Goal: Task Accomplishment & Management: Use online tool/utility

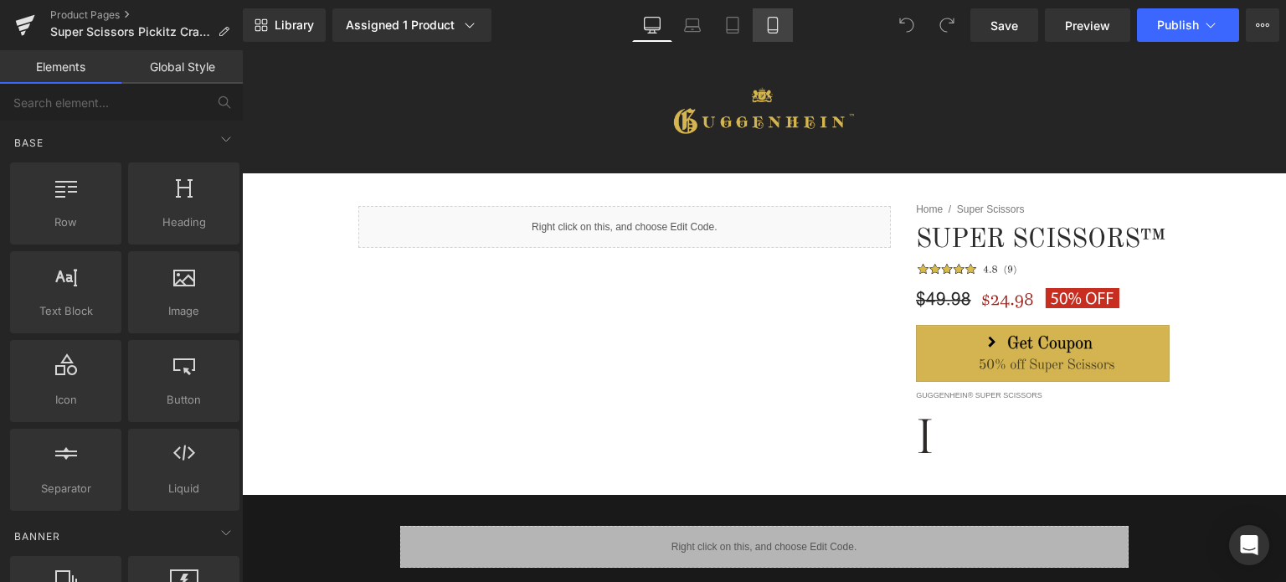
click at [775, 28] on icon at bounding box center [772, 25] width 17 height 17
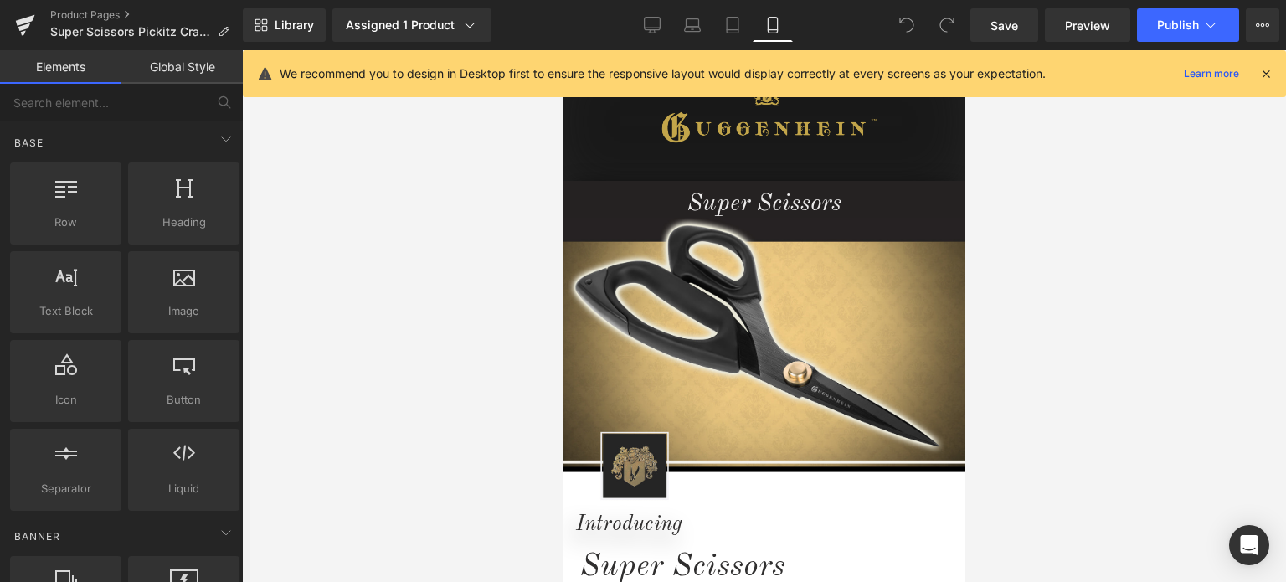
click at [1267, 75] on icon at bounding box center [1265, 73] width 15 height 15
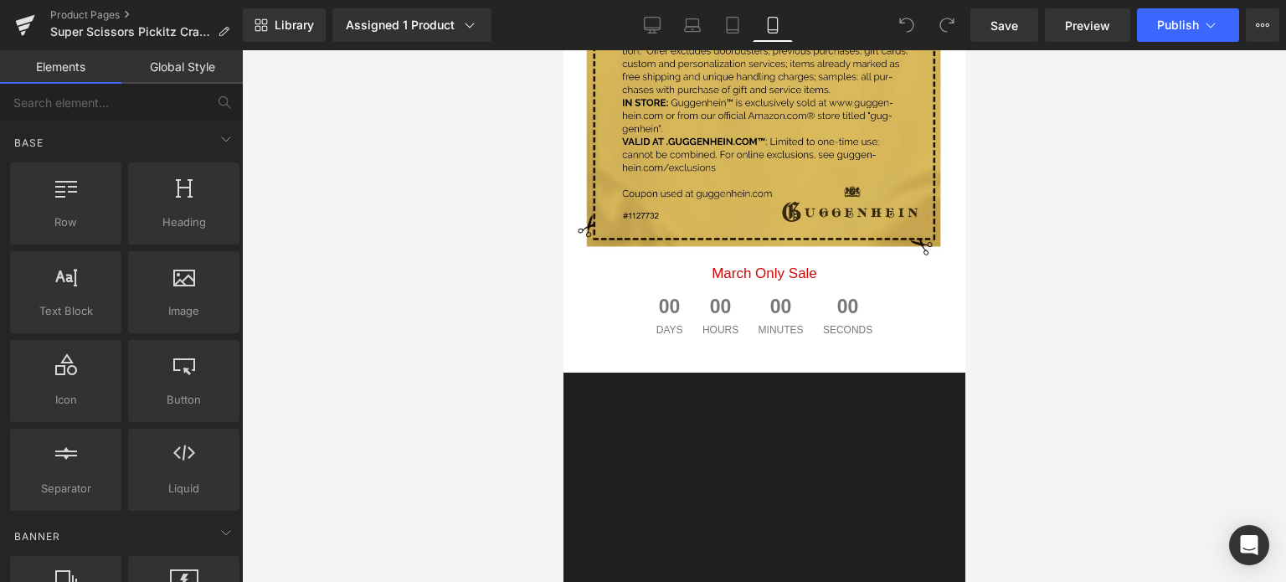
scroll to position [2986, 0]
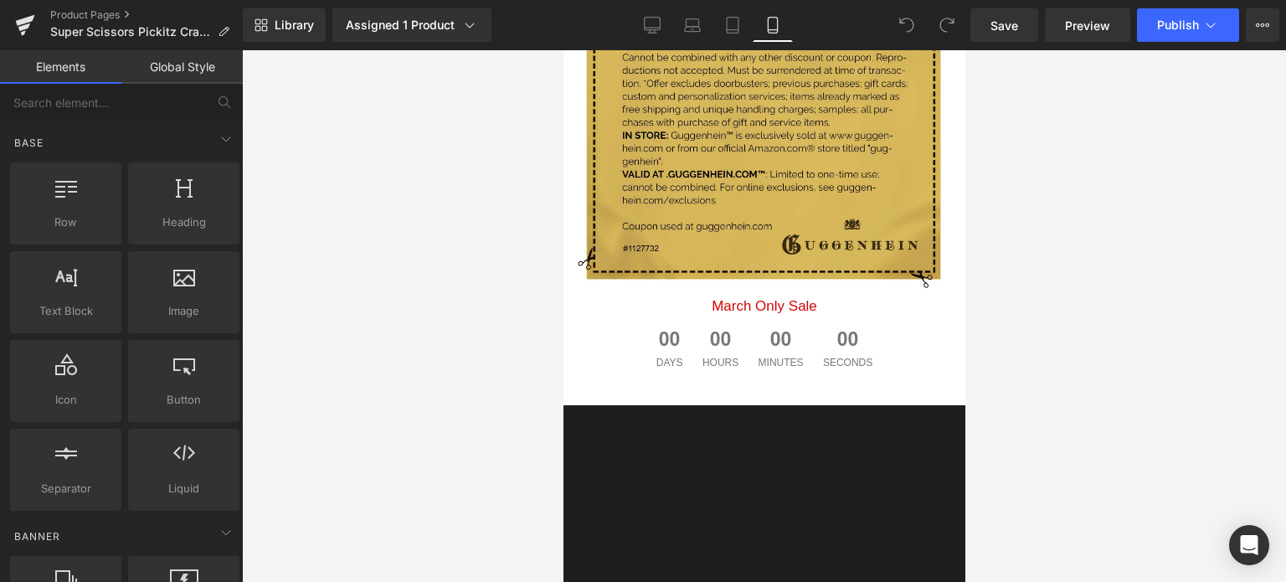
drag, startPoint x: 958, startPoint y: 192, endPoint x: 1529, endPoint y: 397, distance: 606.7
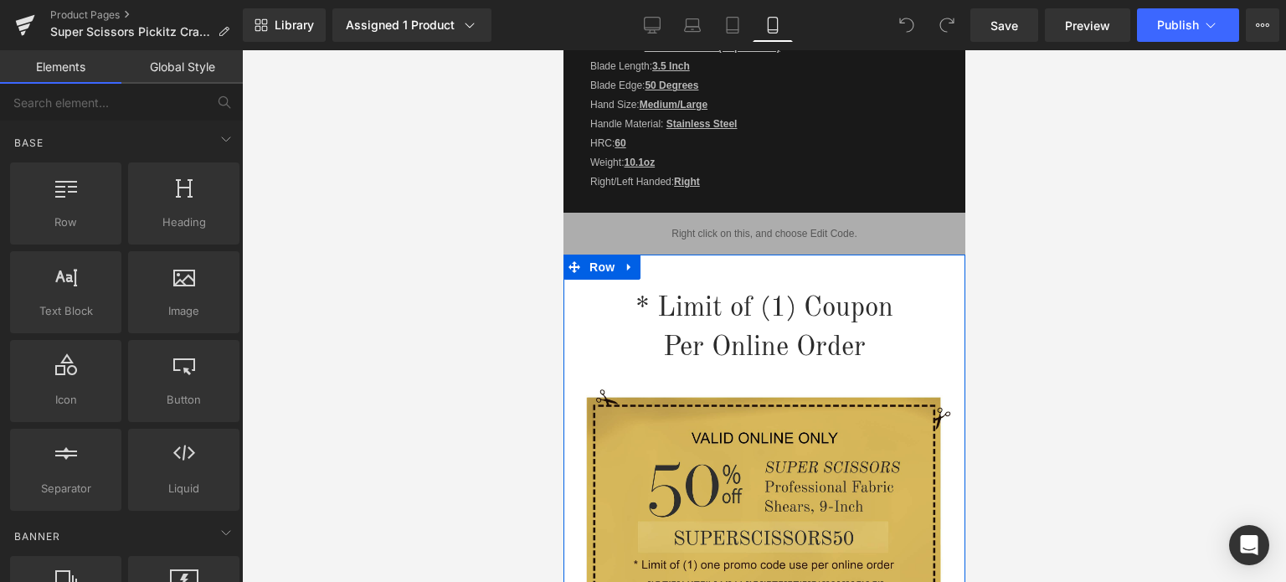
scroll to position [2819, 0]
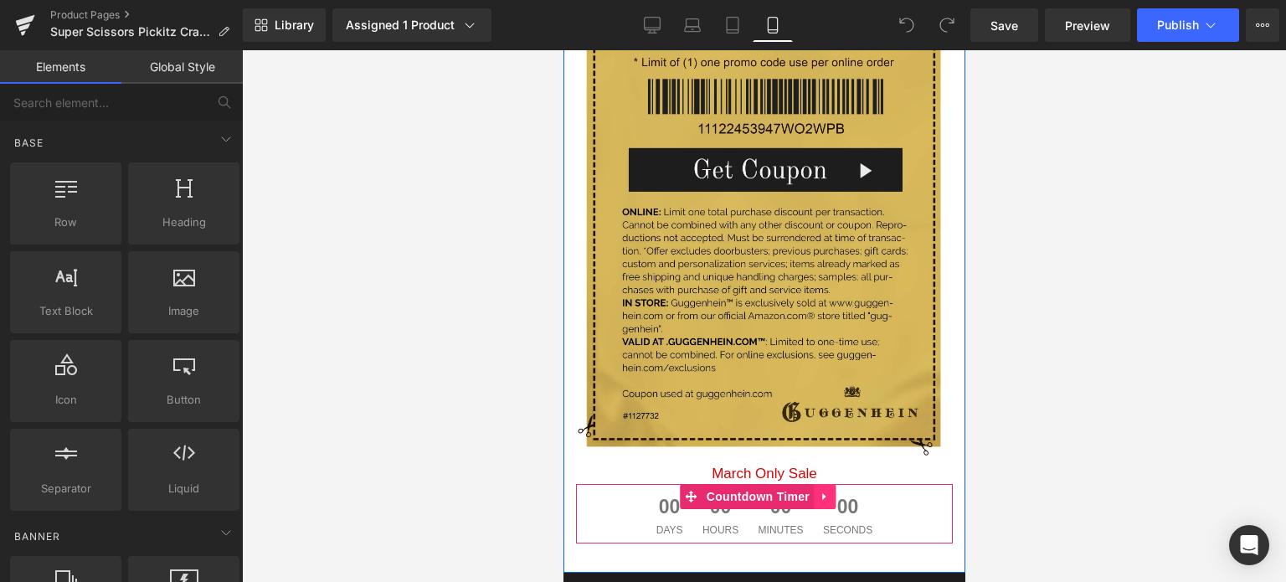
click at [818, 490] on icon at bounding box center [824, 496] width 12 height 13
click at [831, 491] on icon at bounding box center [835, 497] width 12 height 12
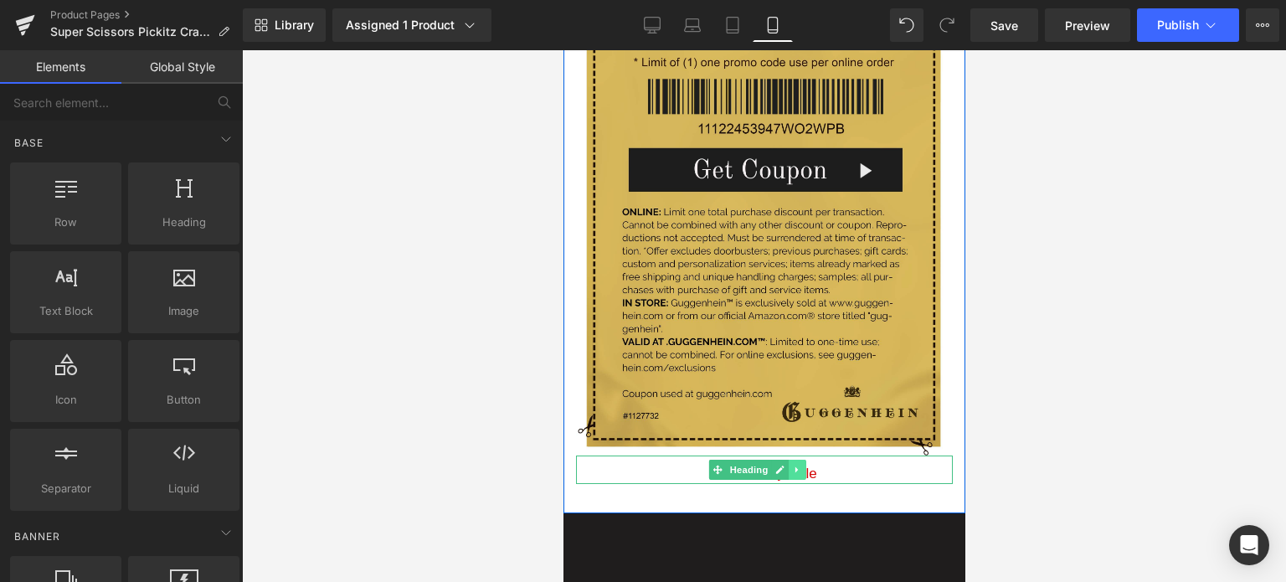
click at [790, 460] on link at bounding box center [798, 470] width 18 height 20
click at [805, 465] on icon at bounding box center [805, 469] width 9 height 9
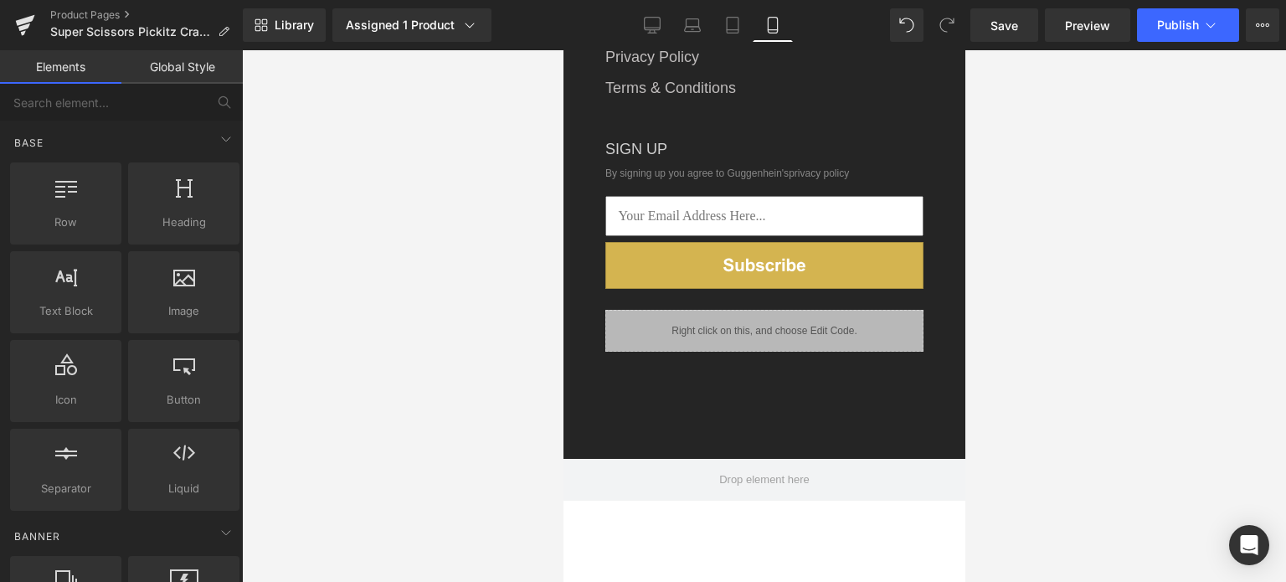
scroll to position [0, 0]
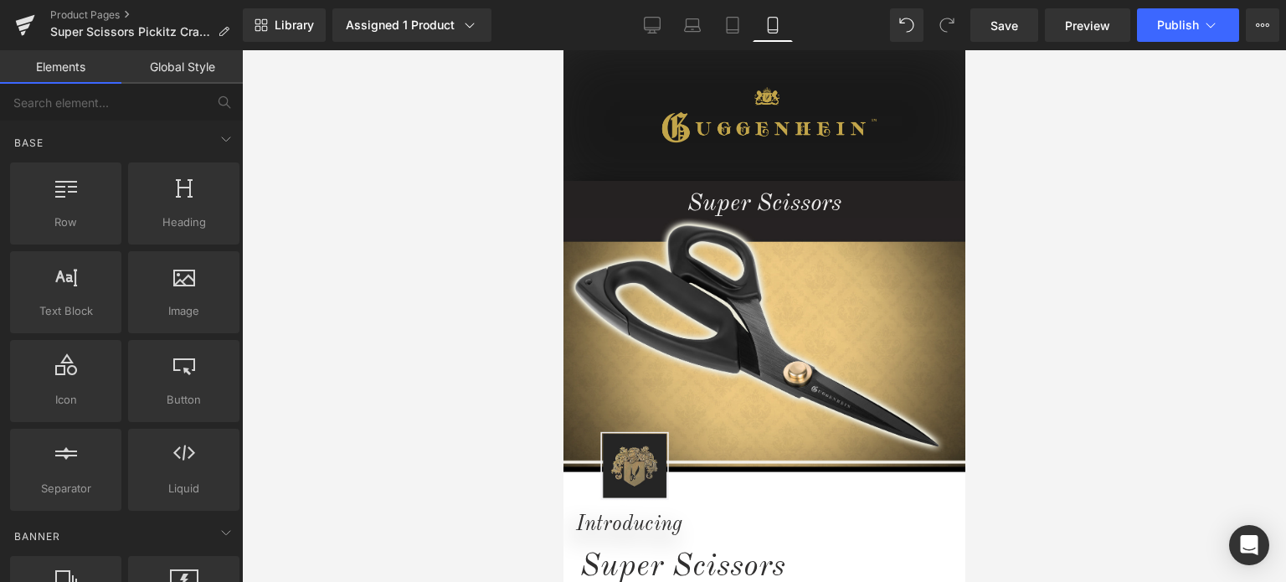
drag, startPoint x: 959, startPoint y: 393, endPoint x: 1553, endPoint y: 119, distance: 653.6
click at [1018, 27] on span "Save" at bounding box center [1004, 26] width 28 height 18
click at [461, 24] on icon at bounding box center [469, 25] width 17 height 17
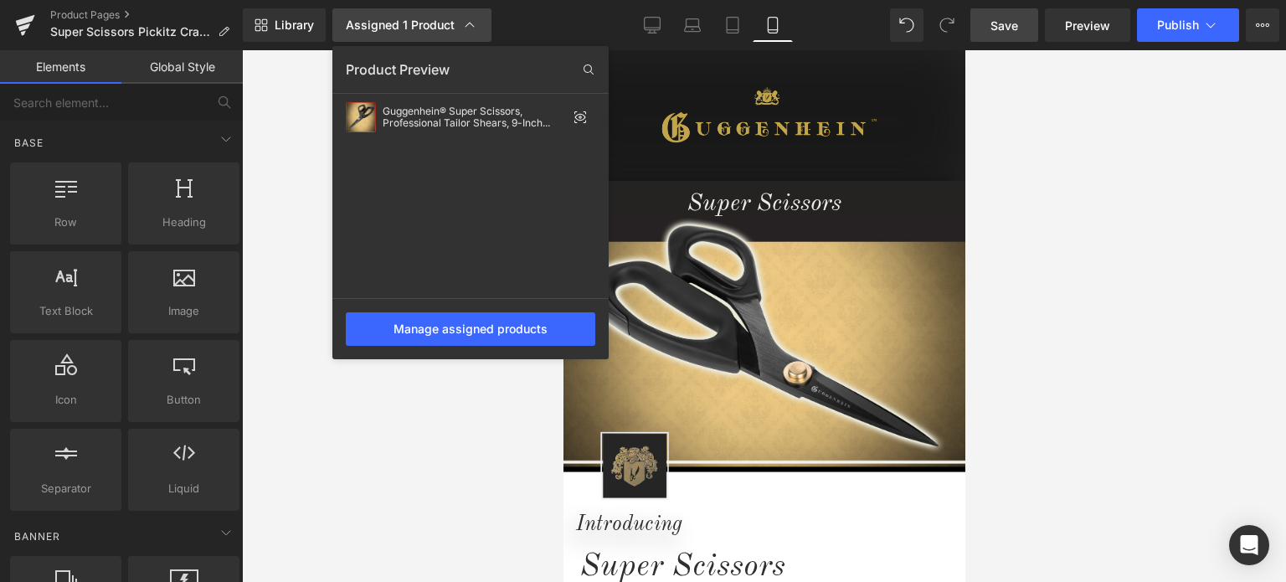
click at [466, 24] on icon at bounding box center [469, 25] width 9 height 5
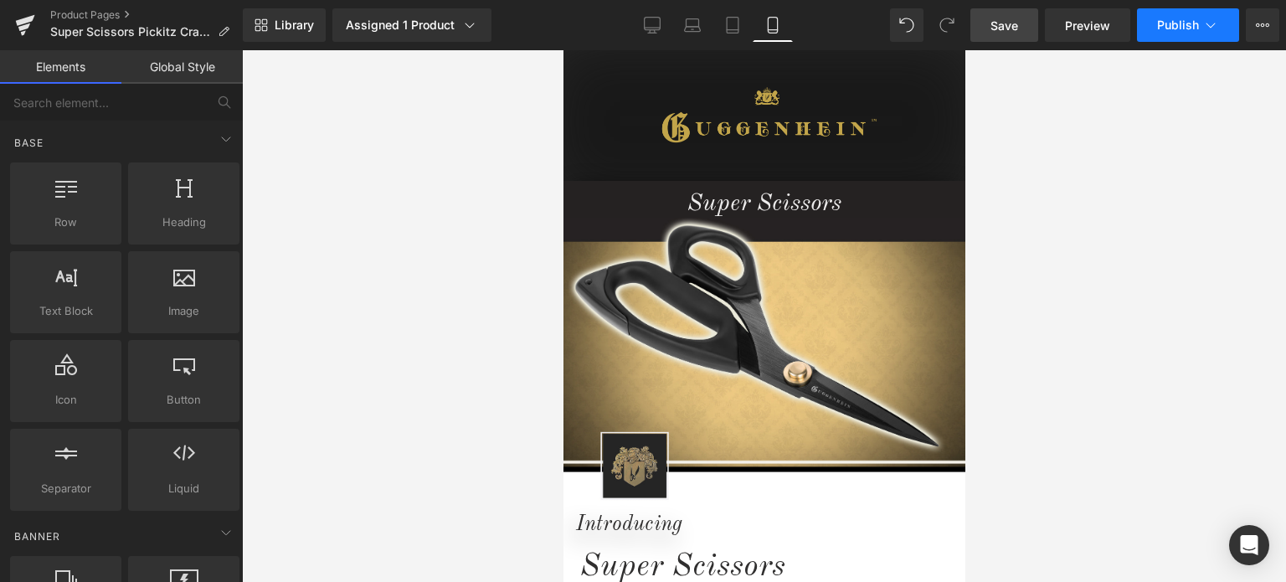
click at [1193, 28] on span "Publish" at bounding box center [1178, 24] width 42 height 13
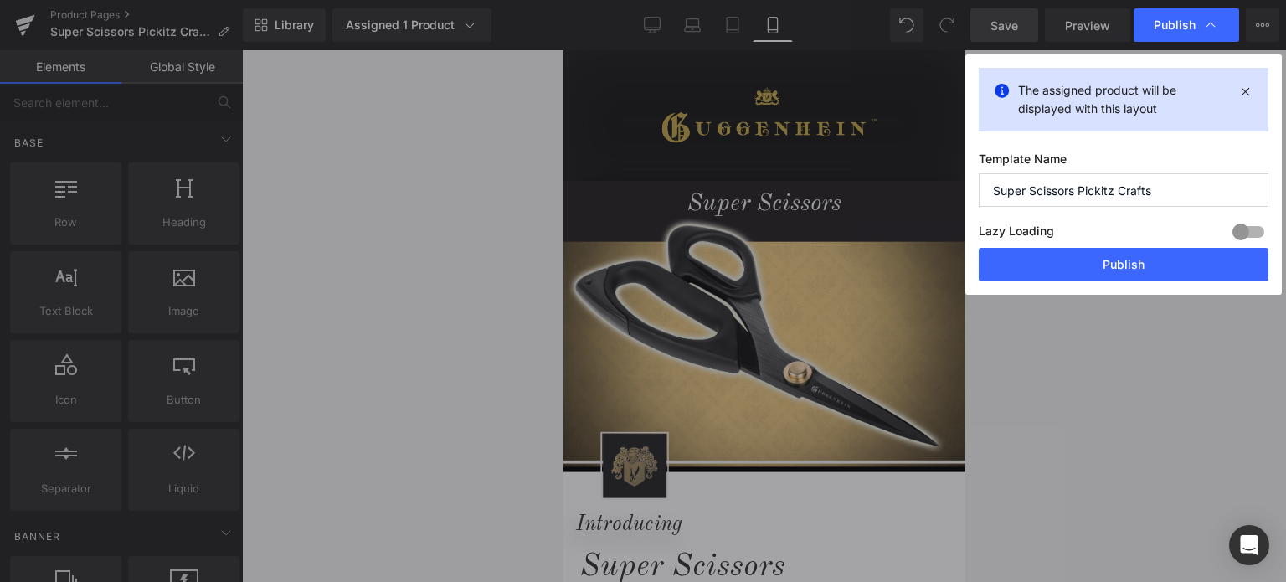
drag, startPoint x: 1081, startPoint y: 190, endPoint x: 1169, endPoint y: 192, distance: 87.9
click at [1169, 192] on input "Super Scissors Pickitz Crafts" at bounding box center [1124, 189] width 290 height 33
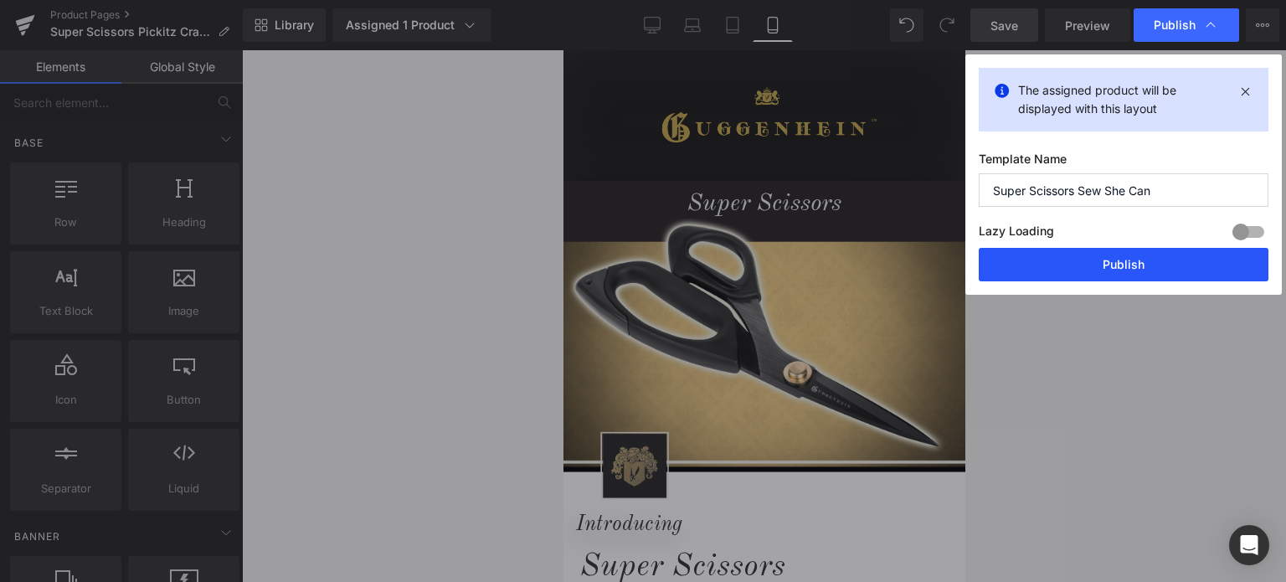
type input "Super Scissors Sew She Can"
click at [1135, 262] on button "Publish" at bounding box center [1124, 264] width 290 height 33
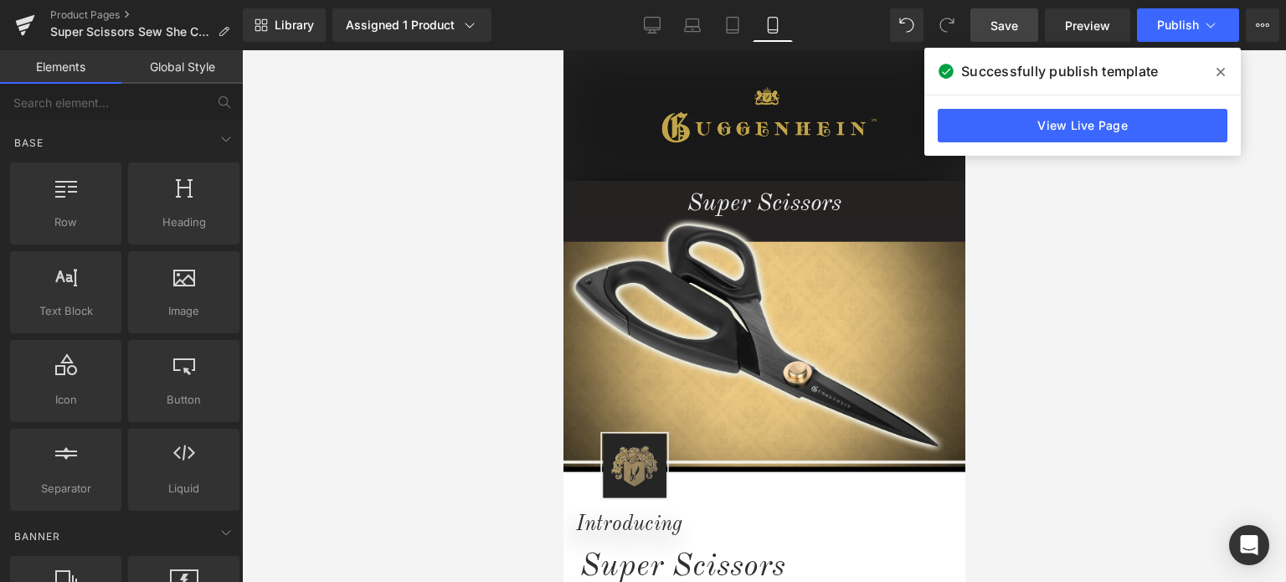
click at [1223, 75] on icon at bounding box center [1220, 71] width 8 height 13
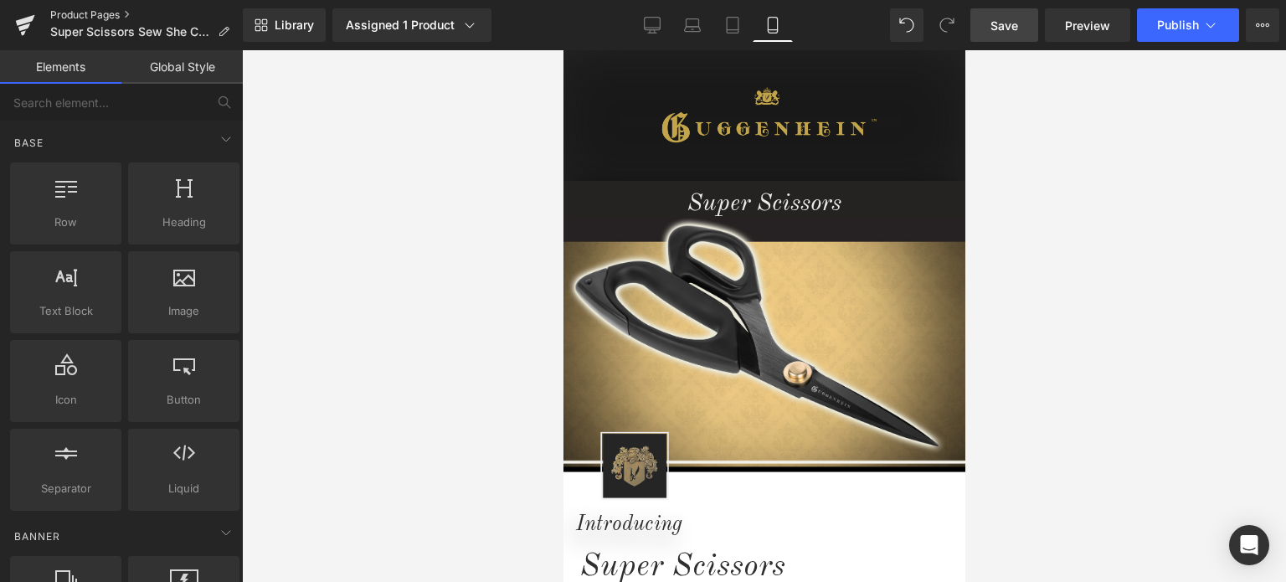
click at [86, 18] on link "Product Pages" at bounding box center [146, 14] width 193 height 13
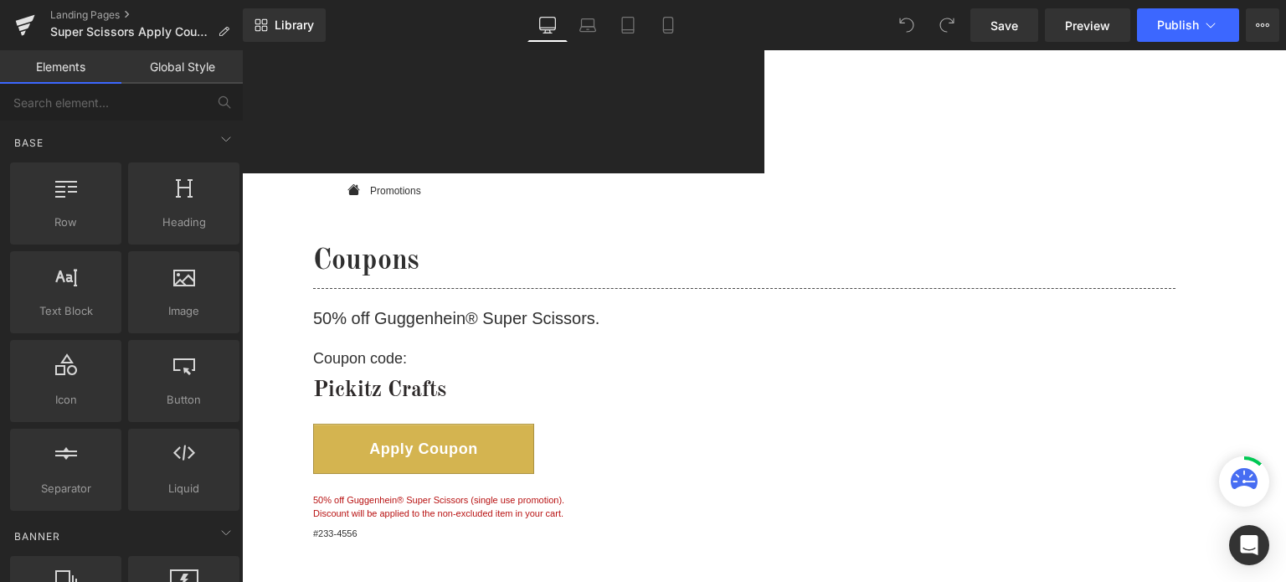
click at [421, 401] on b "Pickitz Crafts" at bounding box center [379, 390] width 133 height 22
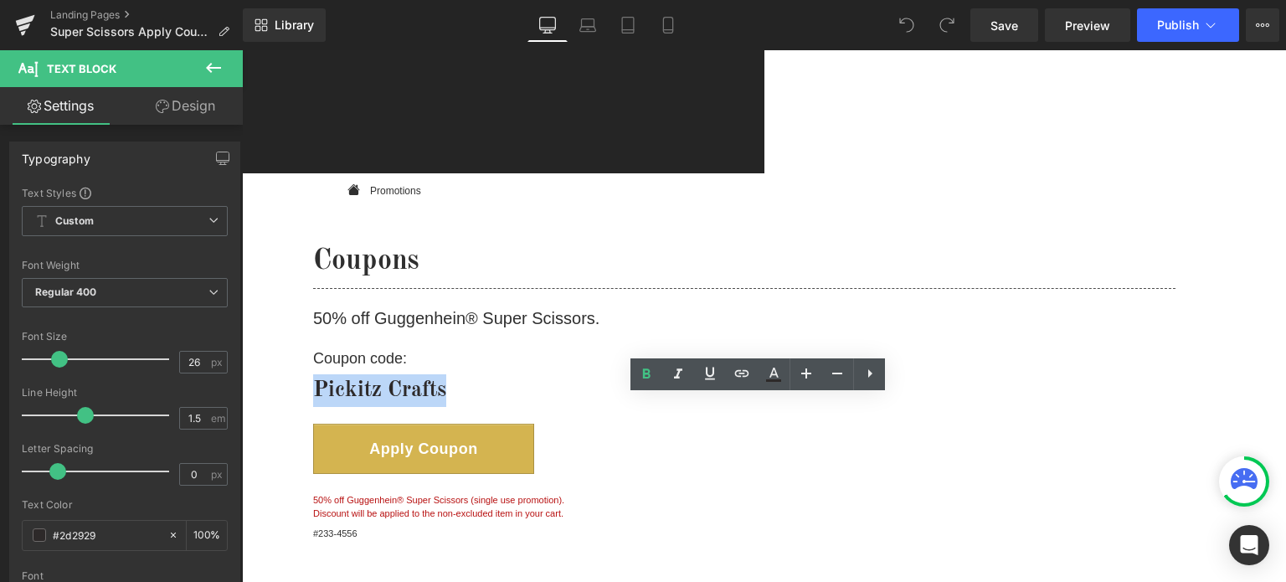
drag, startPoint x: 492, startPoint y: 416, endPoint x: 342, endPoint y: 411, distance: 150.8
click at [342, 407] on p "Pickitz Crafts" at bounding box center [744, 390] width 862 height 33
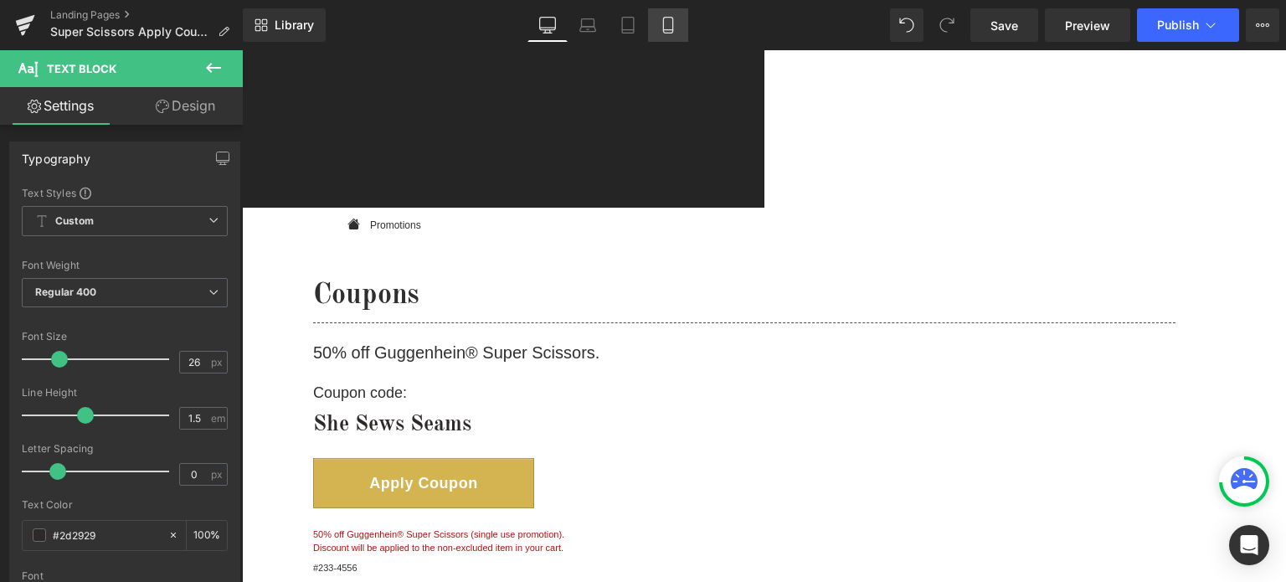
click at [661, 22] on icon at bounding box center [668, 25] width 17 height 17
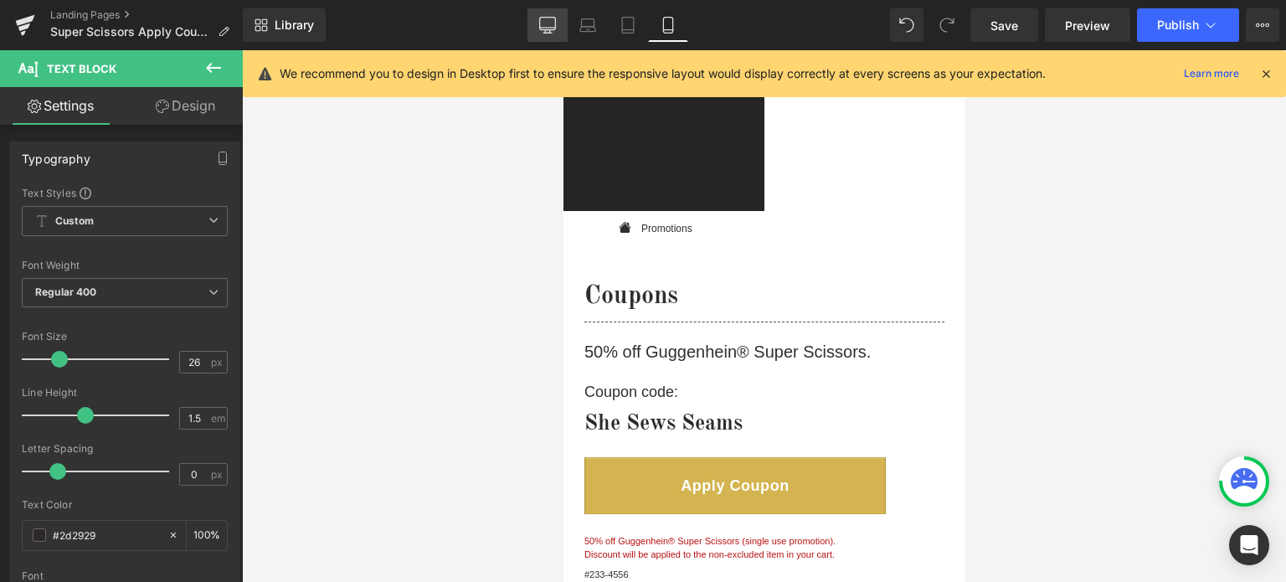
scroll to position [166, 0]
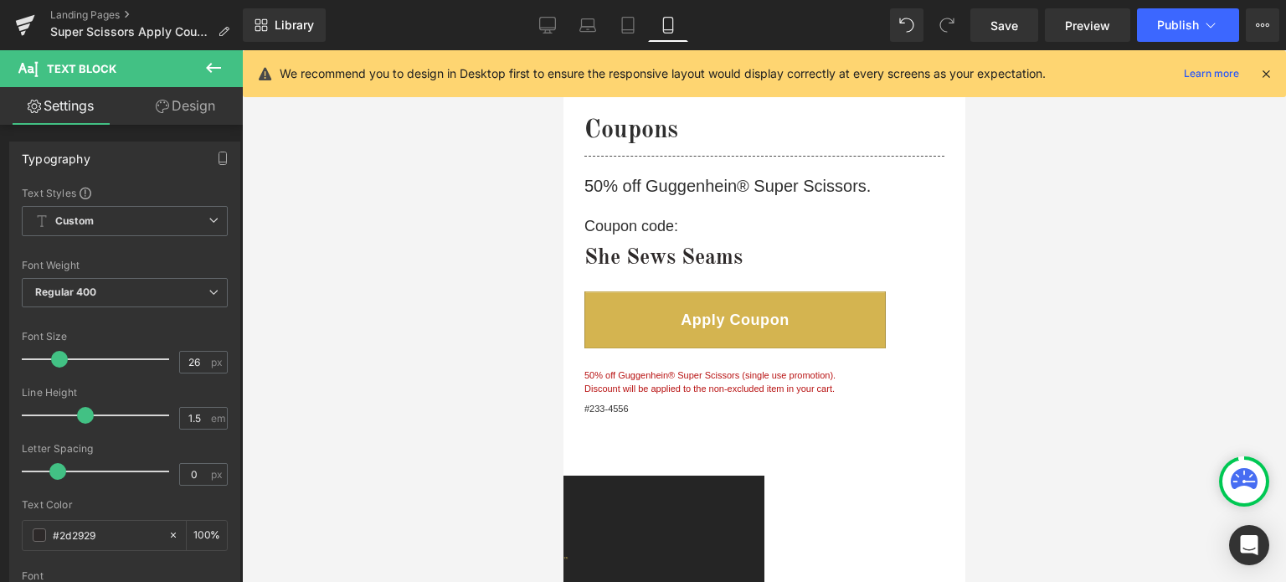
click at [1267, 76] on icon at bounding box center [1265, 73] width 15 height 15
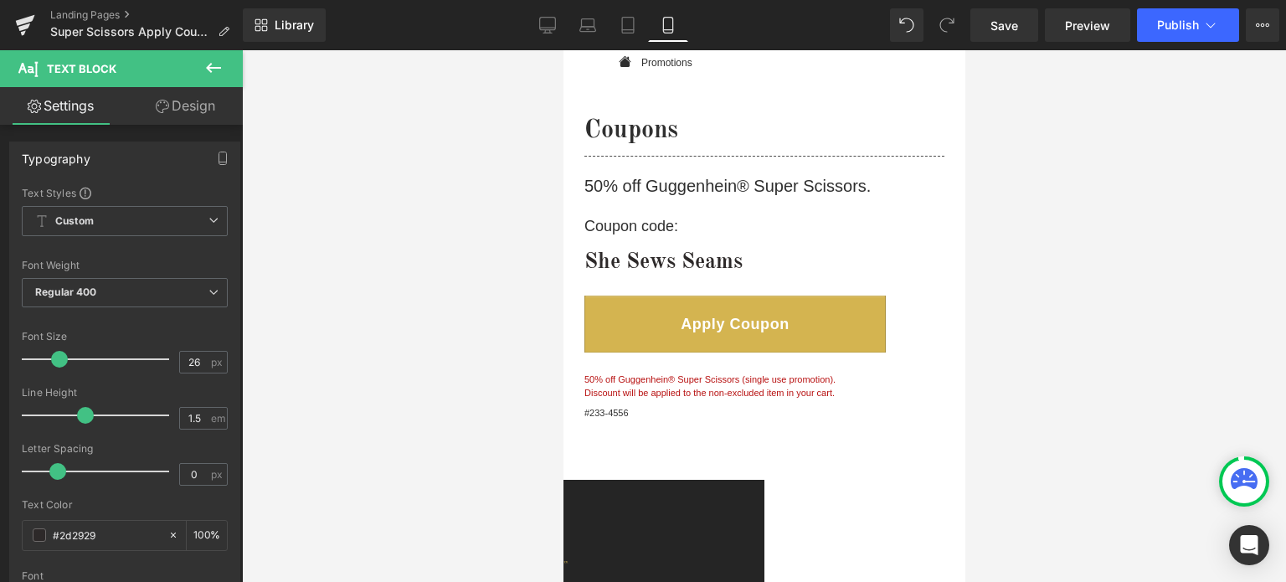
click at [640, 251] on b "She Sews Seams" at bounding box center [663, 262] width 158 height 22
click at [687, 251] on b "SheSews Seams" at bounding box center [660, 262] width 152 height 22
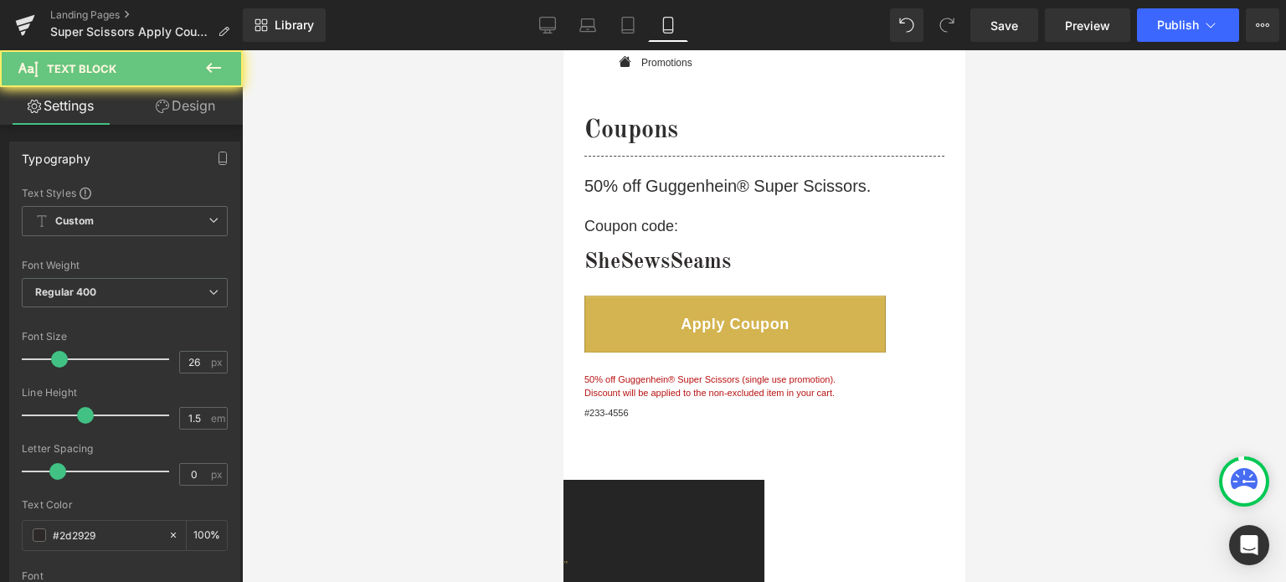
click at [745, 249] on p "SheSewsSeams" at bounding box center [764, 262] width 360 height 33
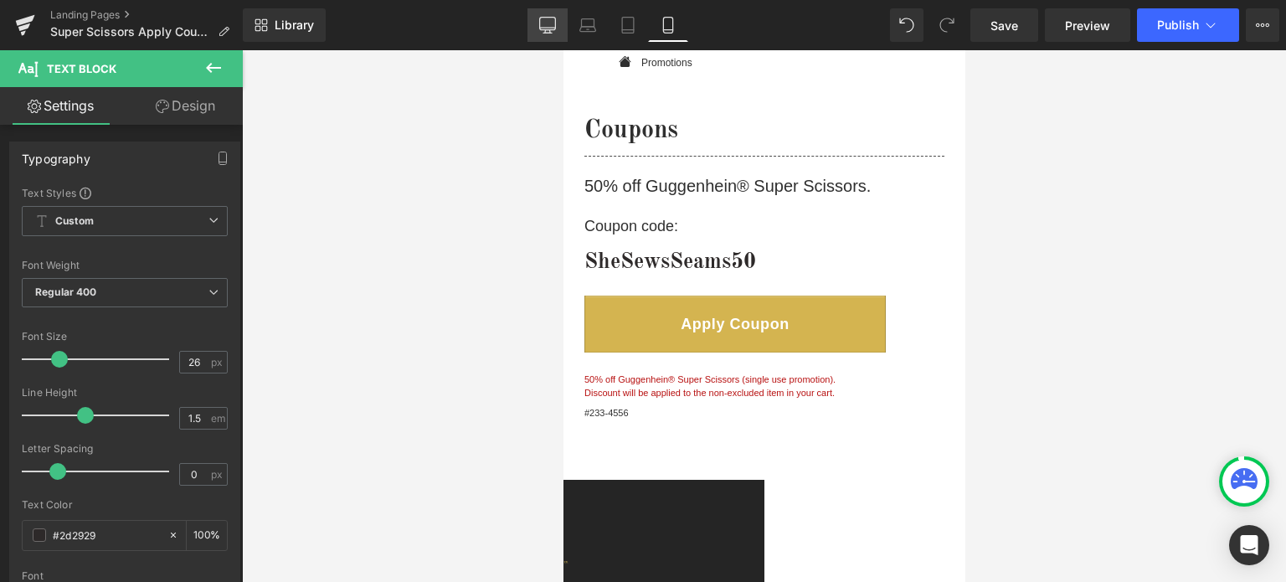
click at [554, 27] on icon at bounding box center [547, 25] width 17 height 17
type input "100"
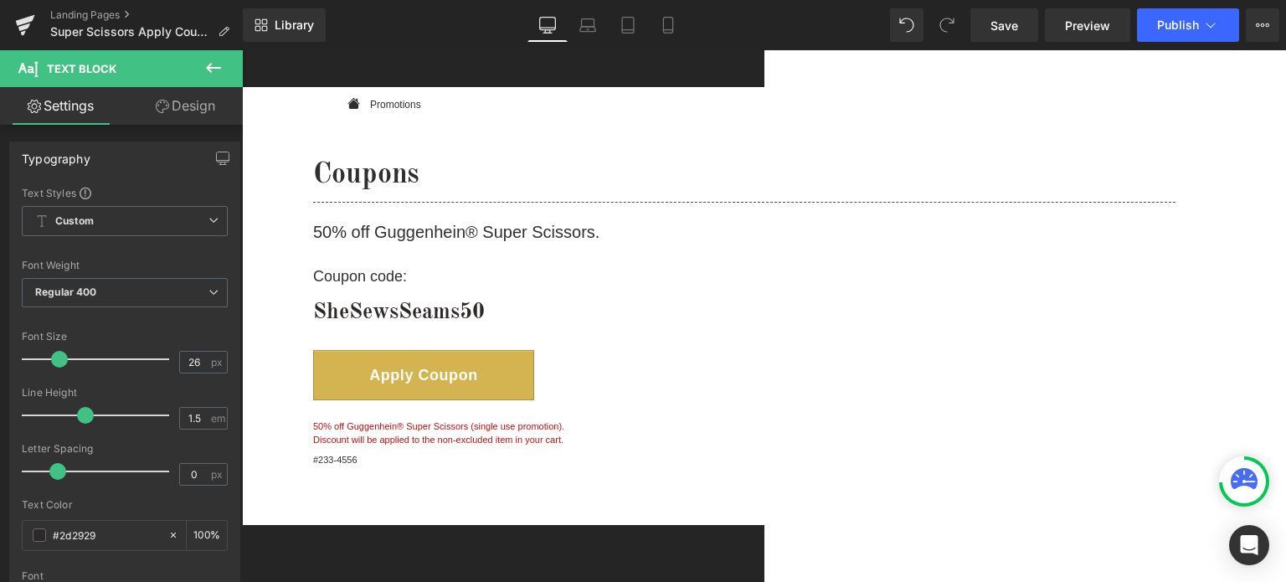
scroll to position [83, 0]
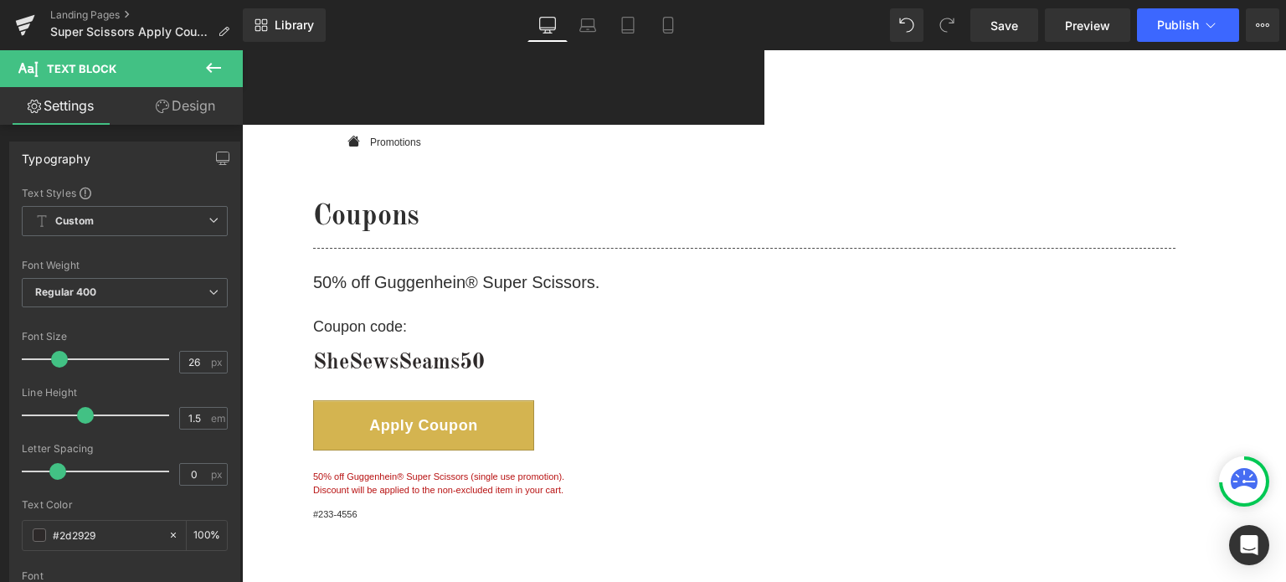
click at [242, 50] on span "Product" at bounding box center [242, 50] width 0 height 0
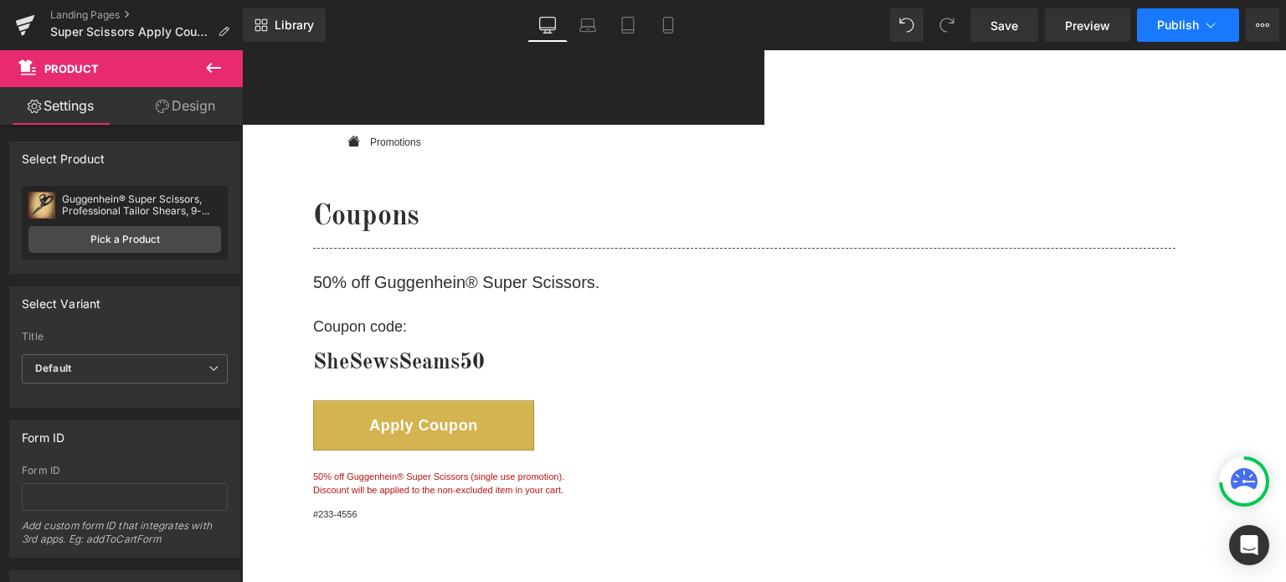
click at [1188, 27] on span "Publish" at bounding box center [1178, 24] width 42 height 13
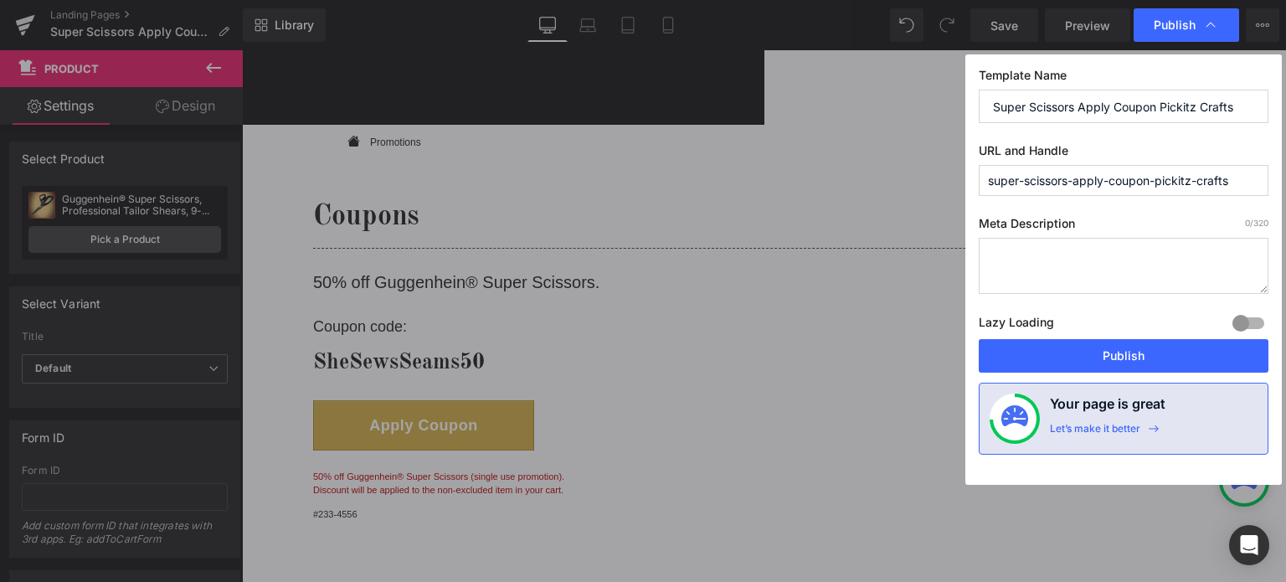
drag, startPoint x: 1160, startPoint y: 179, endPoint x: 1261, endPoint y: 183, distance: 100.5
click at [1261, 183] on input "super-scissors-apply-coupon-pickitz-crafts" at bounding box center [1124, 180] width 290 height 31
click at [1178, 180] on input "super-scissors-apply-coupon-shesew-seams" at bounding box center [1124, 180] width 290 height 31
click at [1206, 184] on input "super-scissors-apply-coupon-she-sew-seams" at bounding box center [1124, 180] width 290 height 31
type input "super-scissors-apply-coupon-she-sews-seams"
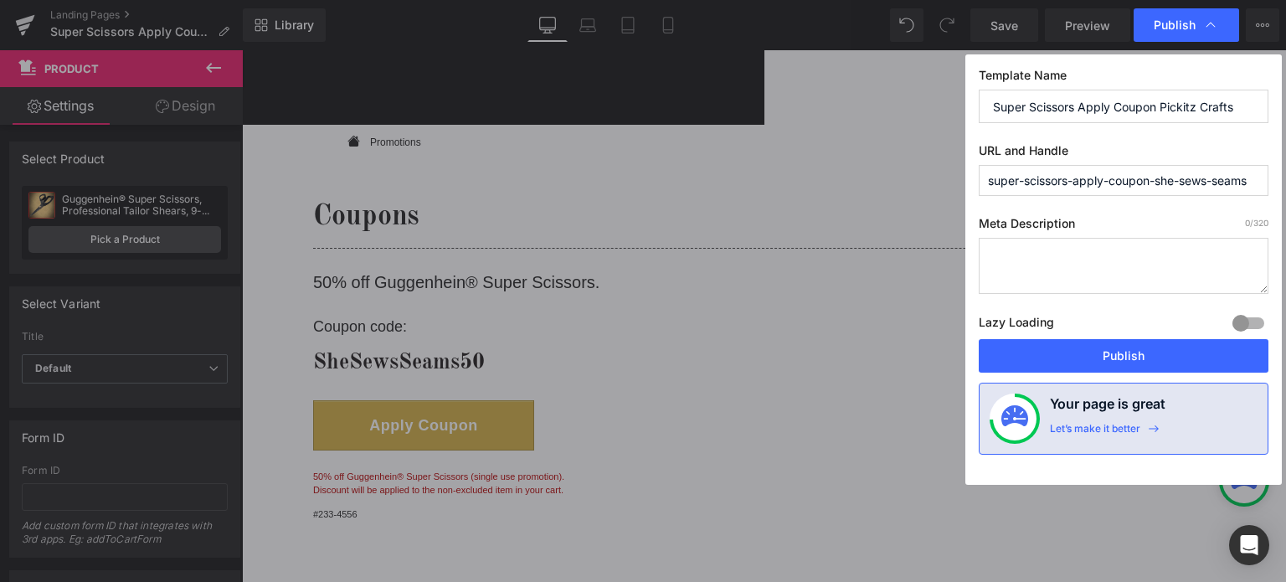
drag, startPoint x: 1170, startPoint y: 107, endPoint x: 1268, endPoint y: 107, distance: 97.9
click at [1268, 107] on div "Template Name Super Scissors Apply Coupon Pickitz Crafts URL and Handle super-s…" at bounding box center [1123, 269] width 316 height 430
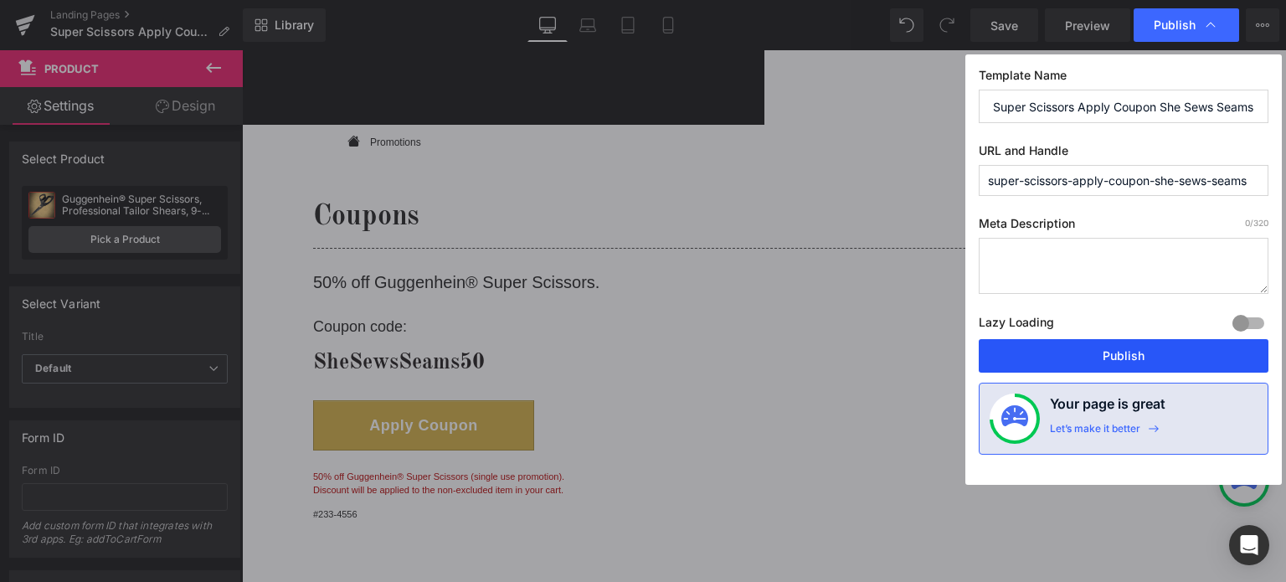
type input "Super Scissors Apply Coupon She Sews Seams"
click at [1134, 350] on button "Publish" at bounding box center [1124, 355] width 290 height 33
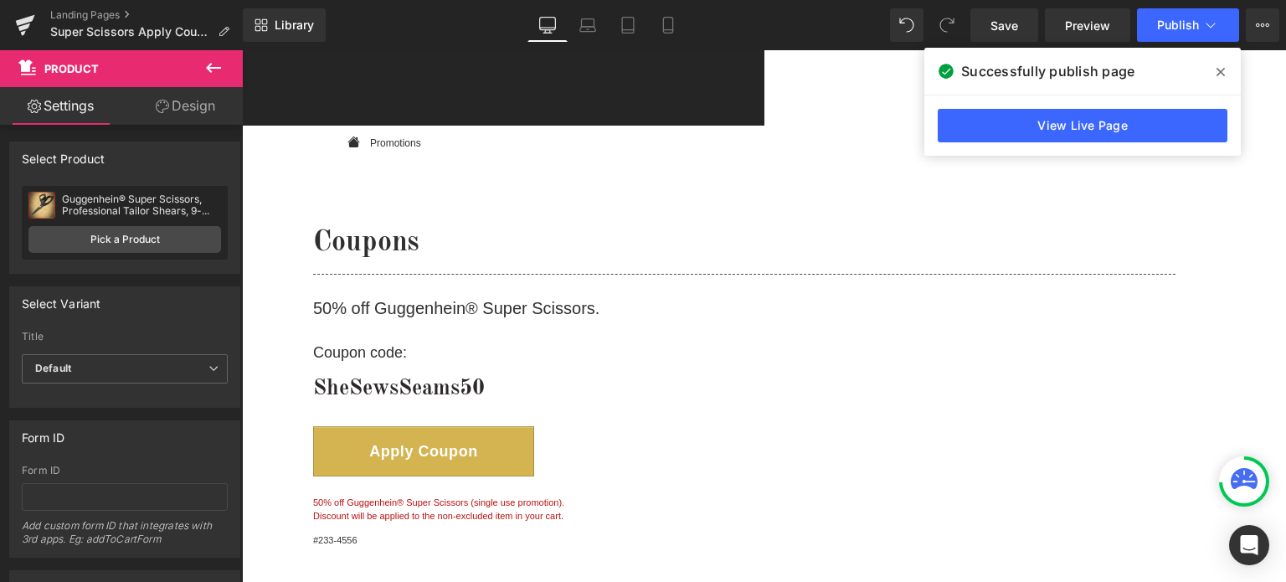
click at [1221, 74] on icon at bounding box center [1220, 71] width 8 height 13
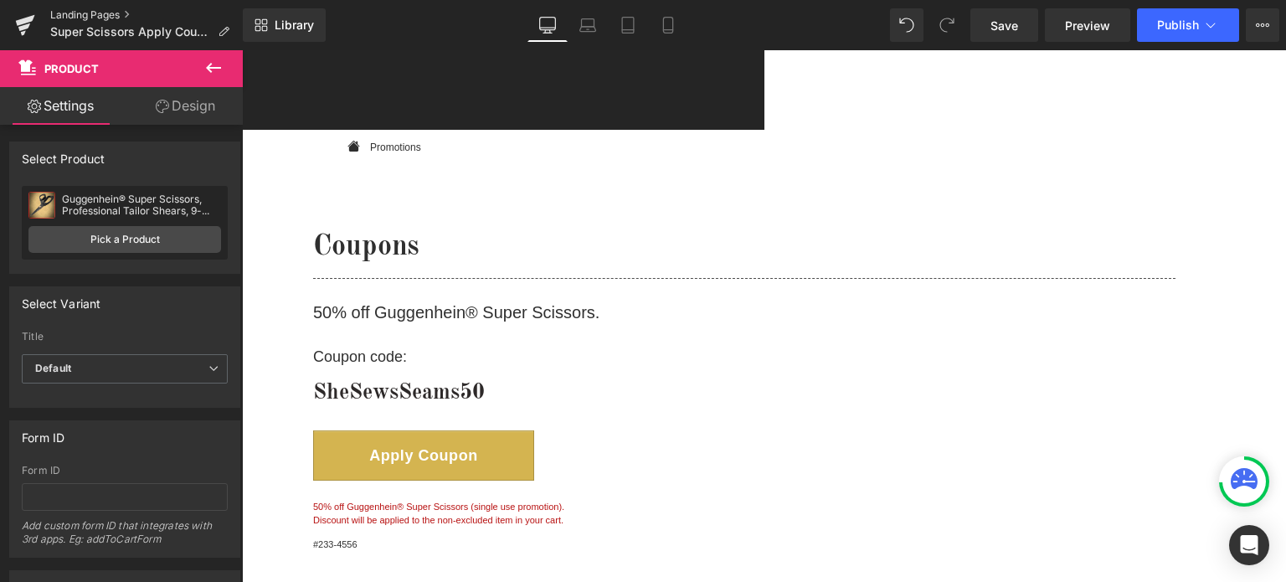
click at [99, 15] on link "Landing Pages" at bounding box center [146, 14] width 193 height 13
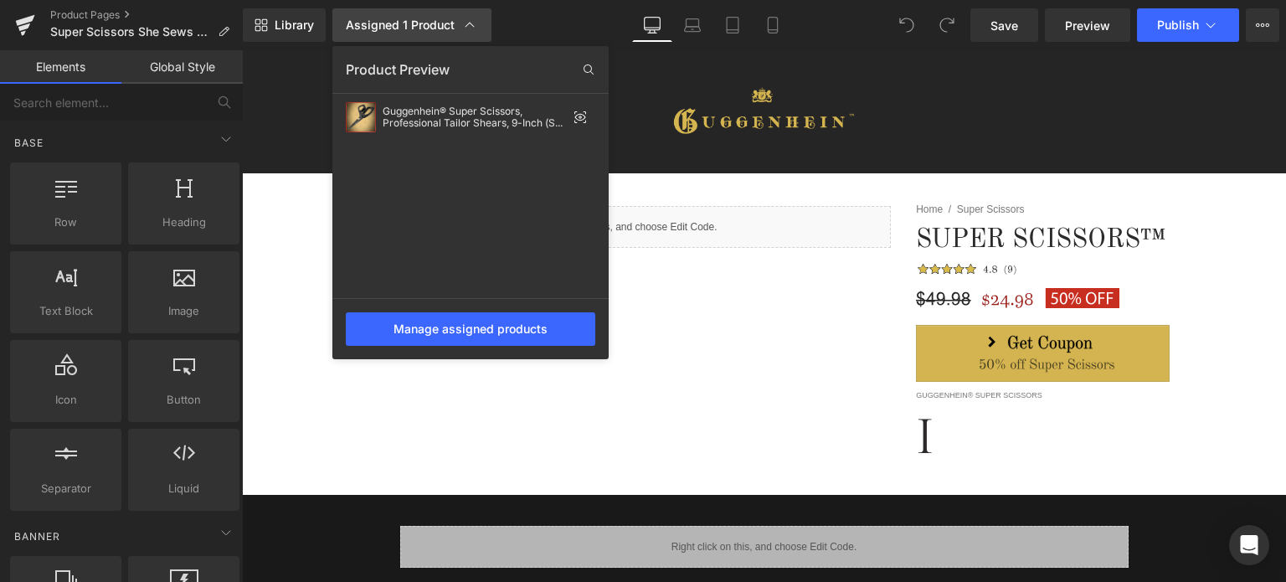
click at [468, 25] on icon at bounding box center [469, 25] width 17 height 17
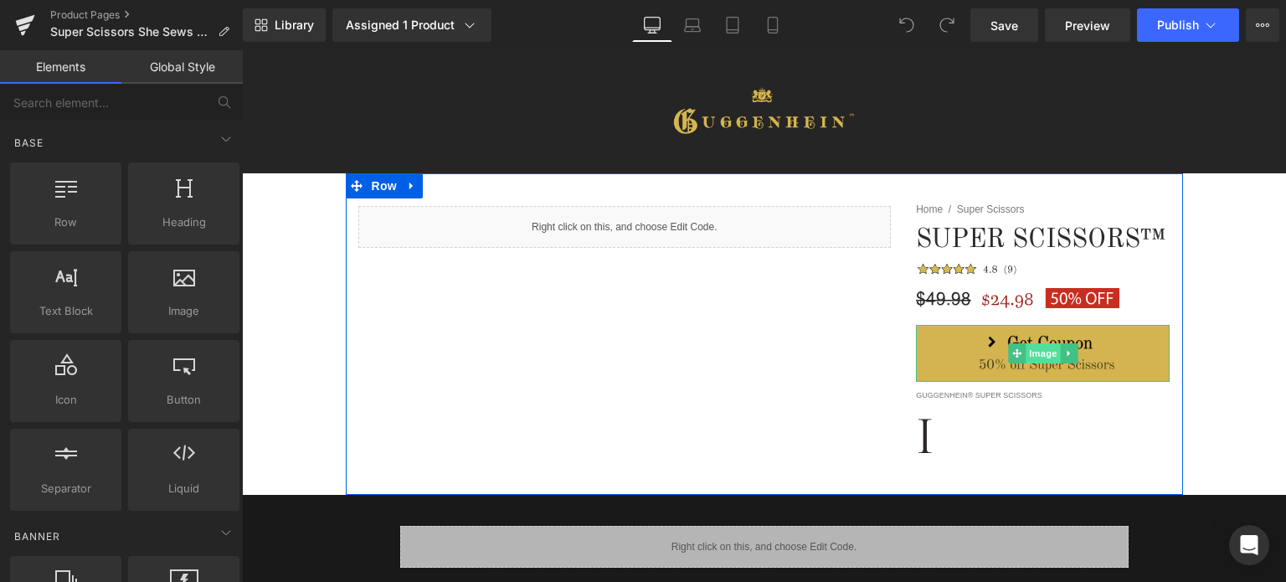
drag, startPoint x: 1041, startPoint y: 357, endPoint x: 1041, endPoint y: 342, distance: 14.3
click at [1041, 357] on span "Image" at bounding box center [1043, 353] width 35 height 20
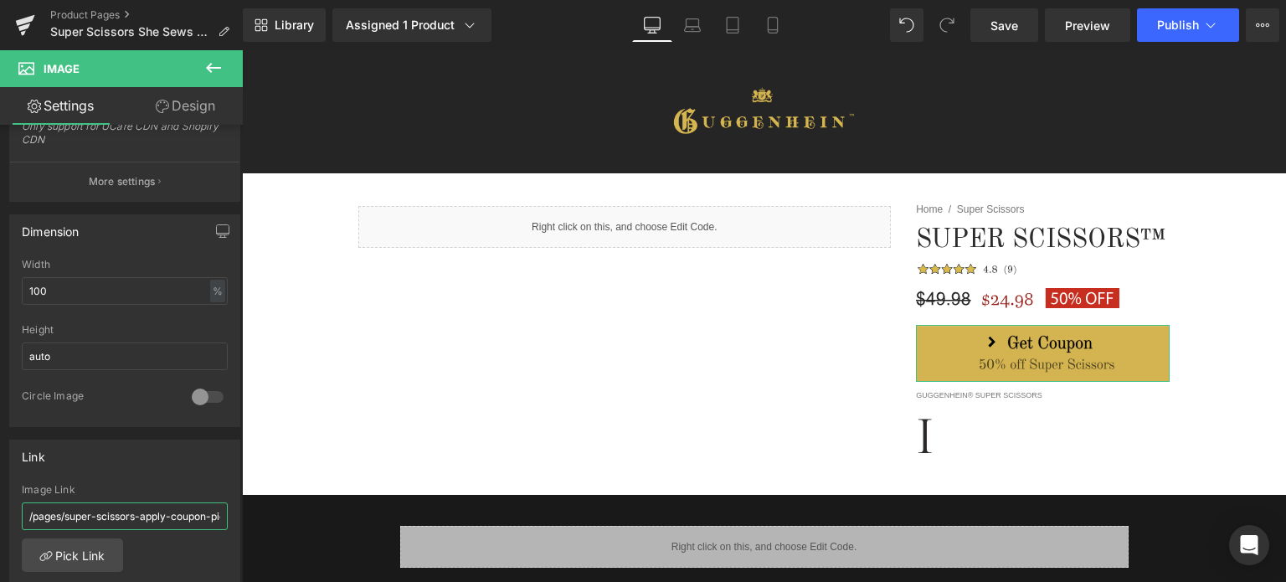
scroll to position [0, 60]
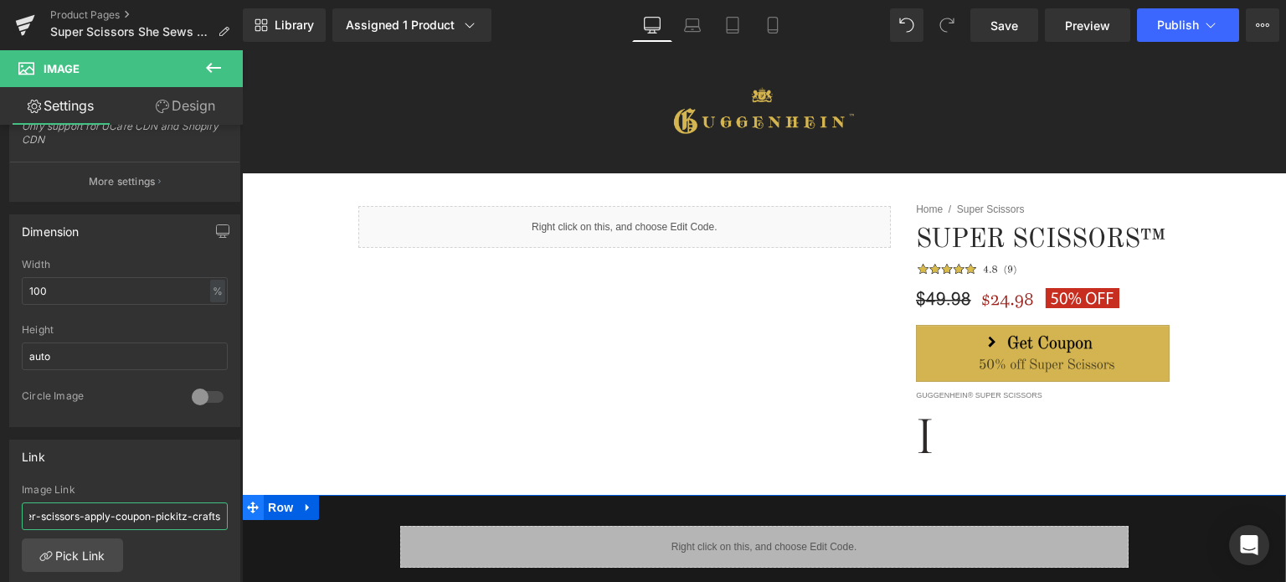
drag, startPoint x: 342, startPoint y: 565, endPoint x: 249, endPoint y: 506, distance: 109.2
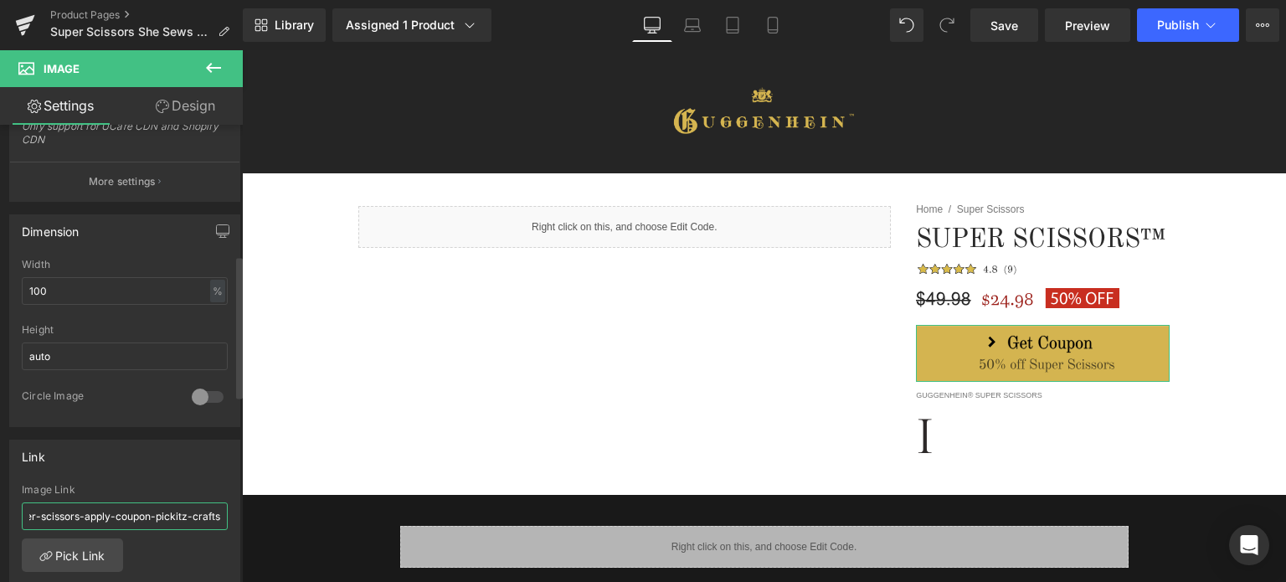
click at [169, 512] on input "/pages/super-scissors-apply-coupon-pickitz-crafts" at bounding box center [125, 516] width 206 height 28
paste input "https://www.guggenhein.com/pages/super-scissors-apply-coupon-she-sews-seam"
type input "https://www.guggenhein.com/pages/super-scissors-apply-coupon-she-sews-seams"
click at [232, 537] on div "https://www.guggenhein.com/pages/super-scissors-apply-coupon-she-sews-seams Ima…" at bounding box center [124, 570] width 229 height 172
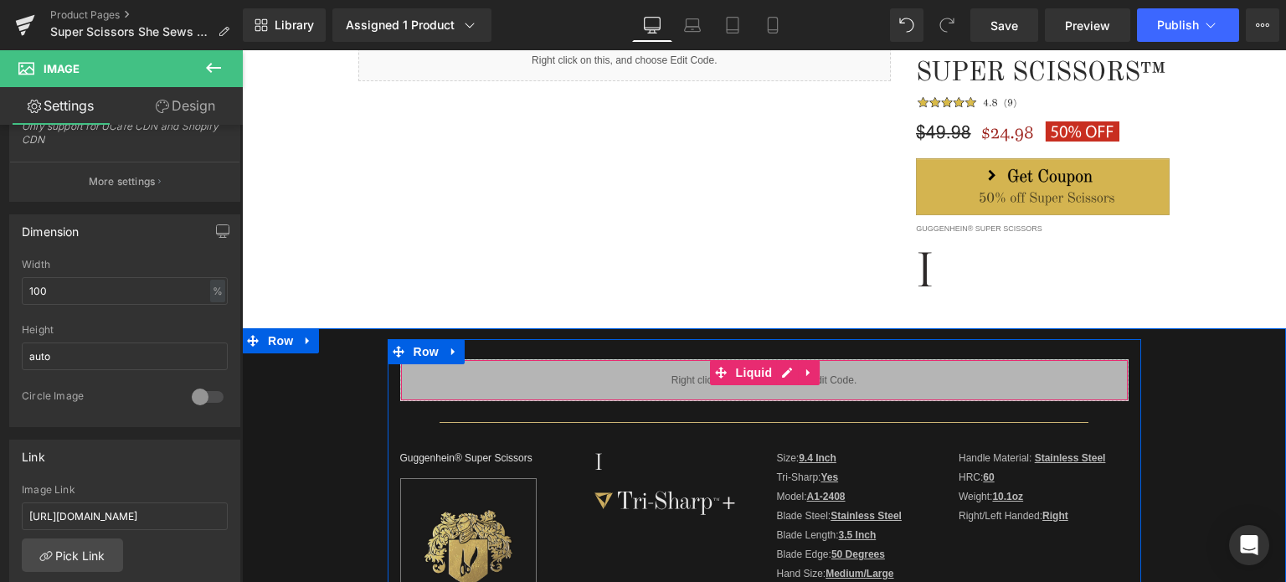
scroll to position [0, 0]
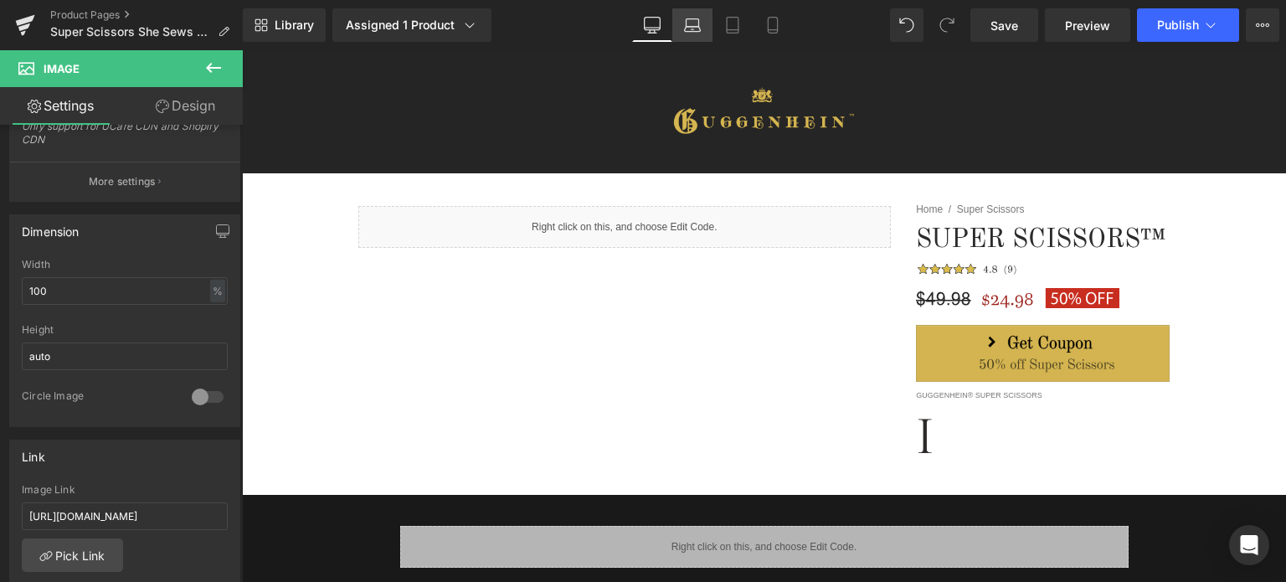
click at [698, 29] on icon at bounding box center [692, 25] width 17 height 17
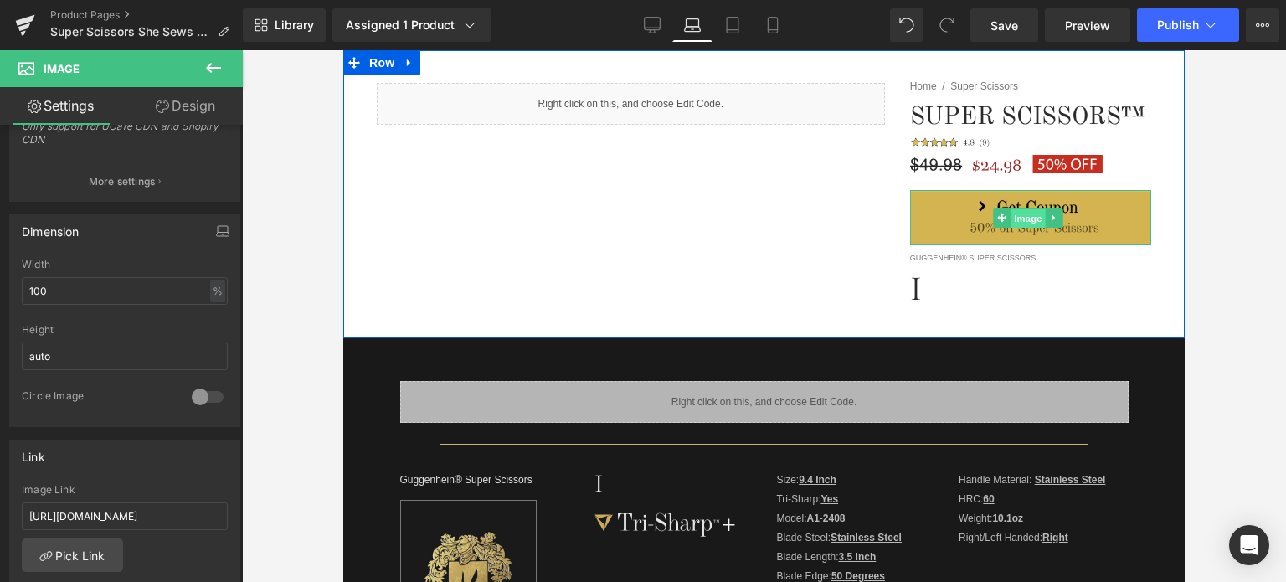
click at [1018, 218] on span "Image" at bounding box center [1028, 218] width 35 height 20
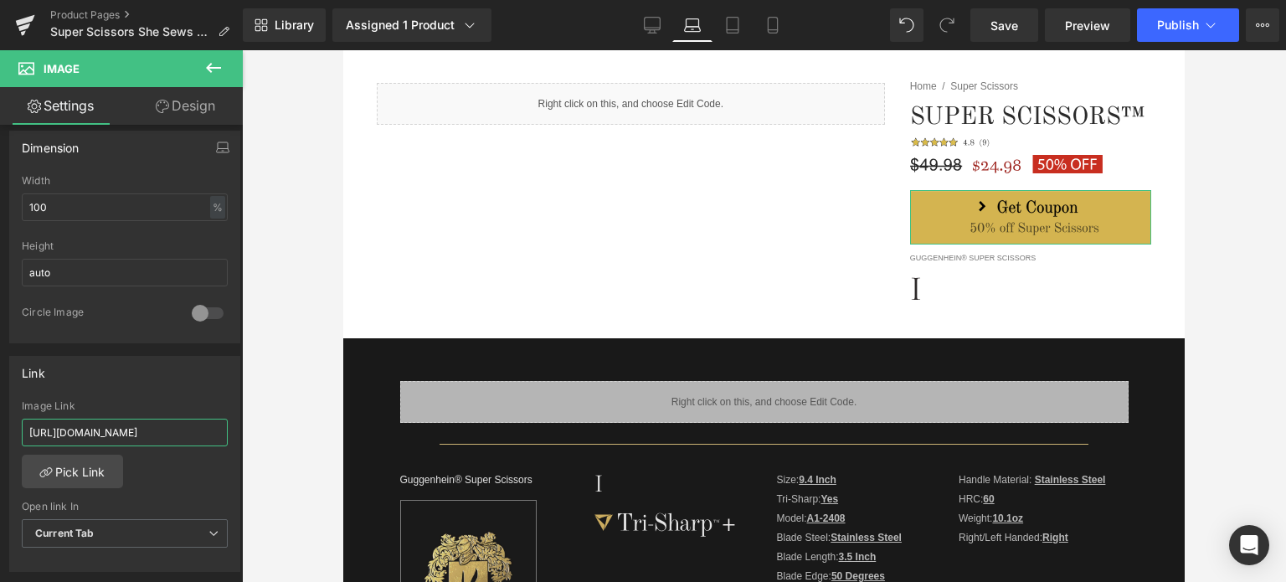
scroll to position [0, 221]
drag, startPoint x: 177, startPoint y: 424, endPoint x: 258, endPoint y: 422, distance: 80.4
click at [258, 422] on div "Image You are previewing how the will restyle your page. You can not edit Eleme…" at bounding box center [643, 305] width 1286 height 610
click at [224, 466] on div "https://www.guggenhein.com/pages/super-scissors-apply-coupon-she-sews-seams Ima…" at bounding box center [124, 486] width 229 height 172
drag, startPoint x: 167, startPoint y: 428, endPoint x: 291, endPoint y: 424, distance: 124.8
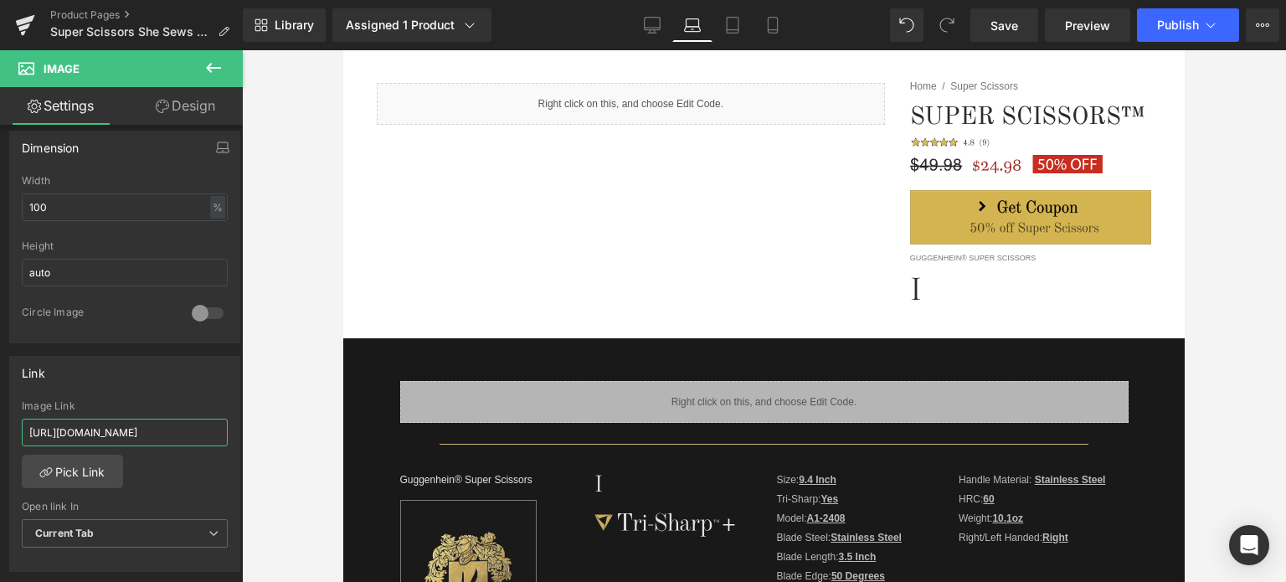
click at [291, 424] on div "Image You are previewing how the will restyle your page. You can not edit Eleme…" at bounding box center [643, 305] width 1286 height 610
click at [204, 471] on div "https://www.guggenhein.com/pages/super-scissors-apply-coupon-she-sews-seams Ima…" at bounding box center [124, 486] width 229 height 172
click at [734, 31] on icon at bounding box center [732, 25] width 17 height 17
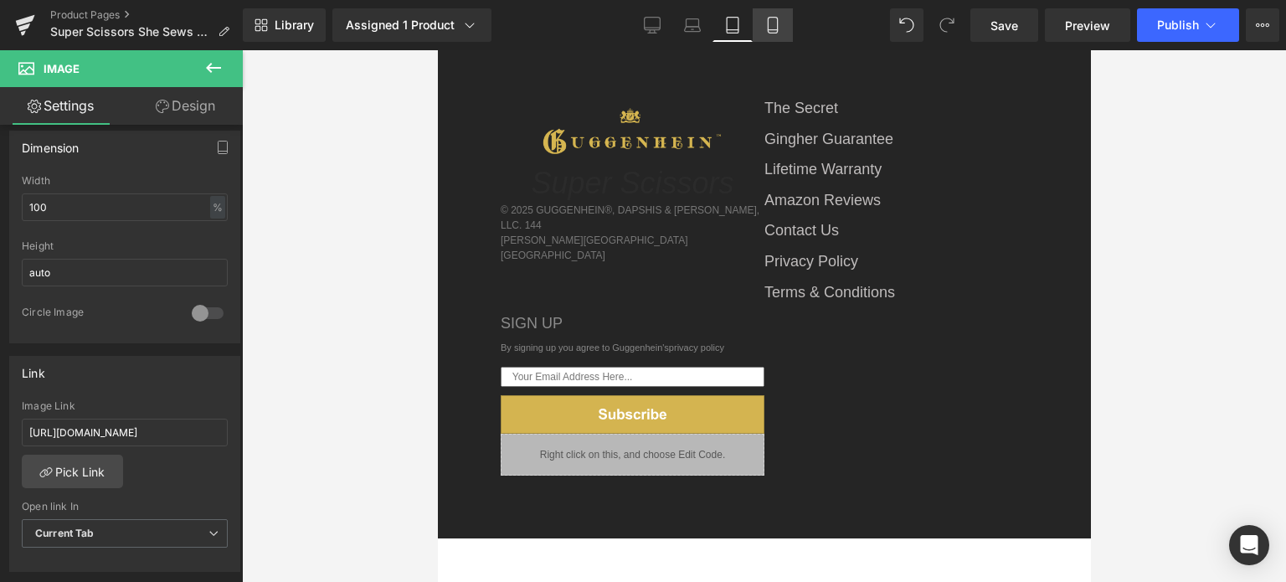
click at [773, 31] on icon at bounding box center [772, 25] width 17 height 17
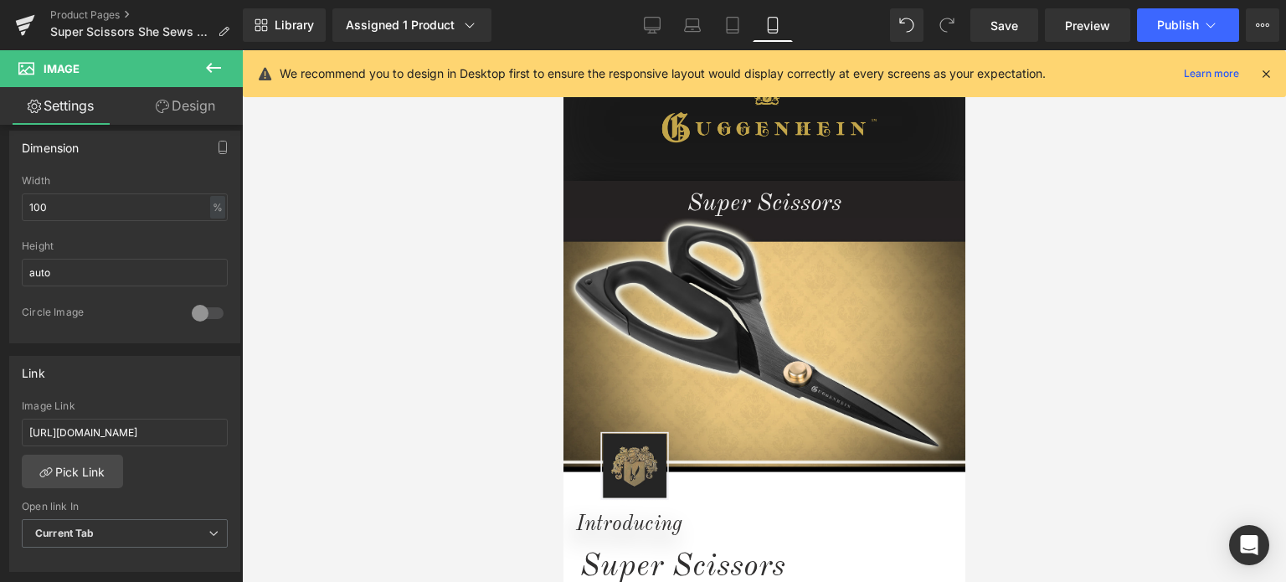
click at [1267, 71] on icon at bounding box center [1265, 73] width 15 height 15
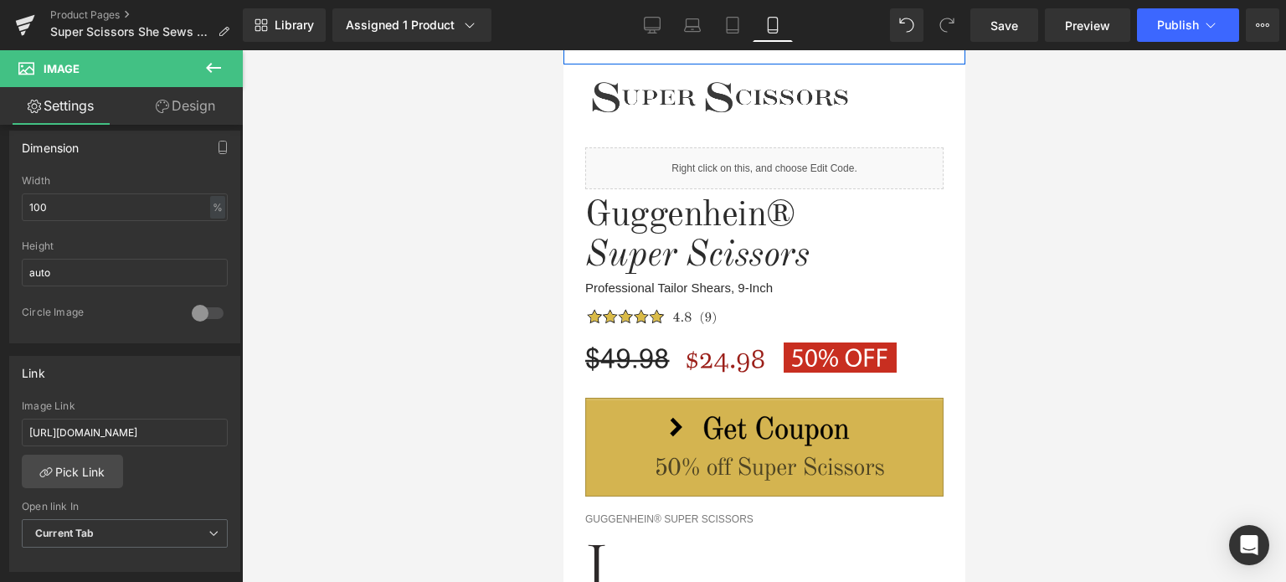
scroll to position [1172, 0]
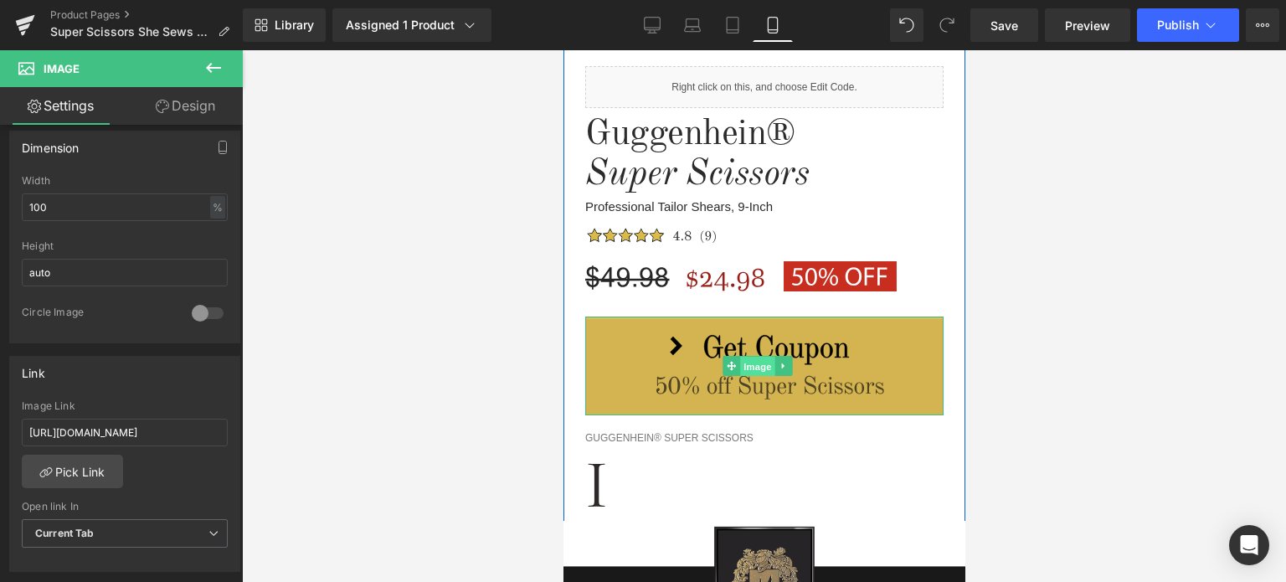
click at [756, 361] on span "Image" at bounding box center [757, 367] width 35 height 20
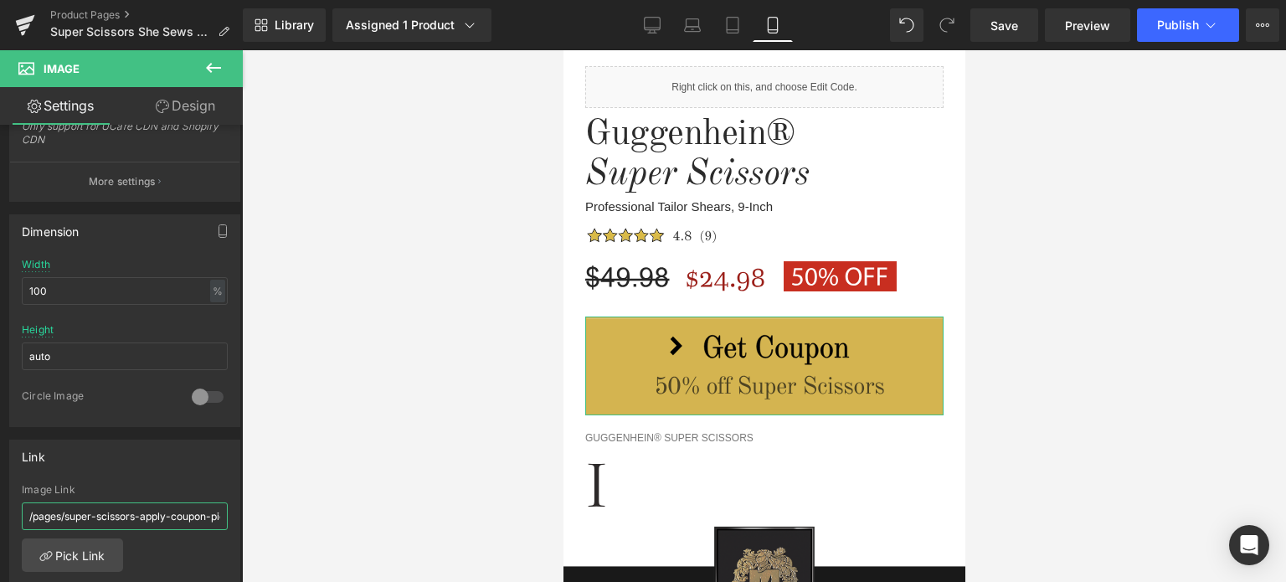
scroll to position [0, 60]
drag, startPoint x: 115, startPoint y: 511, endPoint x: 149, endPoint y: 513, distance: 34.4
click at [247, 507] on div "Image You are previewing how the will restyle your page. You can not edit Eleme…" at bounding box center [643, 305] width 1286 height 610
click at [121, 510] on input "/pages/super-scissors-apply-coupon-pickitz-crafts" at bounding box center [125, 516] width 206 height 28
paste input "https://www.guggenhein.com/pages/super-scissors-apply-coupon-she-sews-seam"
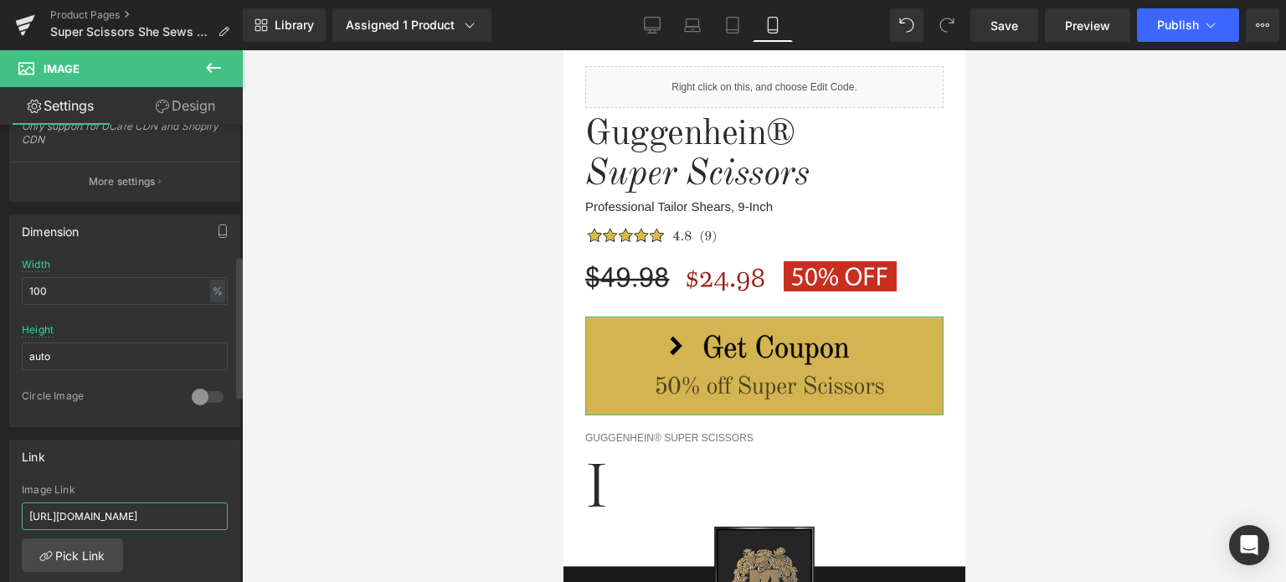
scroll to position [0, 221]
type input "https://www.guggenhein.com/pages/super-scissors-apply-coupon-she-sews-seams"
click at [215, 555] on div "https://www.guggenhein.com/pages/super-scissors-apply-coupon-she-sews-seams Ima…" at bounding box center [124, 570] width 229 height 172
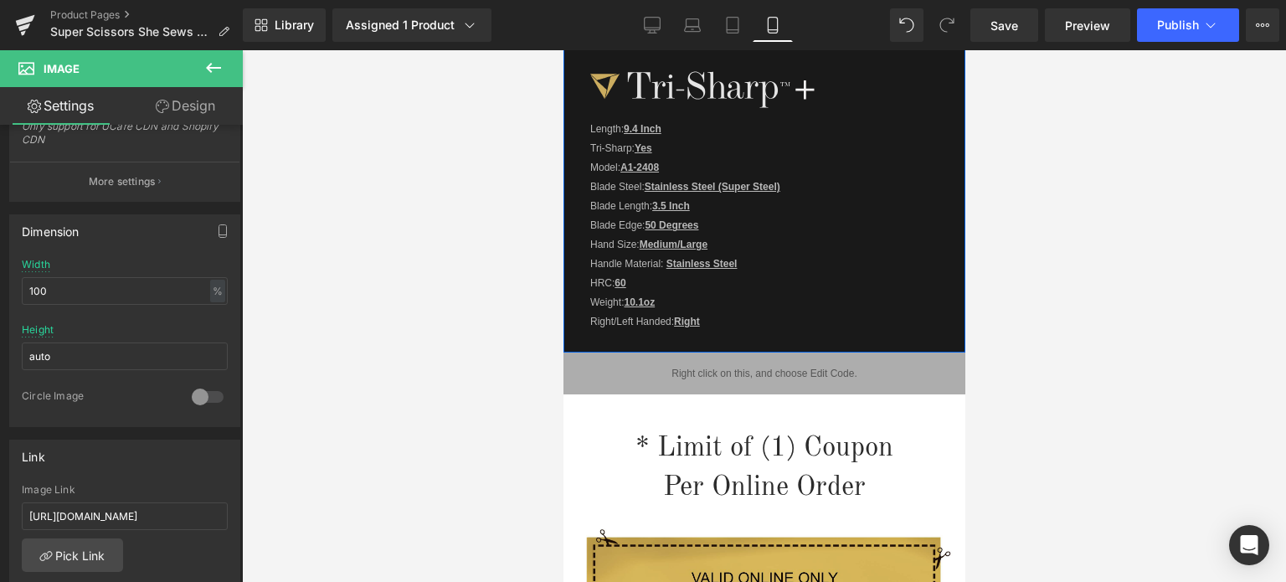
scroll to position [2511, 0]
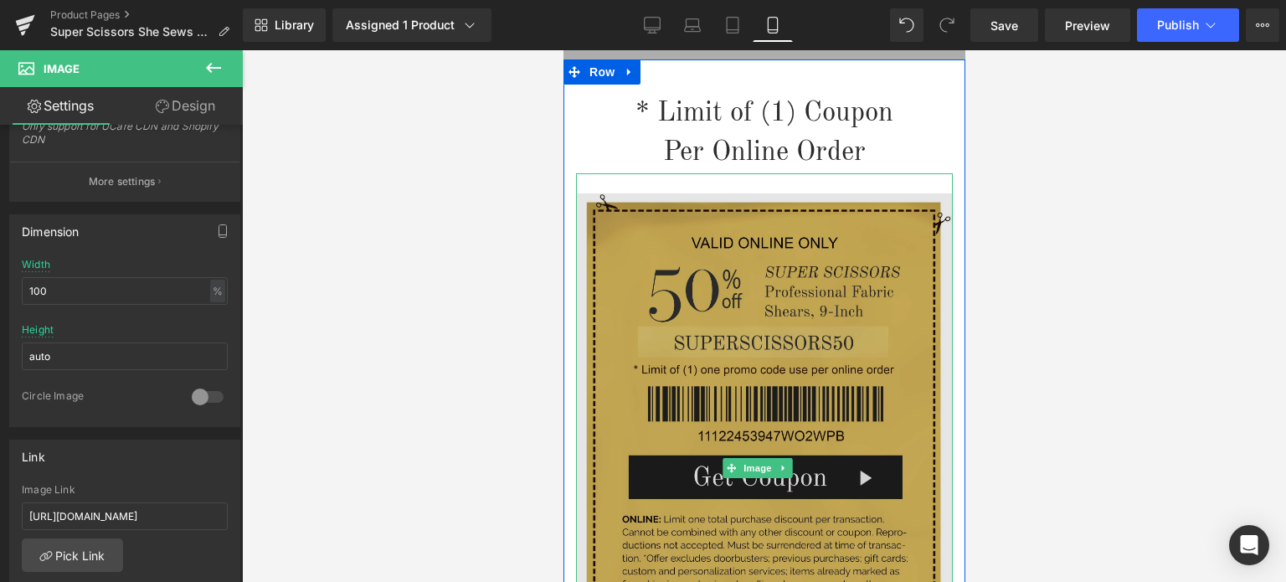
click at [782, 316] on img at bounding box center [763, 467] width 377 height 589
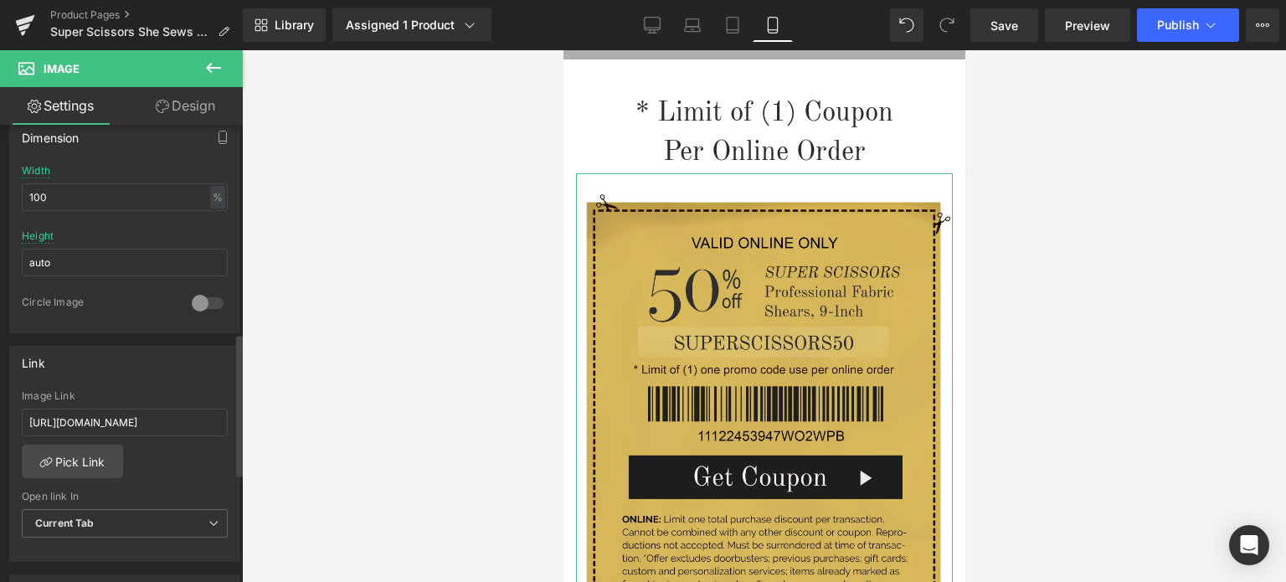
scroll to position [670, 0]
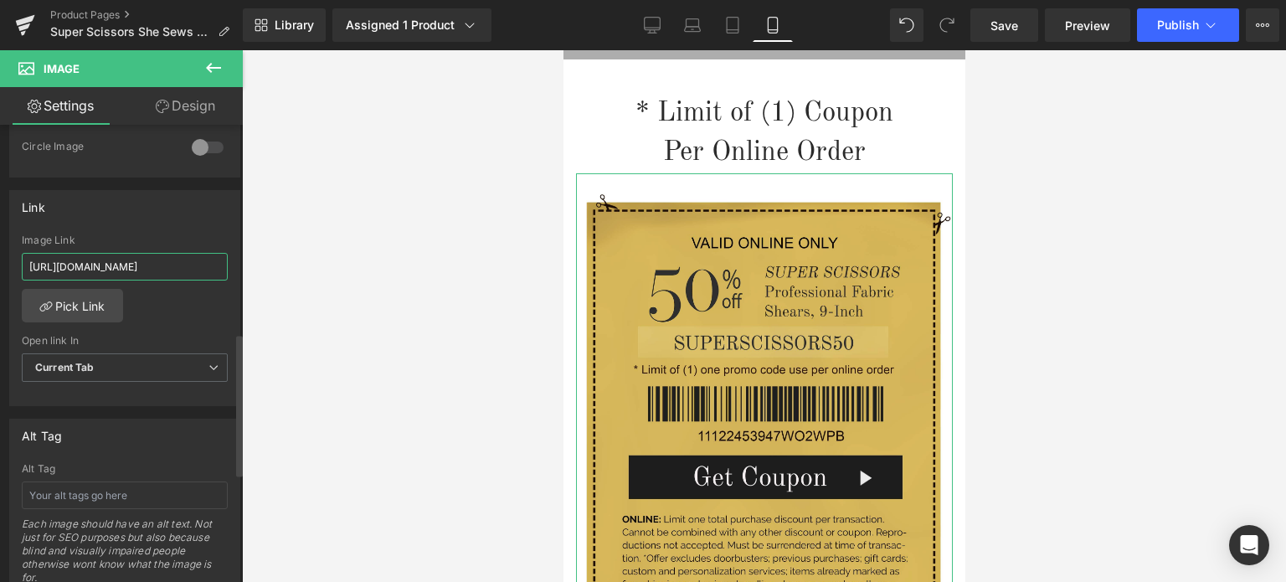
click at [94, 262] on input "https://www.guggenhein.com/pages/super-scissors-apply-coupon-mo-shen" at bounding box center [125, 267] width 206 height 28
type input "https://www.guggenhein.com/pages/super-scissors-apply-coupon-she-sews-seams"
click at [223, 300] on div "https://www.guggenhein.com/pages/super-scissors-apply-coupon-she-sews-seams Ima…" at bounding box center [124, 320] width 229 height 172
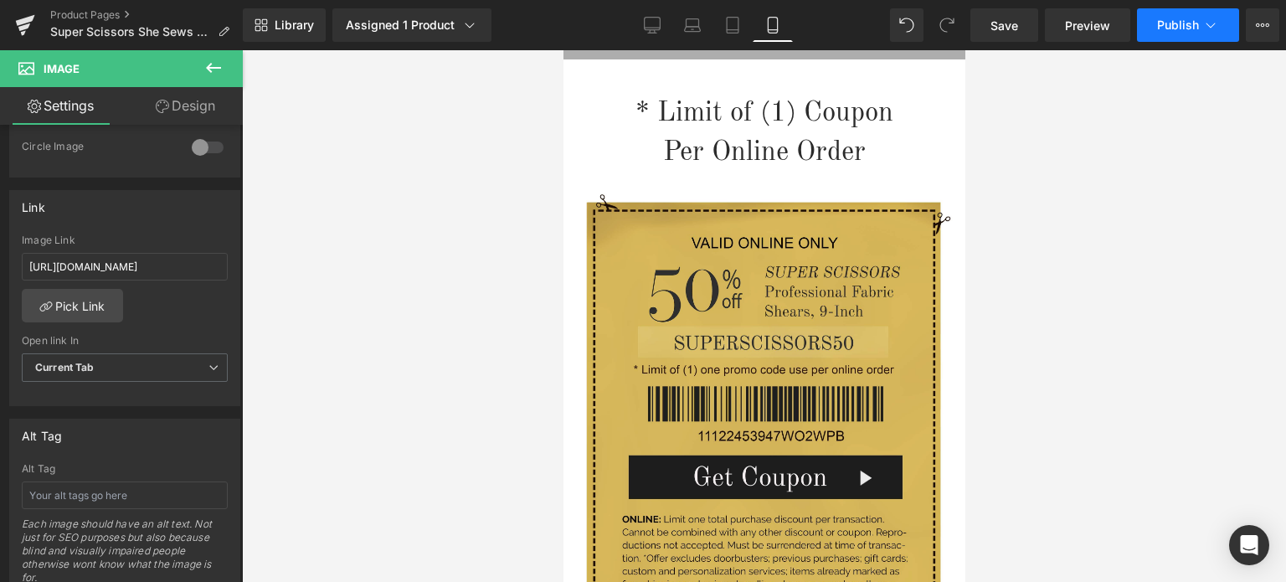
click at [1194, 24] on span "Publish" at bounding box center [1178, 24] width 42 height 13
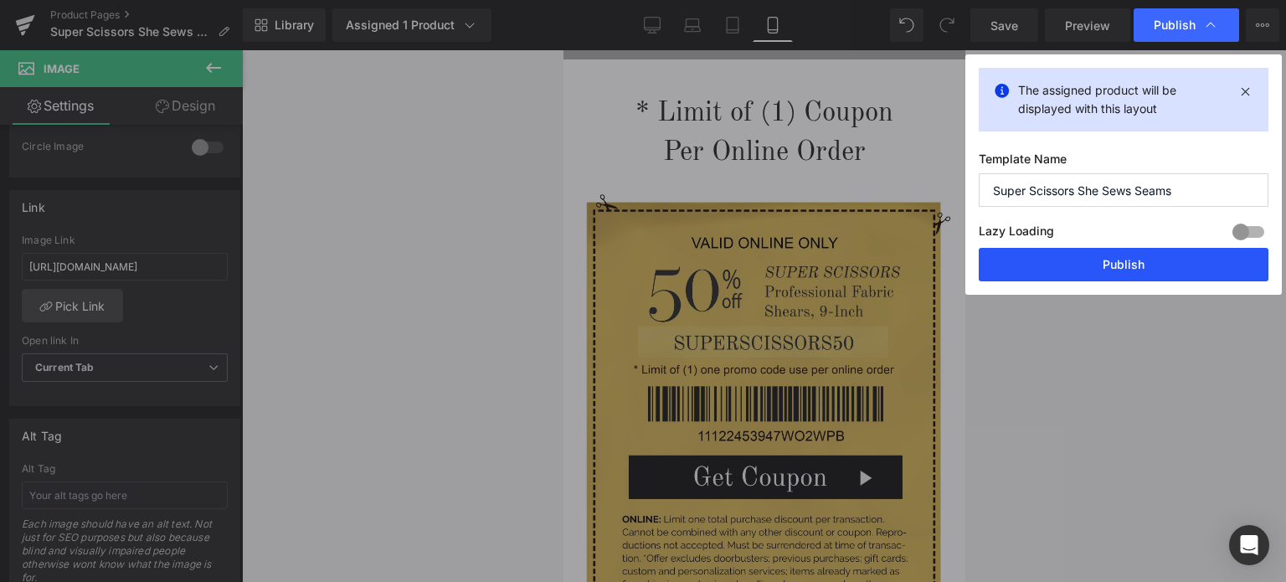
click at [1128, 274] on button "Publish" at bounding box center [1124, 264] width 290 height 33
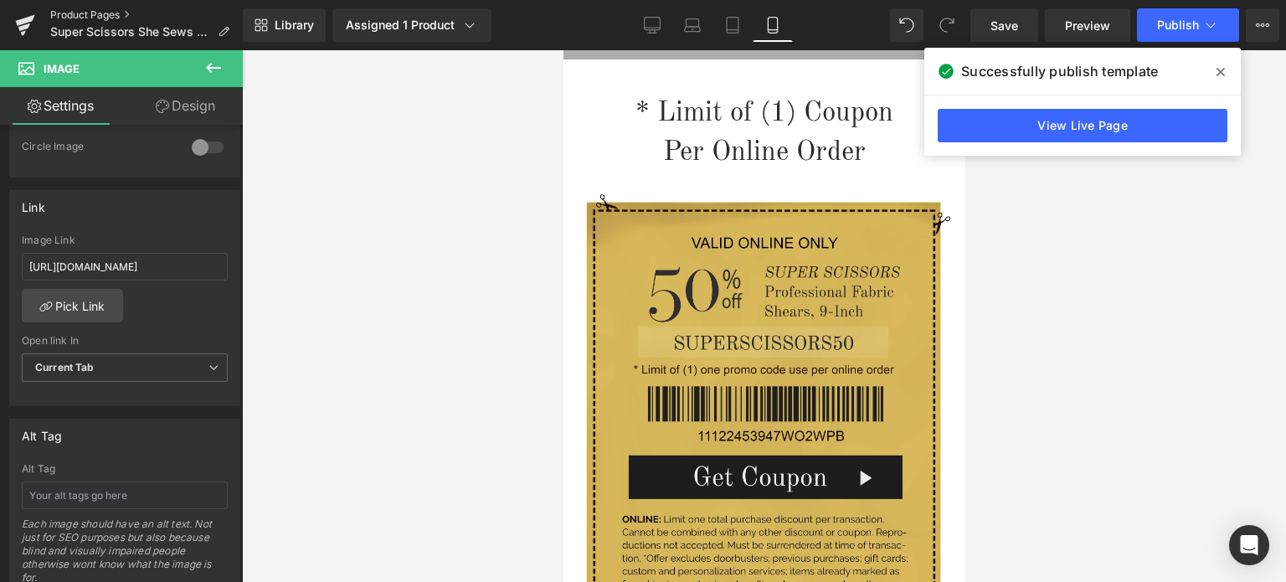
click at [92, 10] on link "Product Pages" at bounding box center [146, 14] width 193 height 13
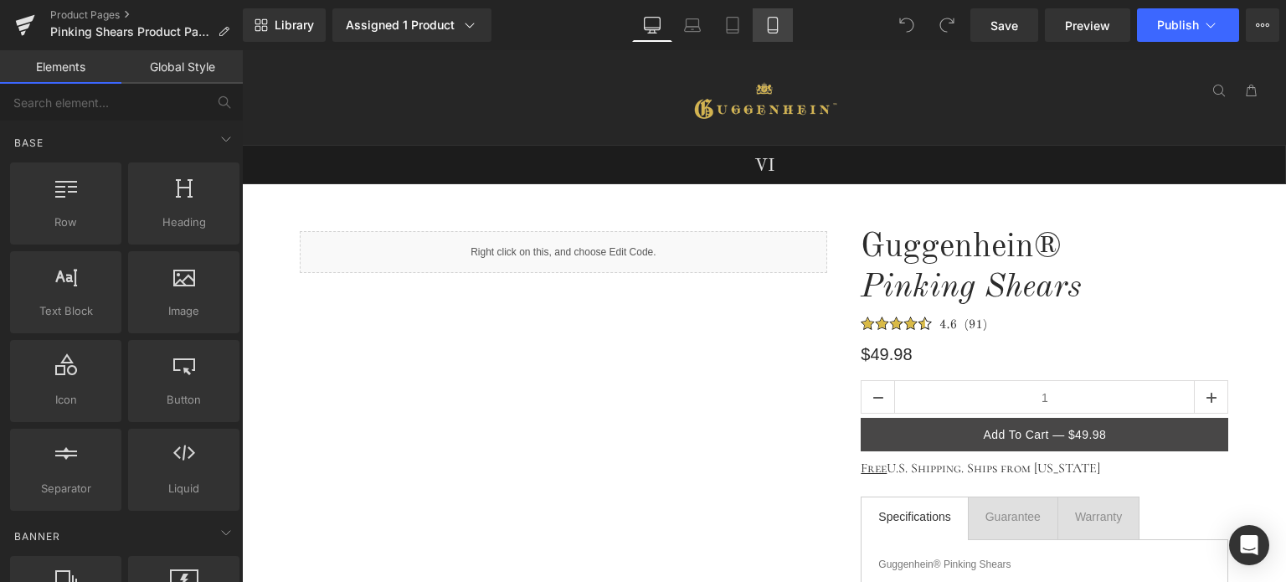
click at [779, 21] on icon at bounding box center [772, 25] width 17 height 17
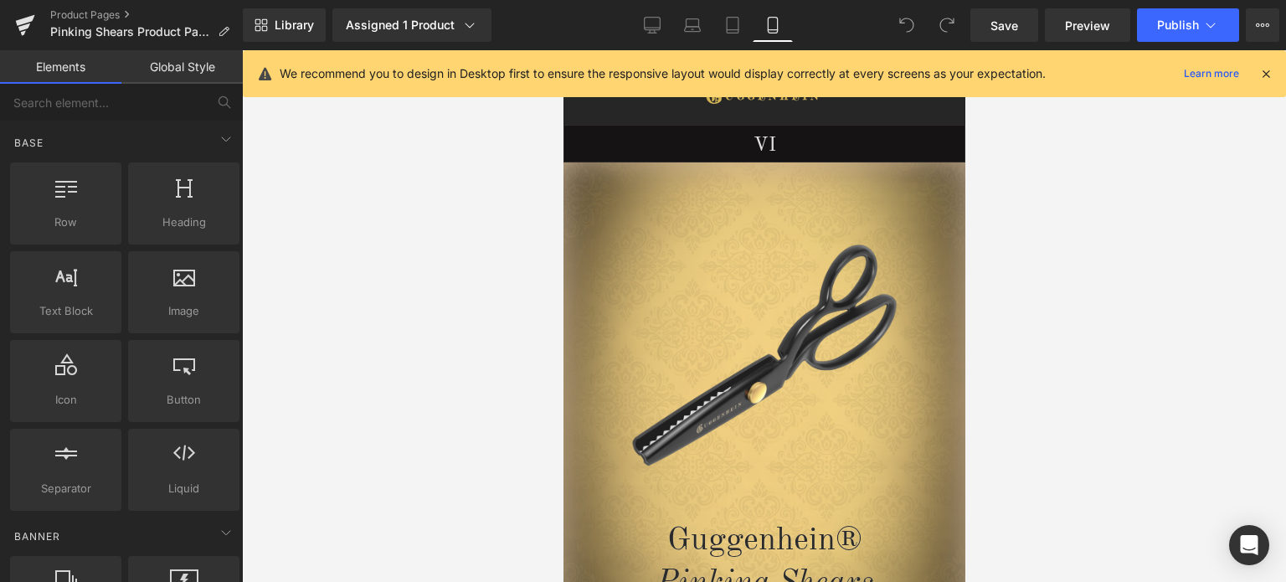
click at [1264, 76] on icon at bounding box center [1265, 73] width 15 height 15
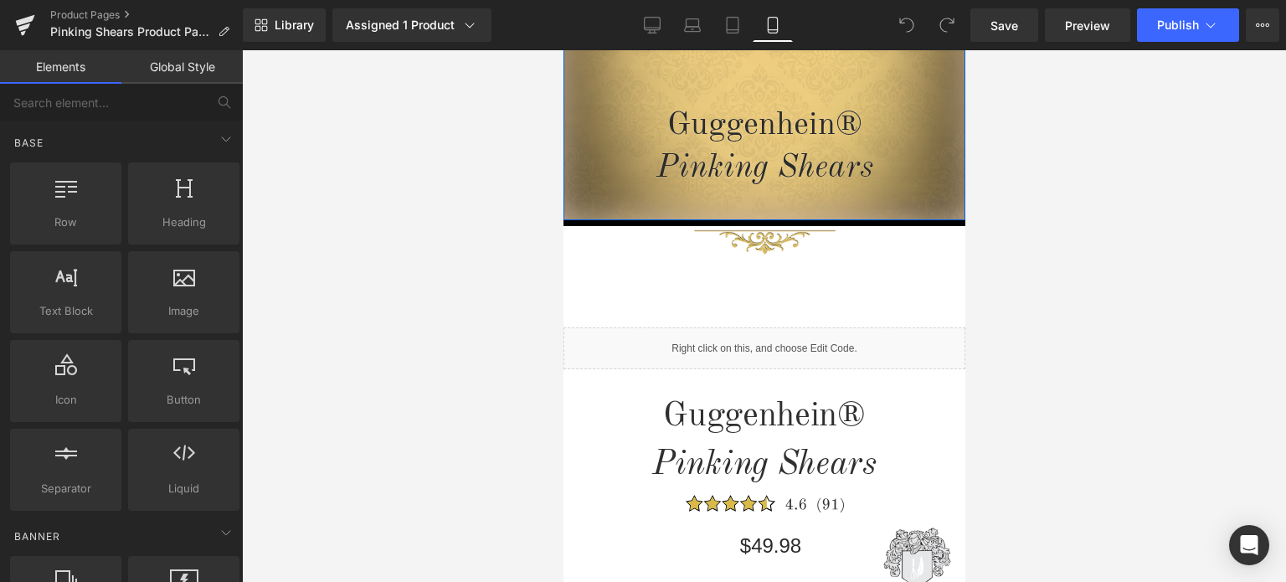
scroll to position [419, 0]
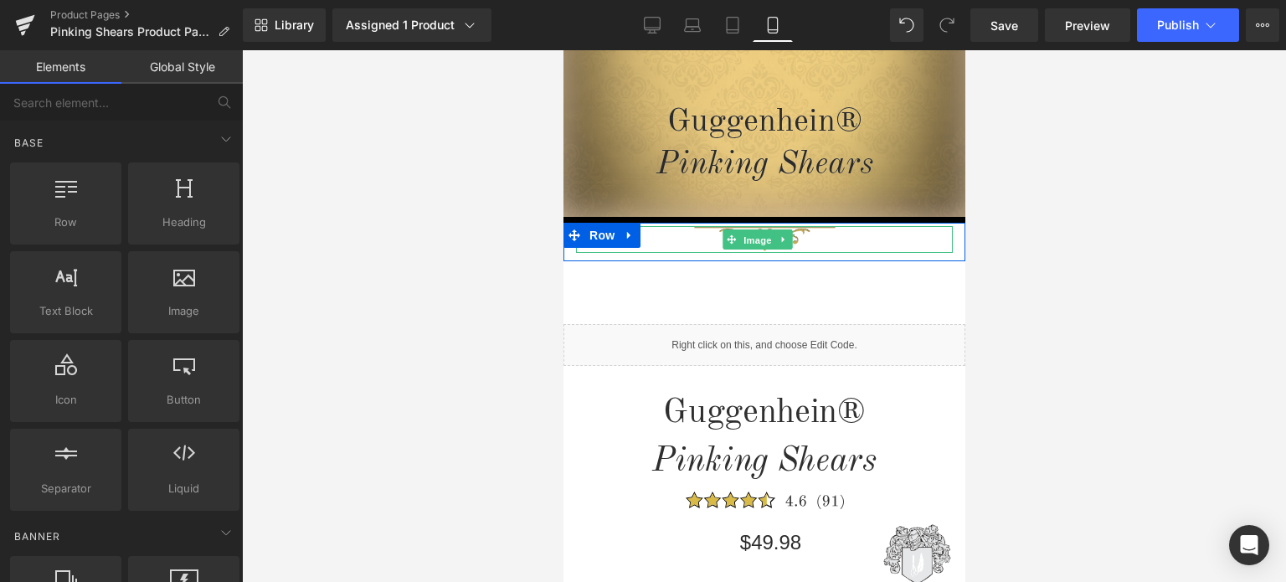
click at [758, 244] on span "Image" at bounding box center [757, 240] width 35 height 20
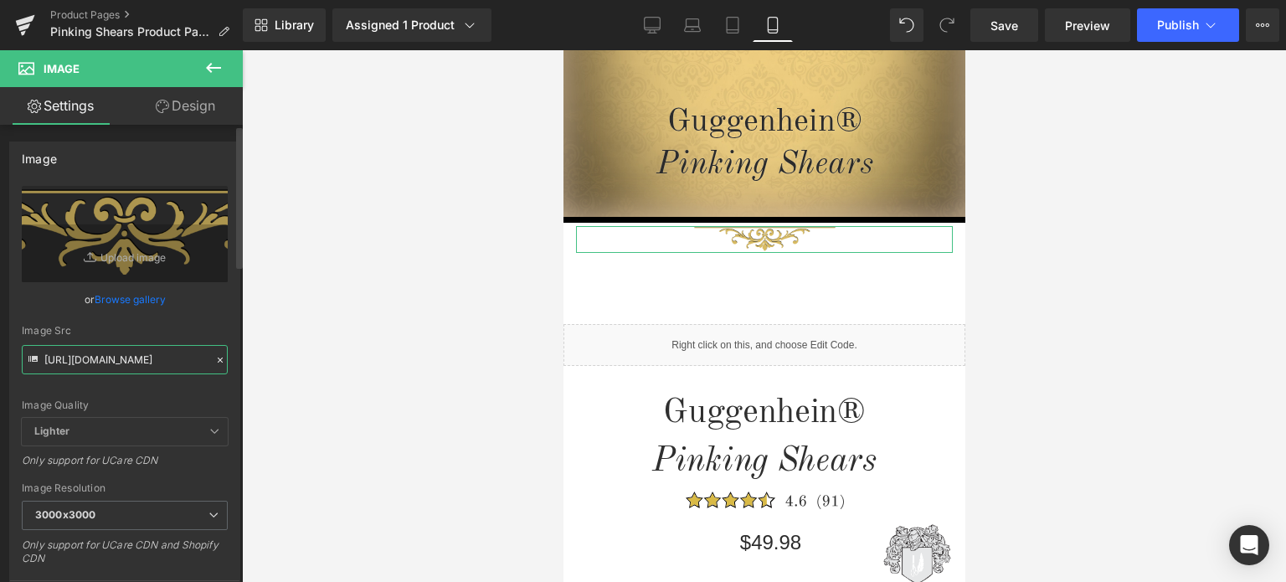
click at [116, 356] on input "https://cdn.shopify.com/s/files/1/0566/0963/6442/files/1-3_cb348788-5829-4880-8…" at bounding box center [125, 359] width 206 height 29
paste input "_8d0a3905-7026-440f-b3b0-22a6ef8d44a8.png?v=1756540467"
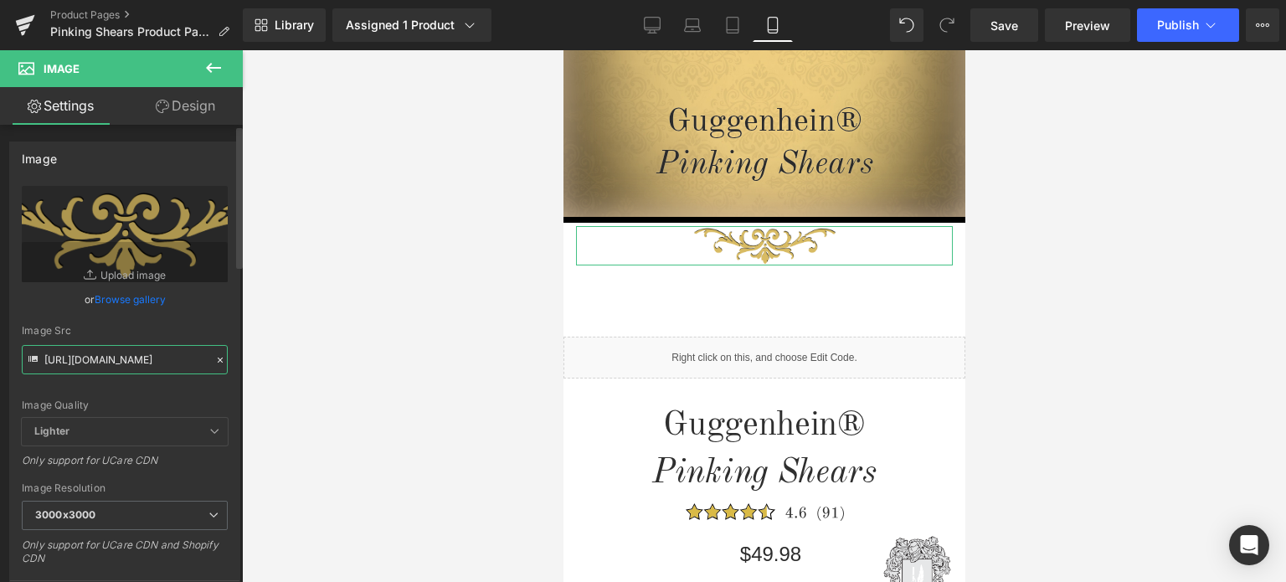
type input "https://cdn.shopify.com/s/files/1/0566/0963/6442/files/1_8d0a3905-7026-440f-b3b…"
click at [191, 111] on link "Design" at bounding box center [185, 106] width 121 height 38
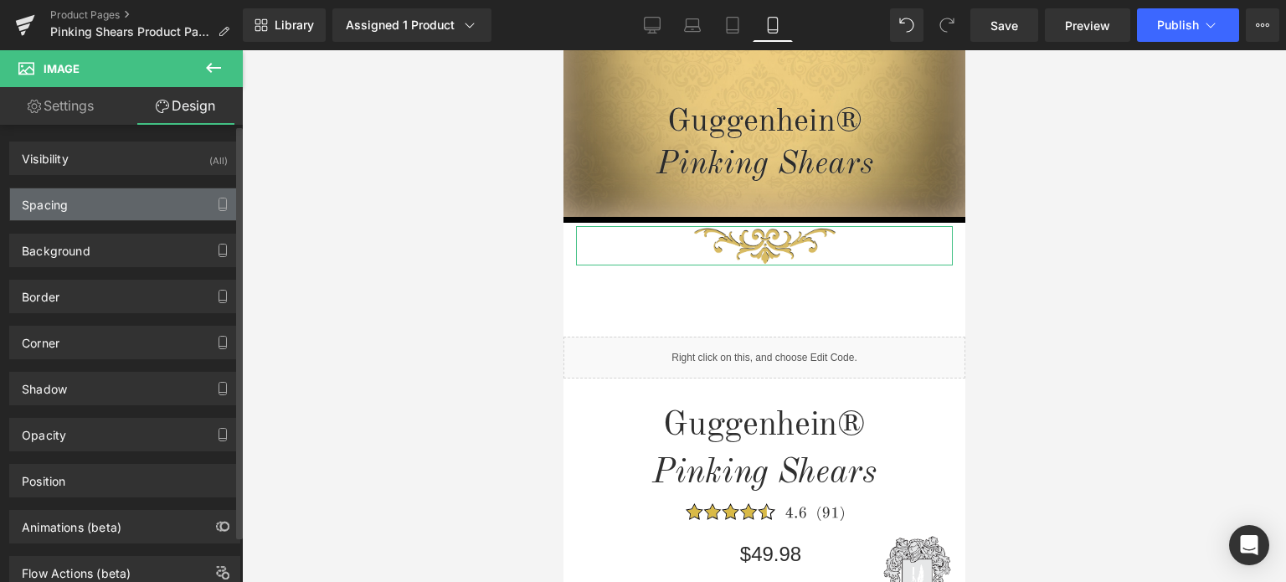
click at [108, 203] on div "Spacing" at bounding box center [124, 204] width 229 height 32
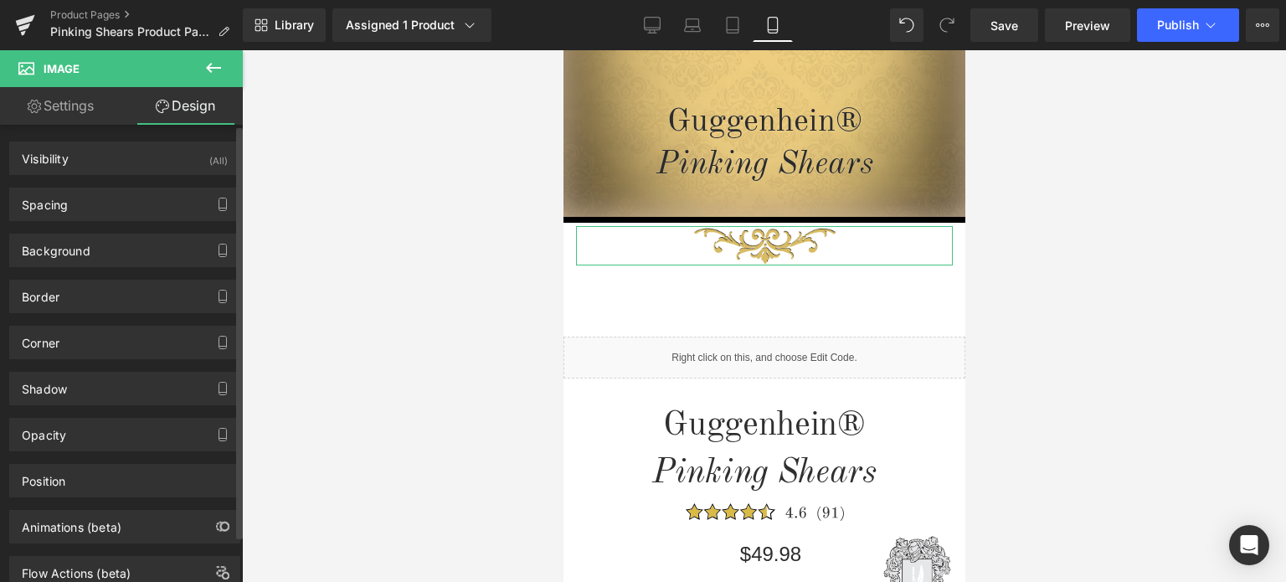
scroll to position [0, 0]
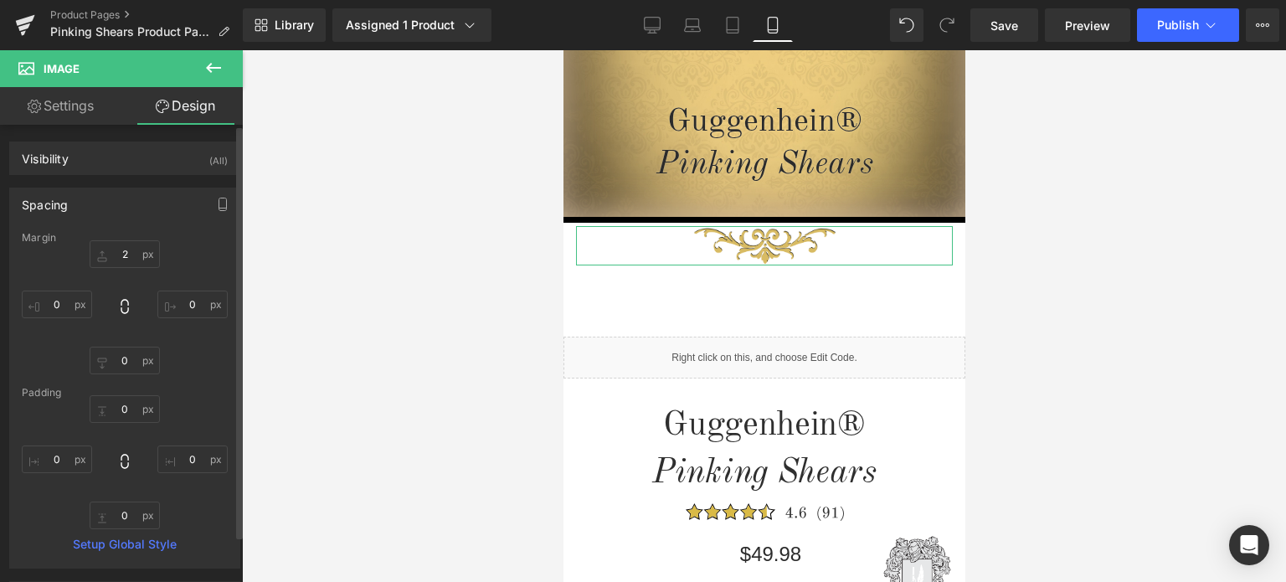
type input "2"
type input "0"
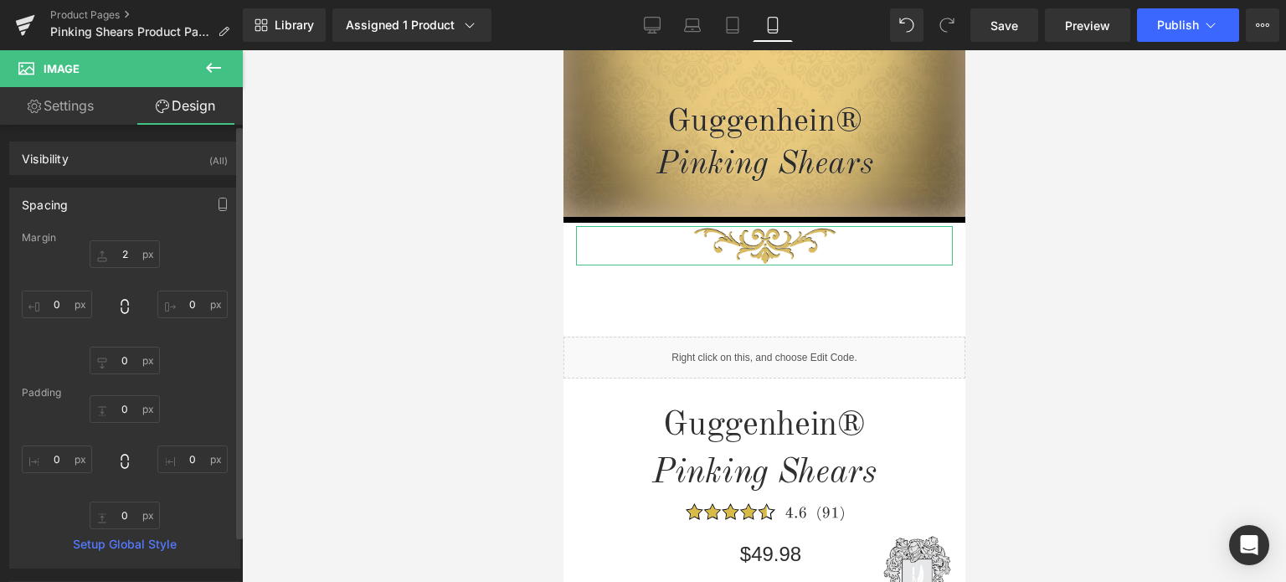
type input "0"
click at [128, 259] on input "2" at bounding box center [125, 254] width 70 height 28
click at [121, 255] on input "5" at bounding box center [125, 254] width 70 height 28
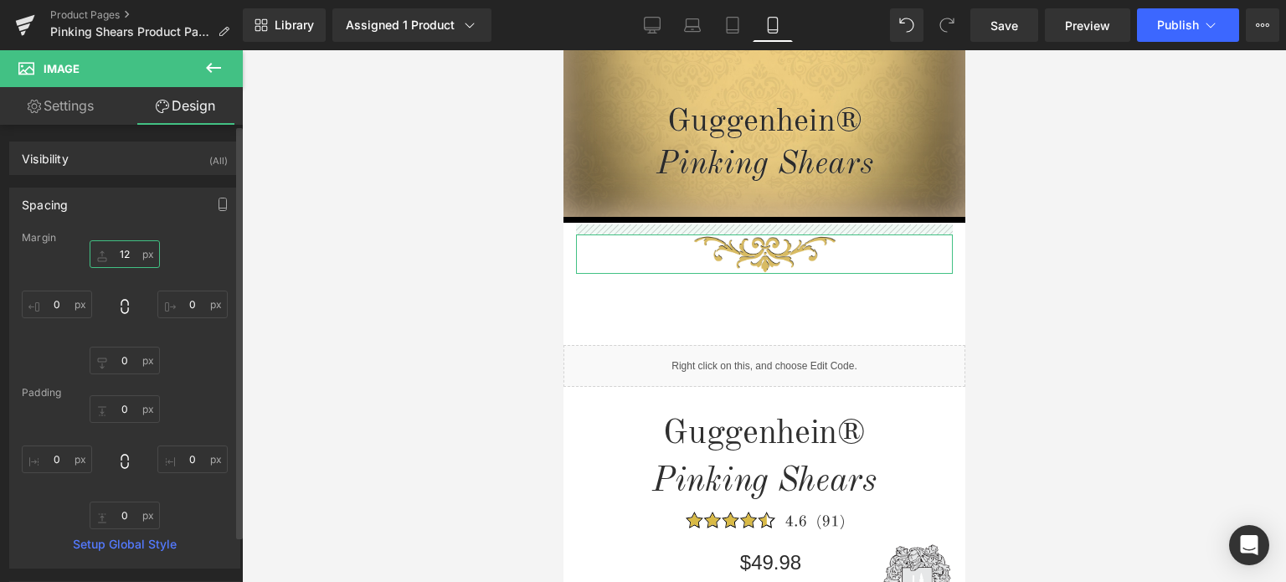
drag, startPoint x: 126, startPoint y: 253, endPoint x: 115, endPoint y: 252, distance: 10.9
click at [115, 252] on input "12" at bounding box center [125, 254] width 70 height 28
click at [117, 251] on input "9" at bounding box center [125, 254] width 70 height 28
drag, startPoint x: 121, startPoint y: 252, endPoint x: 136, endPoint y: 250, distance: 15.2
click at [136, 250] on input "11" at bounding box center [125, 254] width 70 height 28
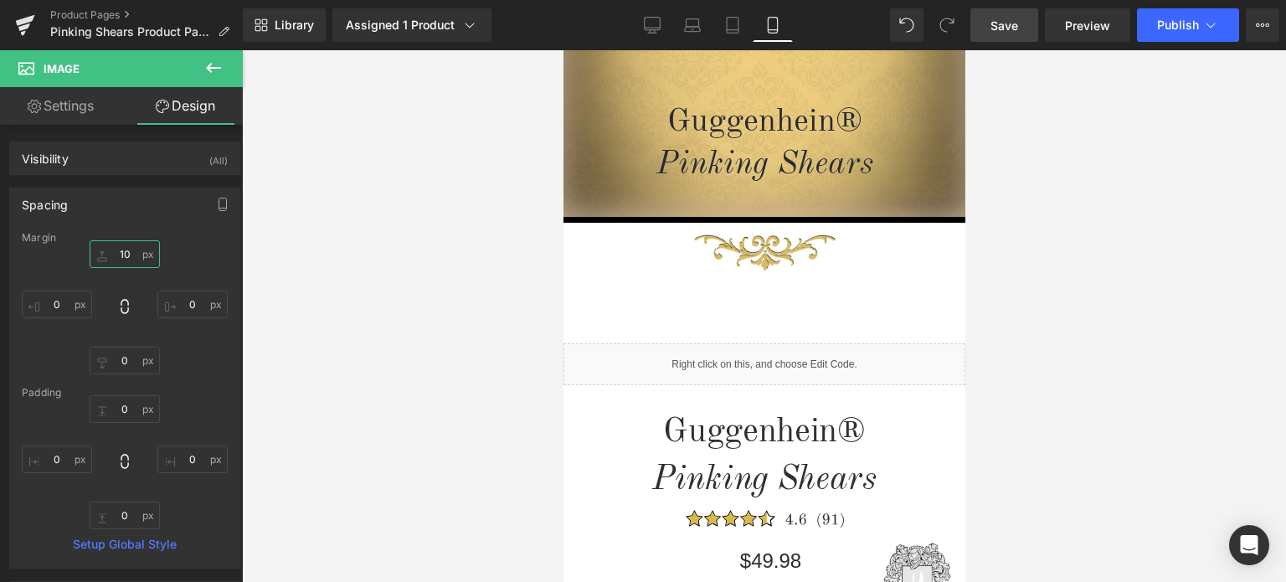
type input "10"
click at [1014, 26] on span "Save" at bounding box center [1004, 26] width 28 height 18
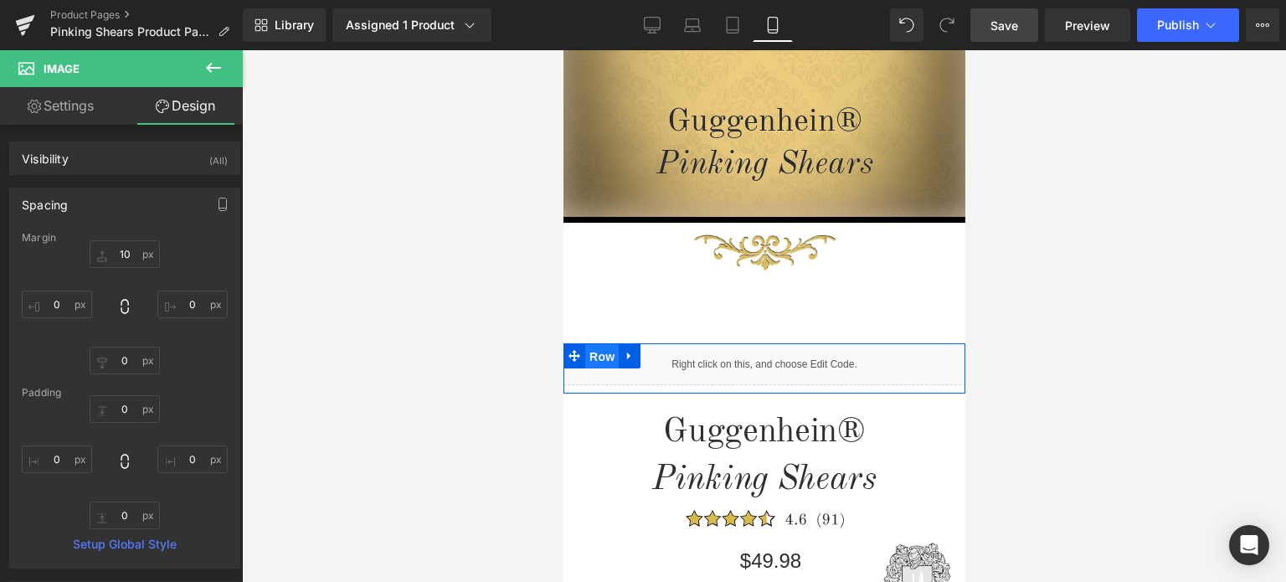
click at [594, 357] on span "Row" at bounding box center [600, 356] width 33 height 25
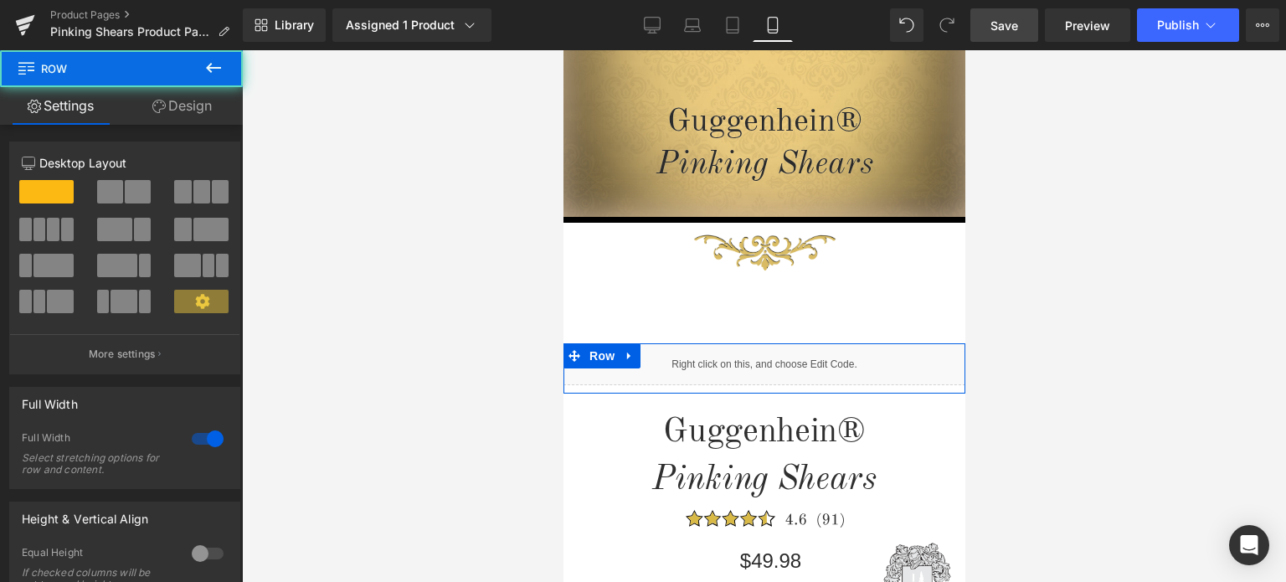
click at [193, 110] on link "Design" at bounding box center [181, 106] width 121 height 38
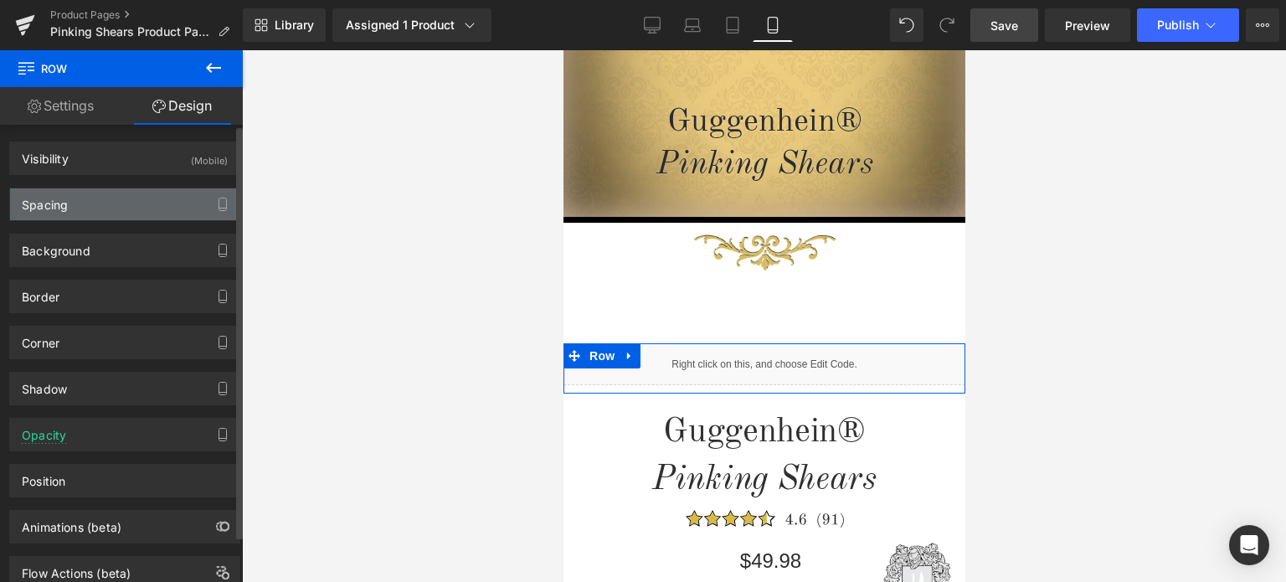
type input "75"
type input "0"
type input "10"
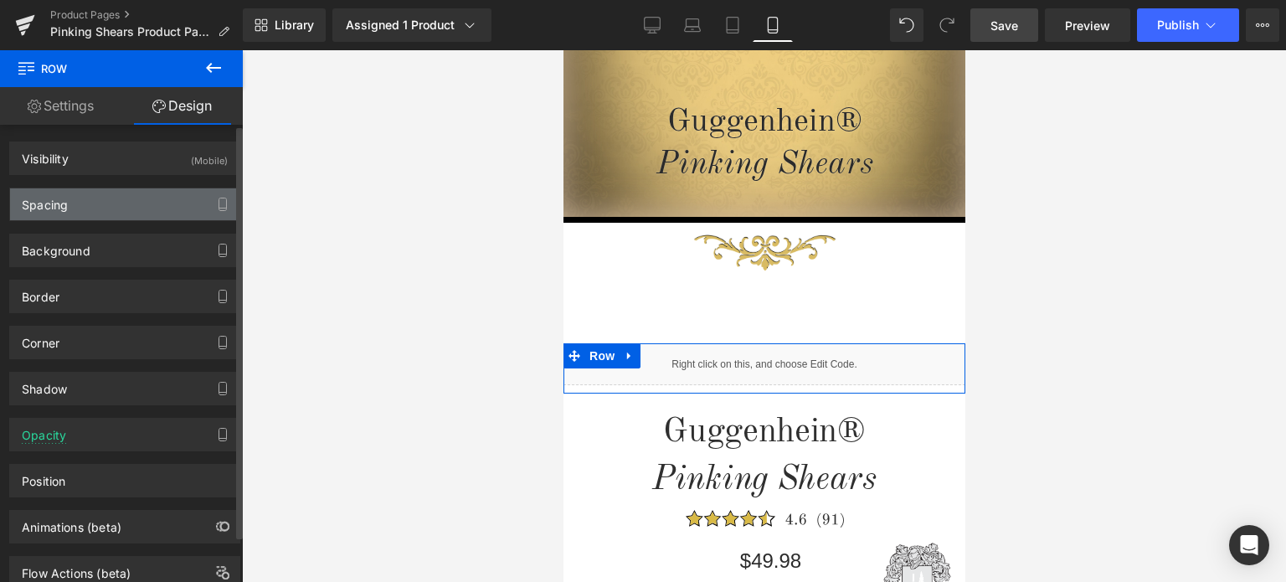
type input "0"
click at [104, 199] on div "Spacing" at bounding box center [124, 204] width 229 height 32
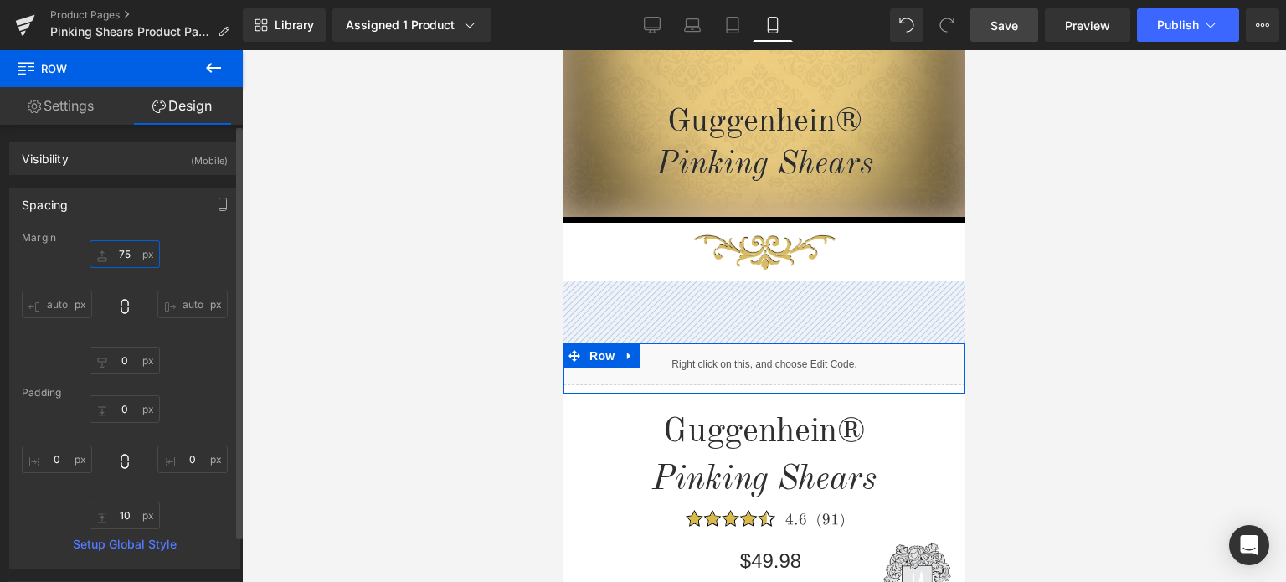
click at [130, 253] on input "75" at bounding box center [125, 254] width 70 height 28
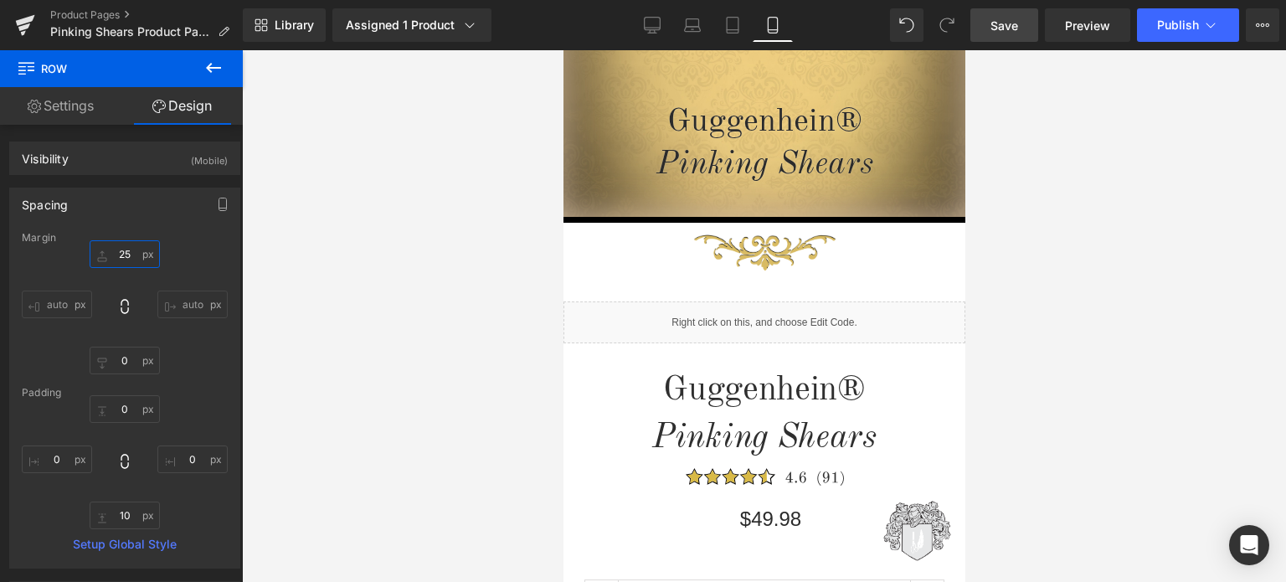
type input "25"
click at [1009, 22] on span "Save" at bounding box center [1004, 26] width 28 height 18
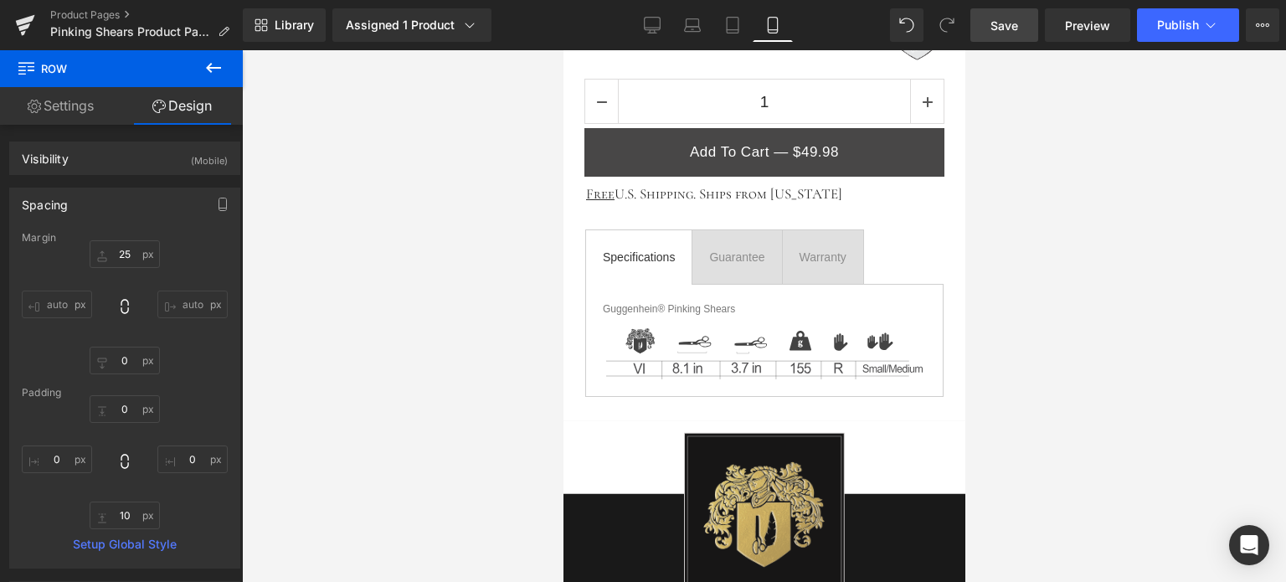
scroll to position [990, 0]
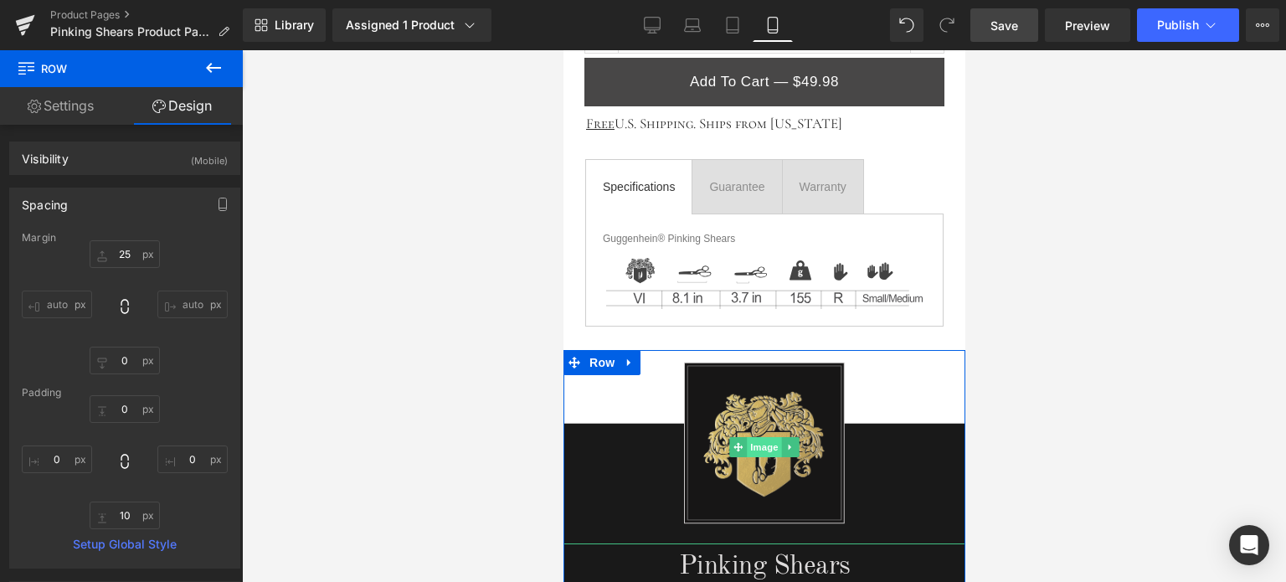
click at [762, 440] on span "Image" at bounding box center [763, 447] width 35 height 20
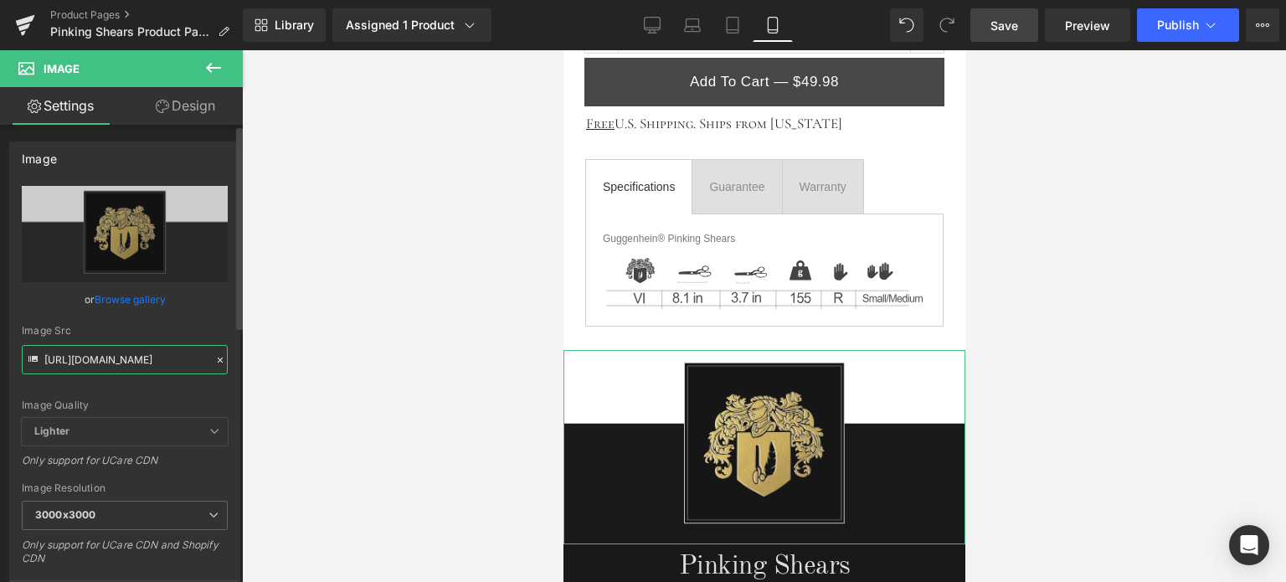
click at [121, 355] on input "https://cdn.shopify.com/s/files/1/0566/0963/6442/files/4_0891e7af-6ddb-4883-b55…" at bounding box center [125, 359] width 206 height 29
paste input "2_e87582b9-2c84-4368-a9e2-b34fed624a2e.png?v=1755996043"
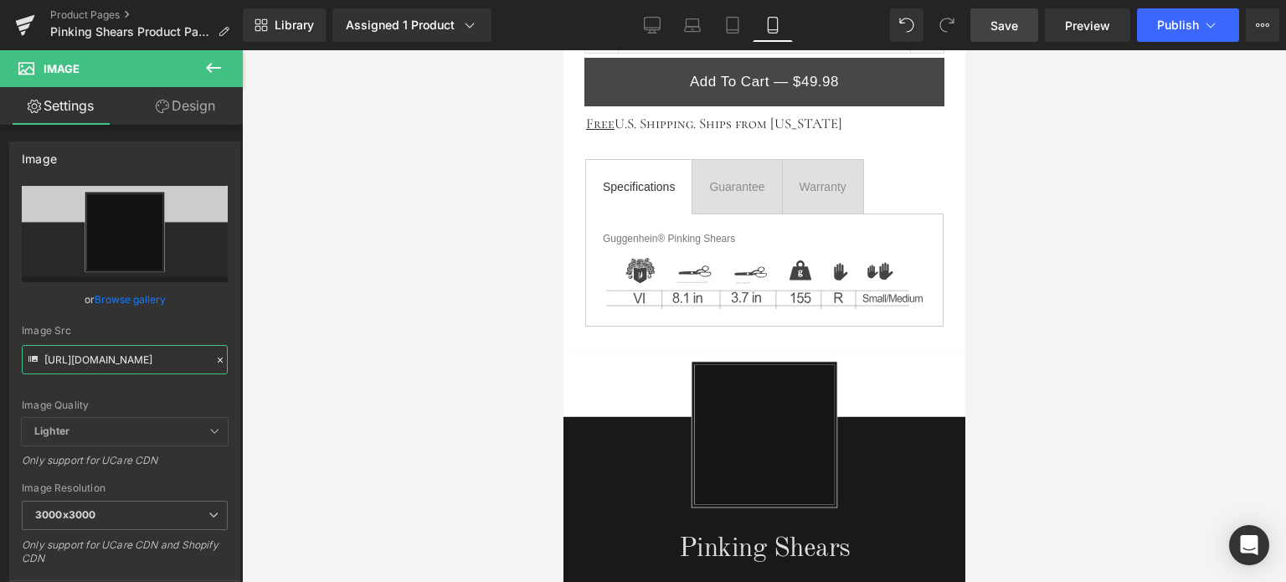
type input "https://cdn.shopify.com/s/files/1/0566/0963/6442/files/2_e87582b9-2c84-4368-a9e…"
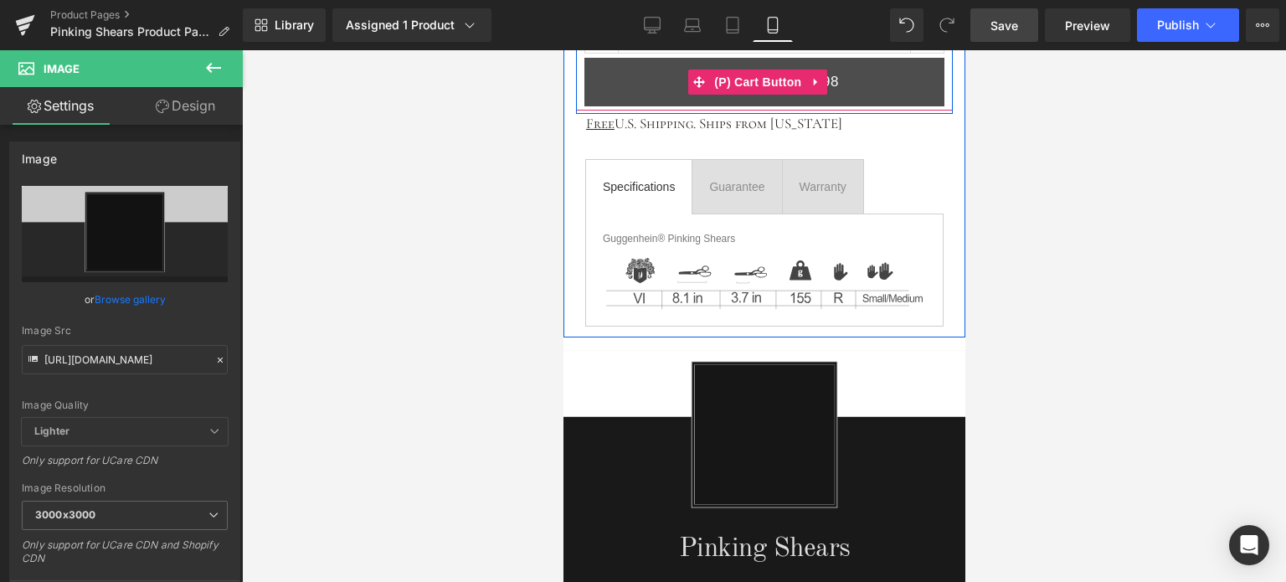
click at [746, 81] on span "(P) Cart Button" at bounding box center [756, 81] width 95 height 25
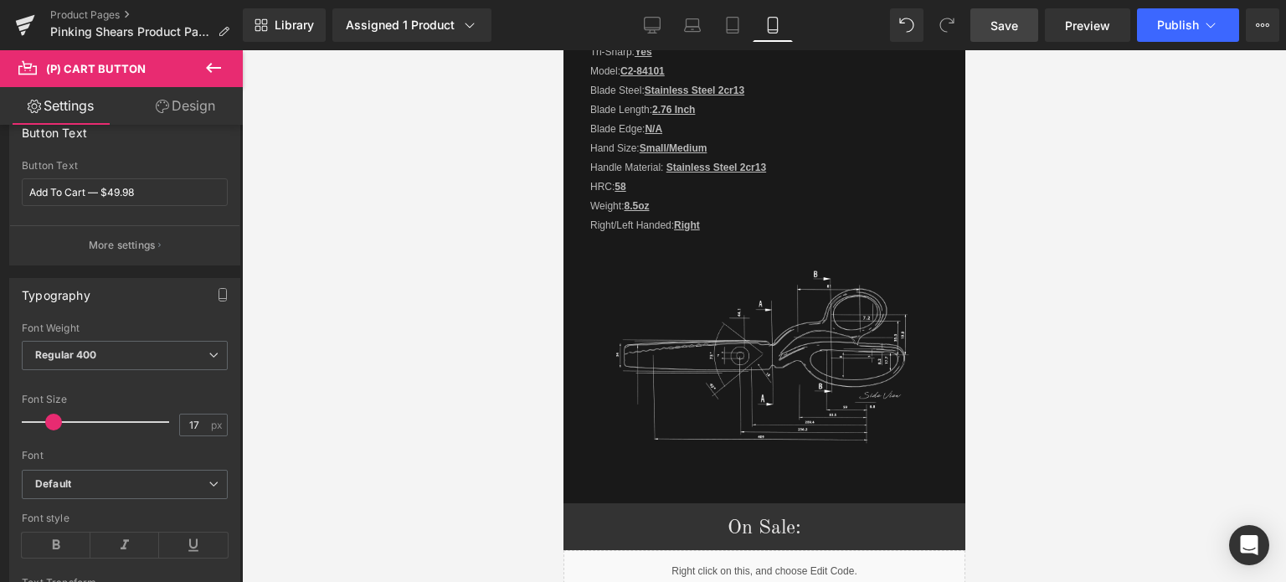
scroll to position [2189, 0]
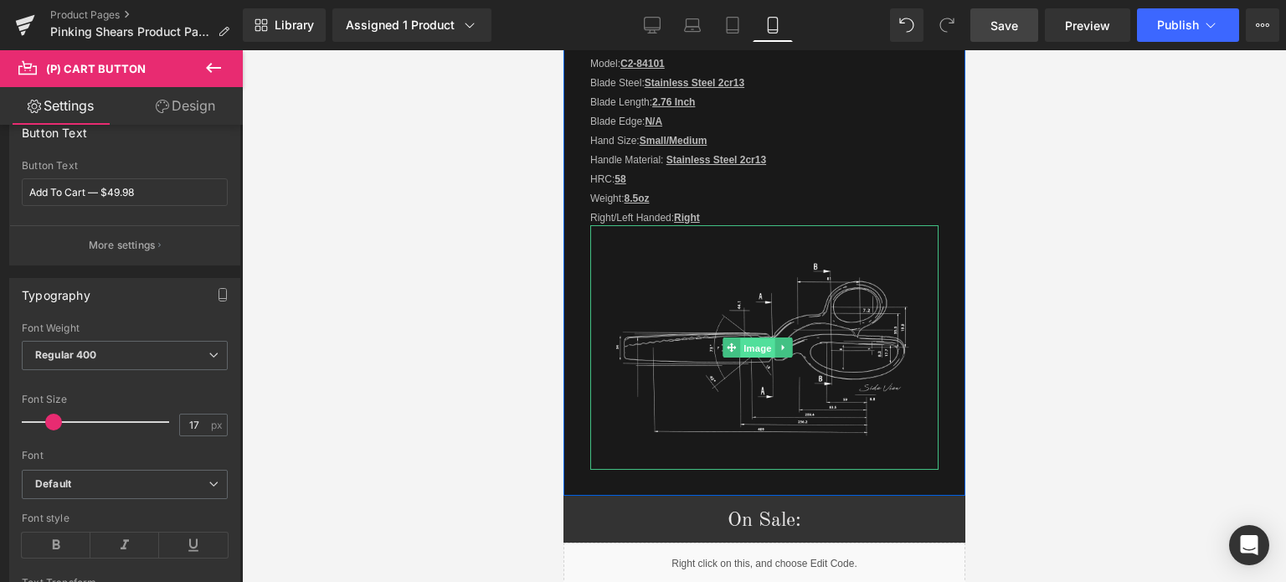
click at [742, 338] on span "Image" at bounding box center [757, 348] width 35 height 20
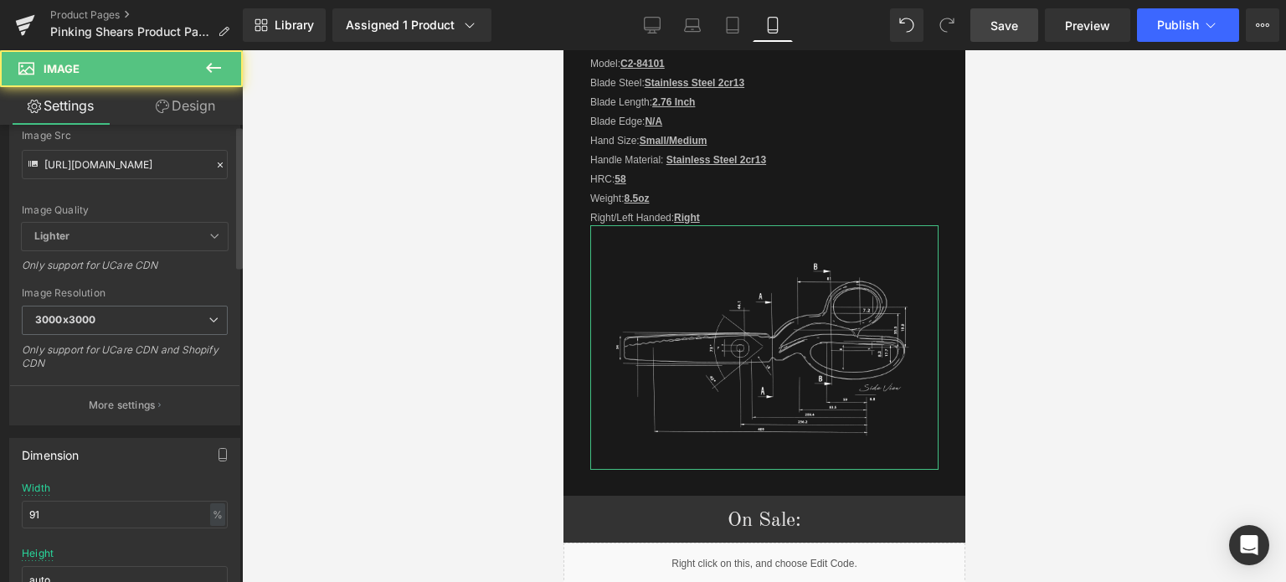
scroll to position [251, 0]
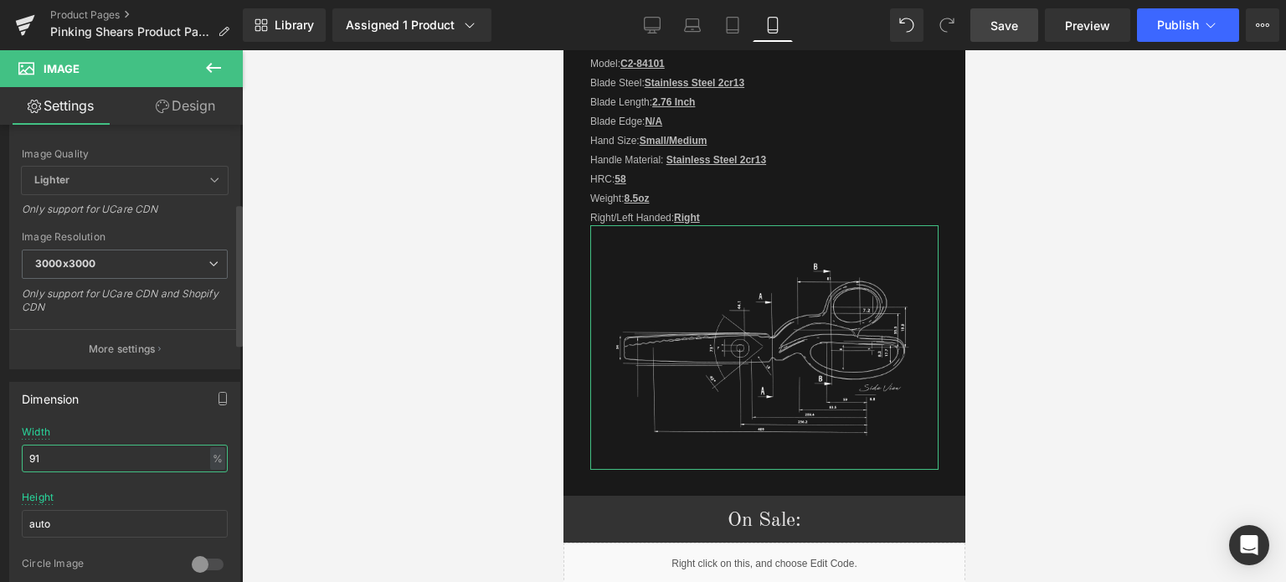
drag, startPoint x: 34, startPoint y: 456, endPoint x: 43, endPoint y: 455, distance: 8.4
click at [43, 455] on input "91" at bounding box center [125, 459] width 206 height 28
click at [27, 453] on input "90" at bounding box center [125, 459] width 206 height 28
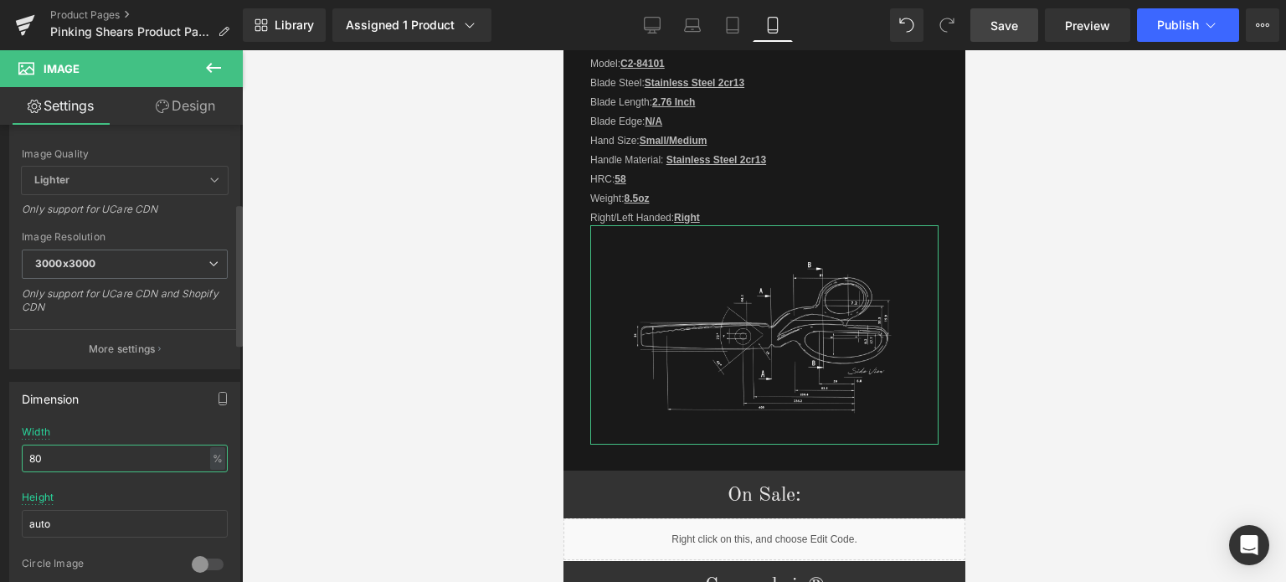
click at [43, 455] on input "80" at bounding box center [125, 459] width 206 height 28
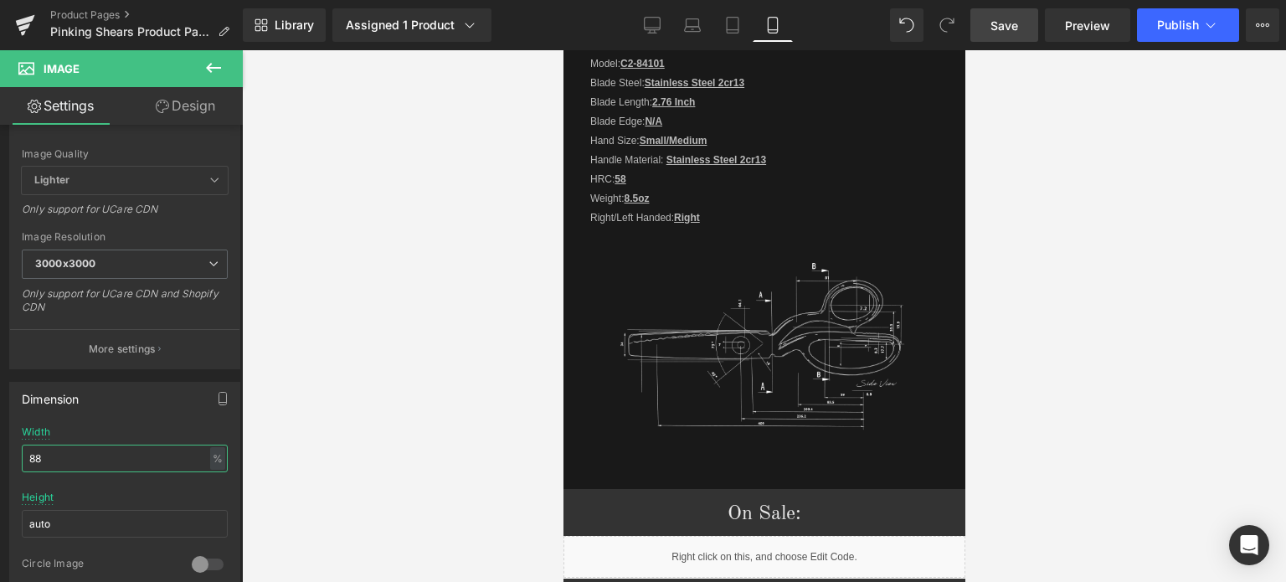
type input "88"
click at [1010, 26] on span "Save" at bounding box center [1004, 26] width 28 height 18
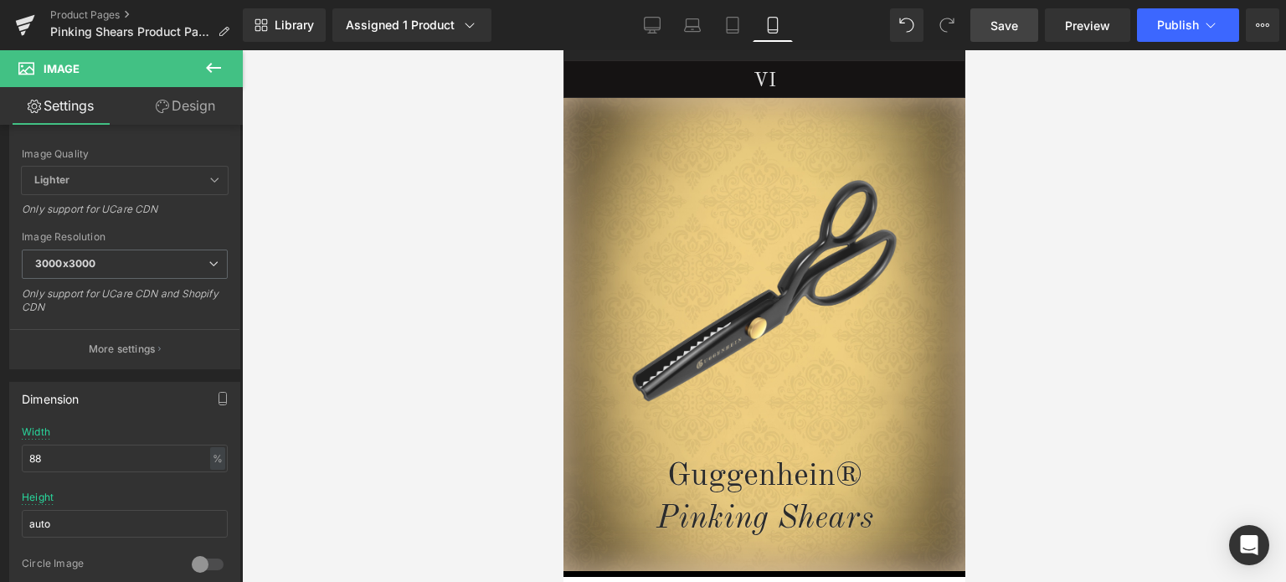
scroll to position [0, 0]
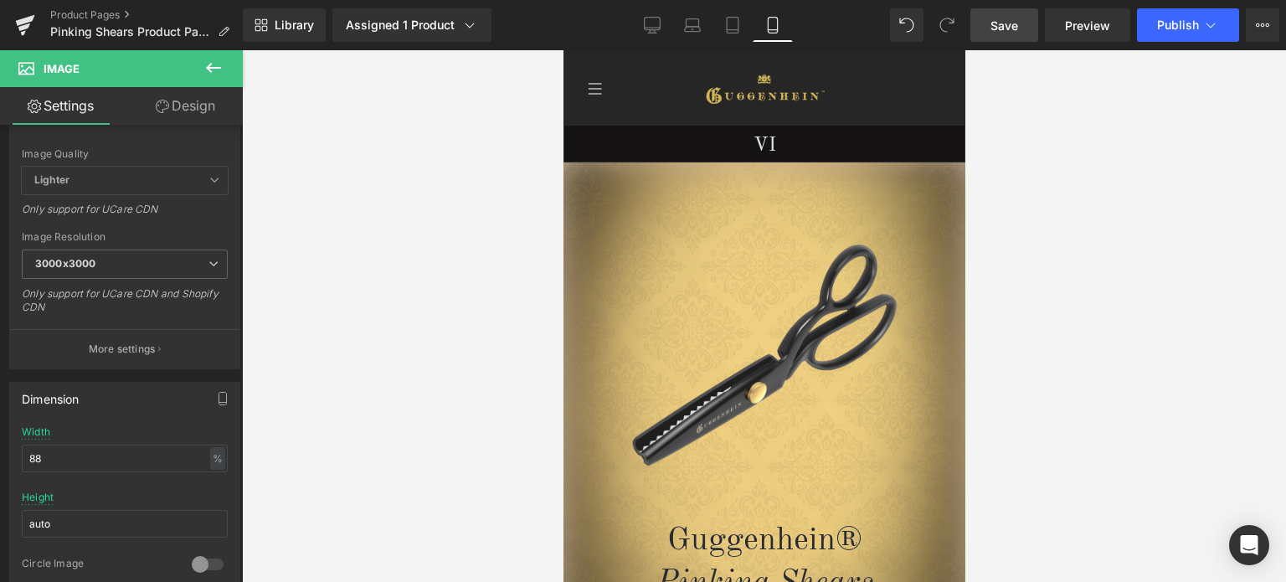
click at [1011, 21] on span "Save" at bounding box center [1004, 26] width 28 height 18
click at [1078, 31] on span "Preview" at bounding box center [1087, 26] width 45 height 18
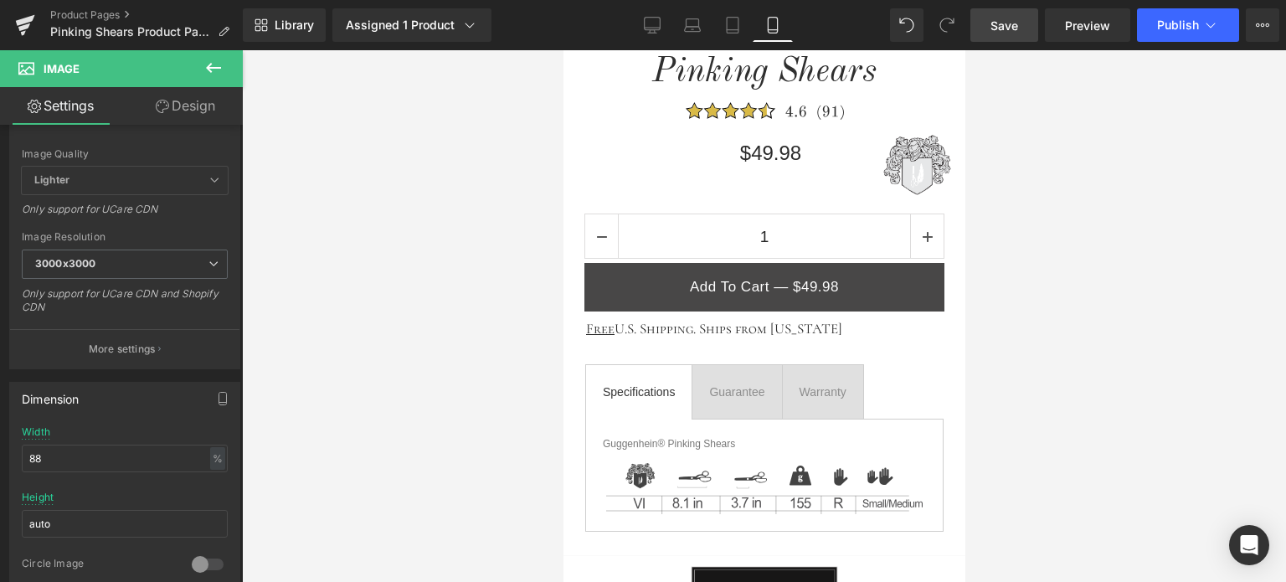
click at [1014, 22] on span "Save" at bounding box center [1004, 26] width 28 height 18
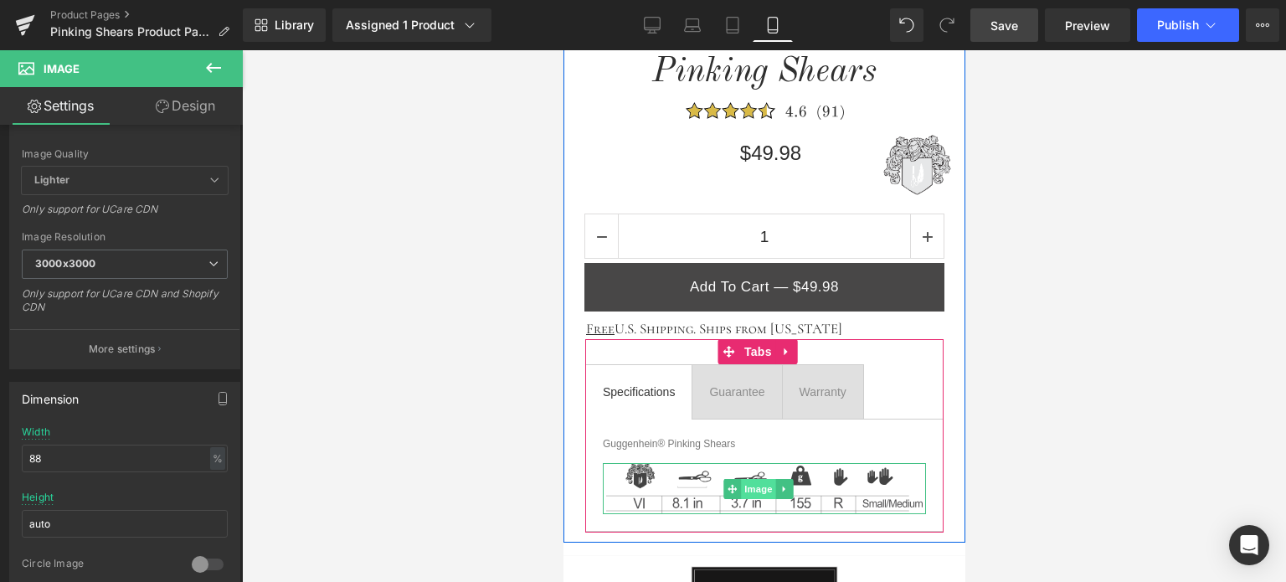
click at [750, 481] on span "Image" at bounding box center [757, 489] width 35 height 20
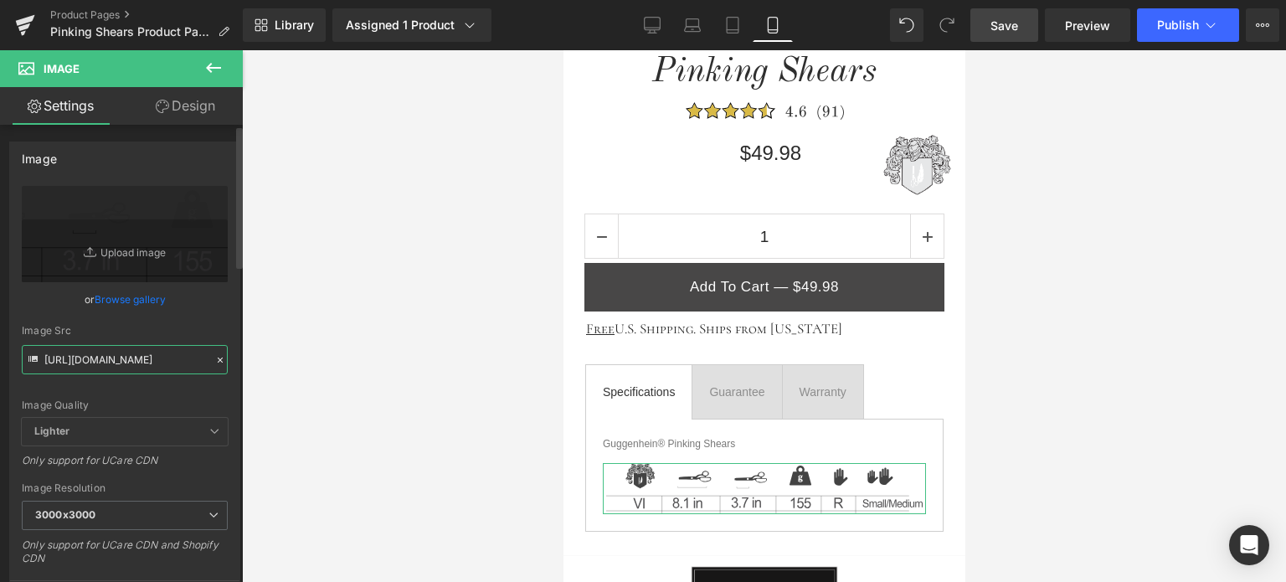
click at [113, 361] on input "https://cdn.shopify.com/s/files/1/0566/0963/6442/files/4_7cb44477-36a9-4a80-87d…" at bounding box center [125, 359] width 206 height 29
paste input "1_1_c87fb190-b32e-4948-9b9f-06da5293c9ce.svg?v=1756541671"
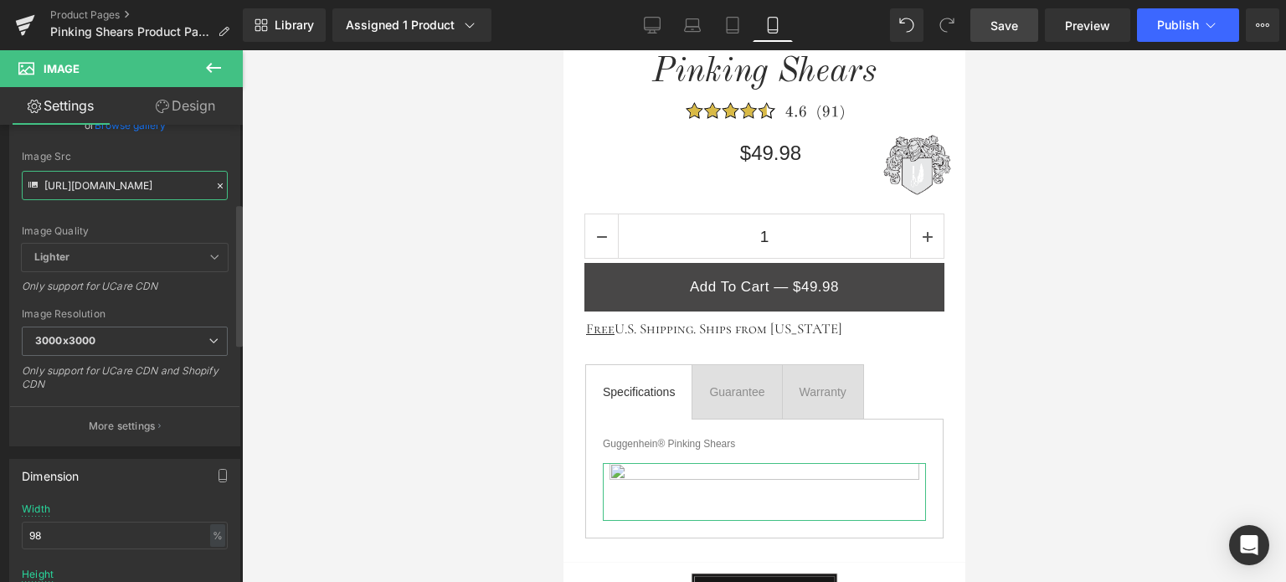
scroll to position [251, 0]
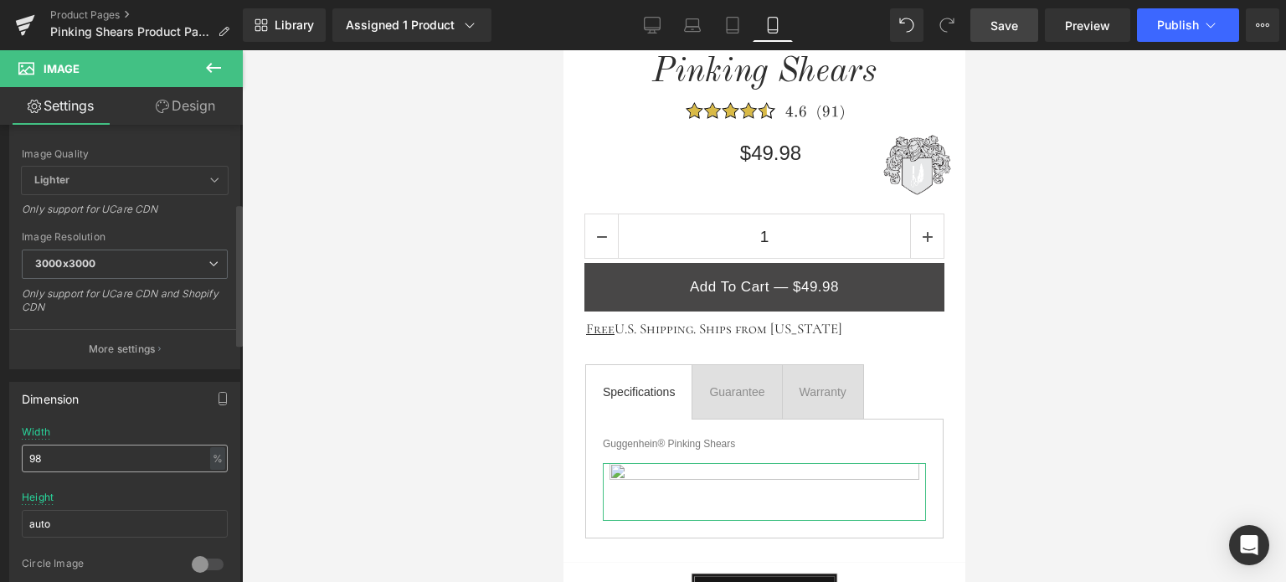
type input "https://cdn.shopify.com/s/files/1/0566/0963/6442/files/1_1_c87fb190-b32e-4948-9…"
drag, startPoint x: 40, startPoint y: 454, endPoint x: 49, endPoint y: 455, distance: 8.4
click at [49, 455] on input "98" at bounding box center [125, 459] width 206 height 28
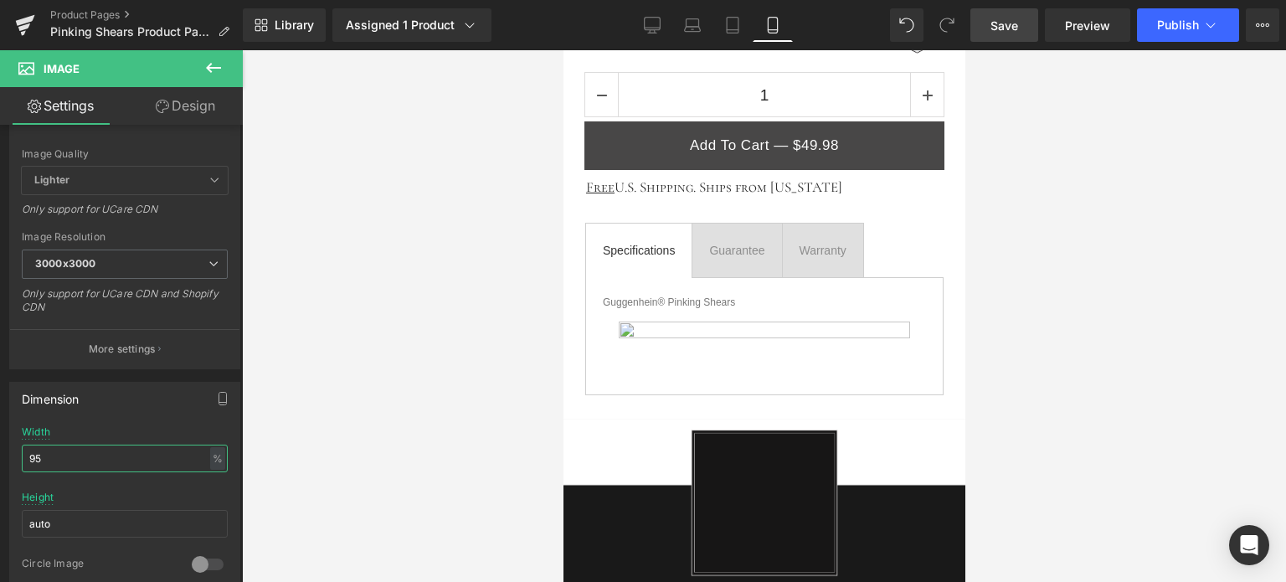
scroll to position [923, 0]
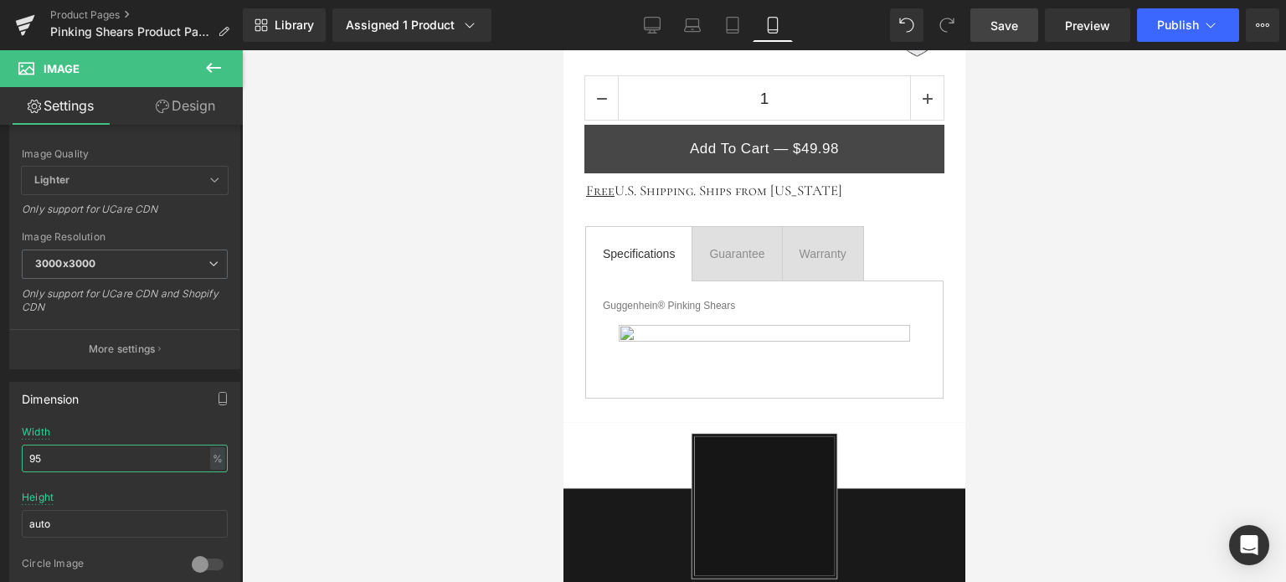
drag, startPoint x: 960, startPoint y: 196, endPoint x: 1529, endPoint y: 265, distance: 572.6
drag, startPoint x: 35, startPoint y: 455, endPoint x: 55, endPoint y: 455, distance: 20.1
click at [55, 455] on input "95" at bounding box center [125, 459] width 206 height 28
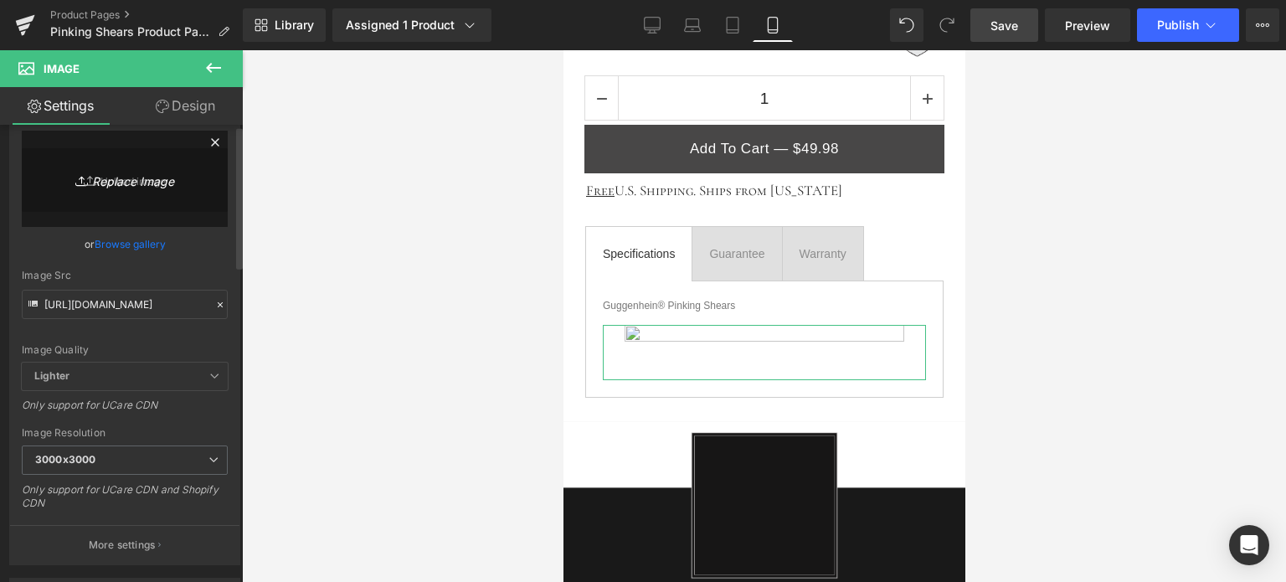
scroll to position [0, 0]
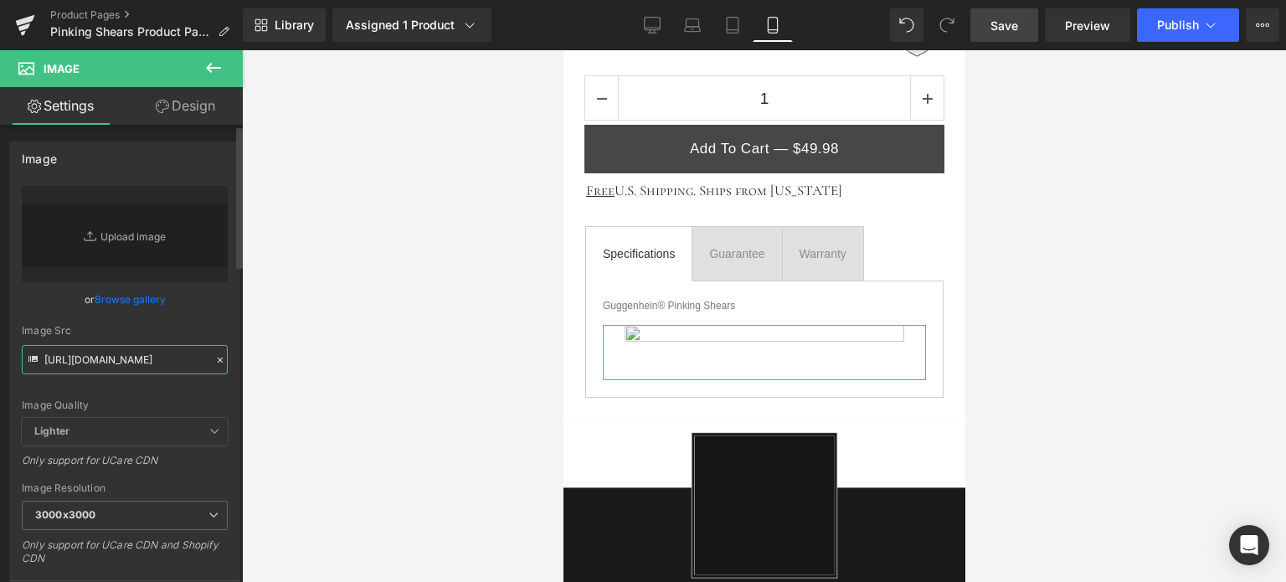
click at [134, 355] on input "https://cdn.shopify.com/s/files/1/0566/0963/6442/files/1_1_c87fb190-b32e-4948-9…" at bounding box center [125, 359] width 206 height 29
click at [650, 33] on link "Desktop" at bounding box center [652, 24] width 40 height 33
type input "auto"
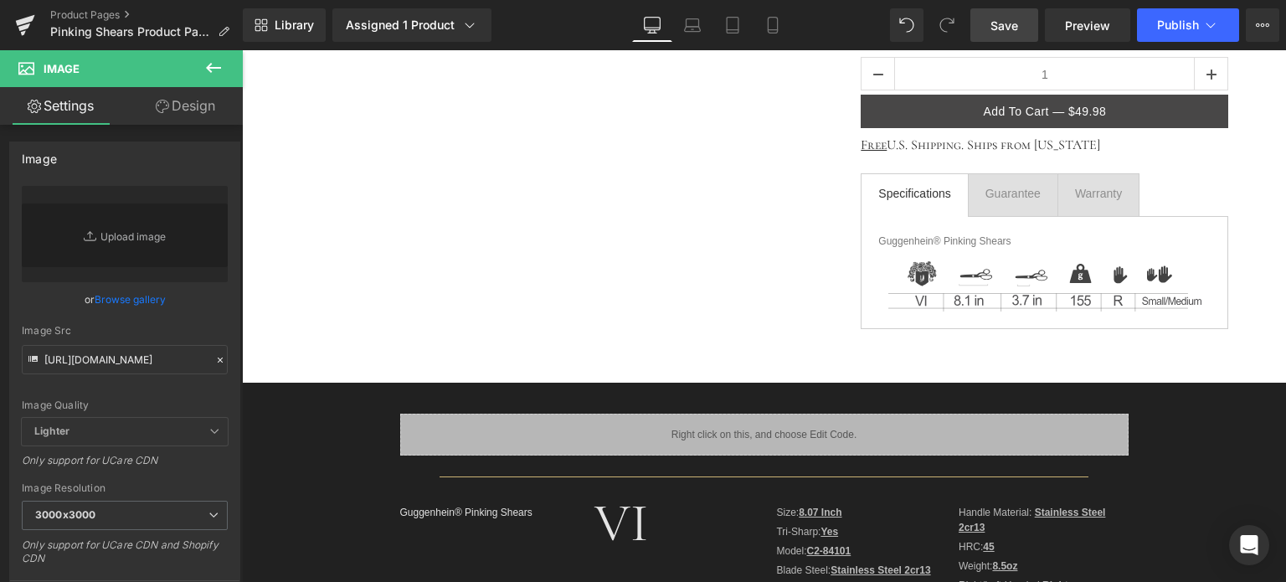
scroll to position [335, 0]
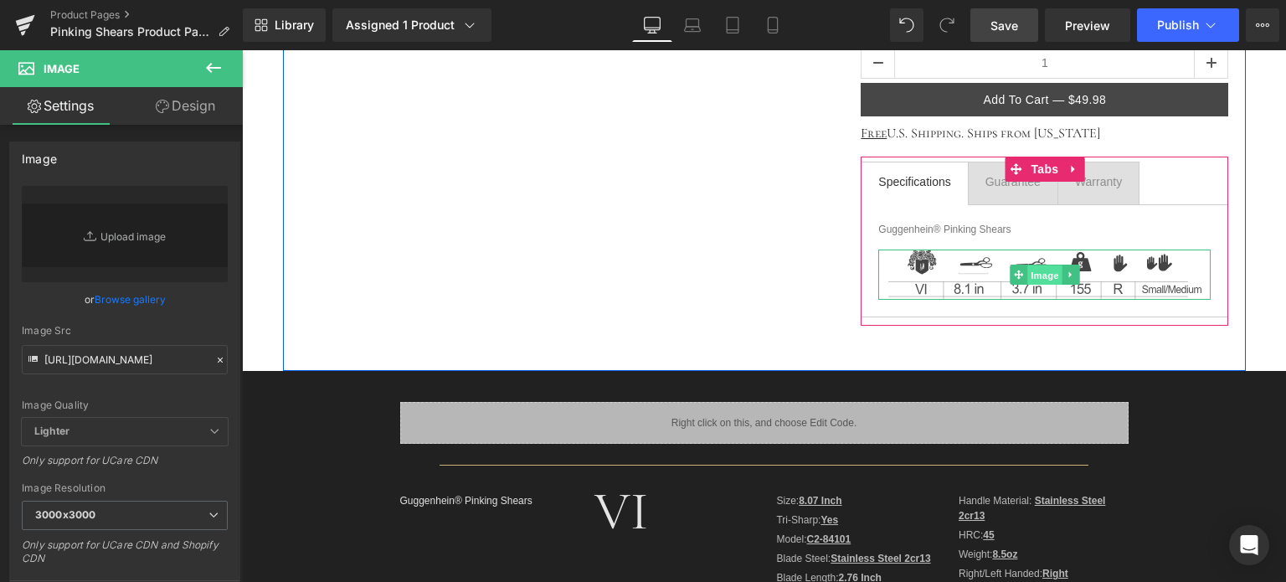
click at [1035, 276] on span "Image" at bounding box center [1044, 275] width 35 height 20
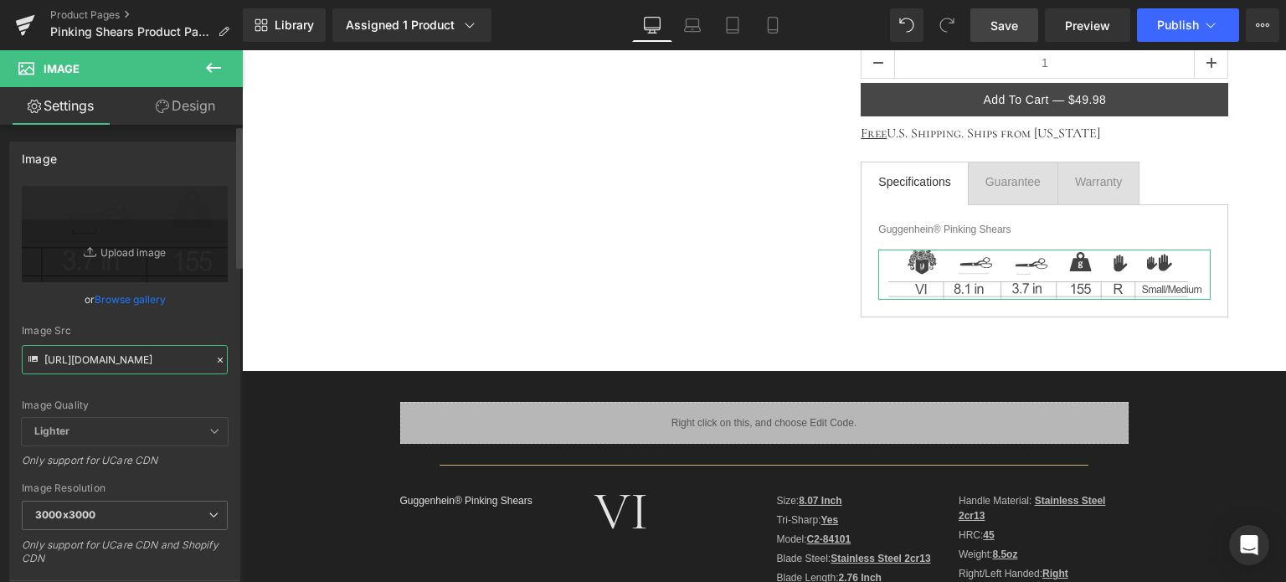
click at [126, 352] on input "https://cdn.shopify.com/s/files/1/0566/0963/6442/files/4_7cb44477-36a9-4a80-87d…" at bounding box center [125, 359] width 206 height 29
paste input "1_1_c87fb190-b32e-4948-9b9f-06da5293c9ce.svg?v=1756541671"
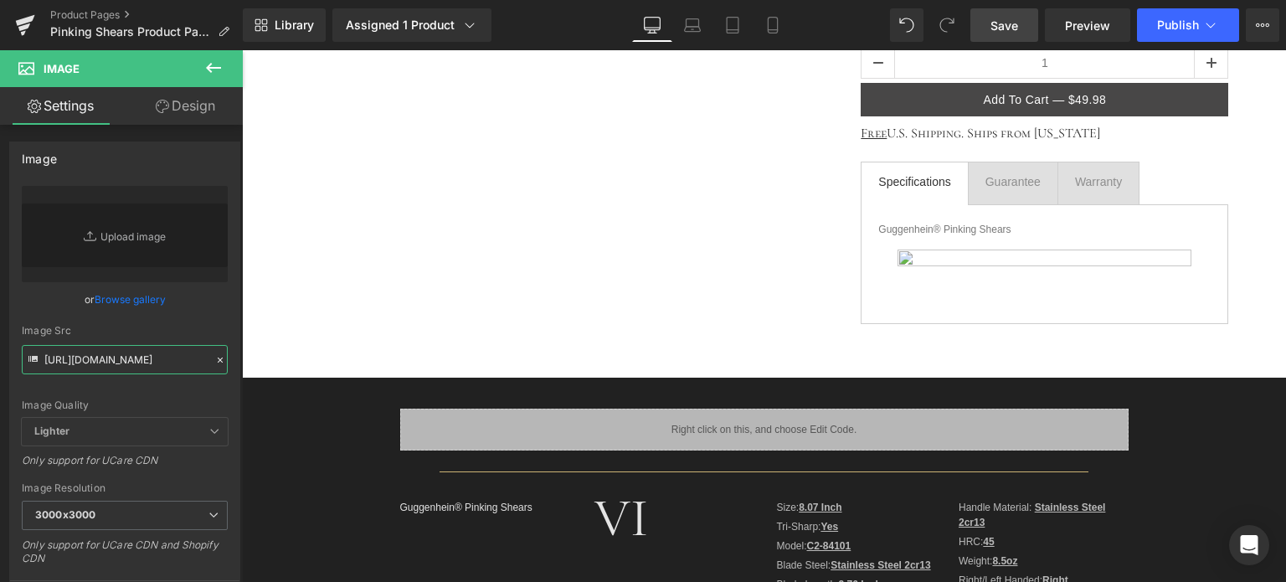
type input "https://cdn.shopify.com/s/files/1/0566/0963/6442/files/1_1_c87fb190-b32e-4948-9…"
click at [1016, 28] on span "Save" at bounding box center [1004, 26] width 28 height 18
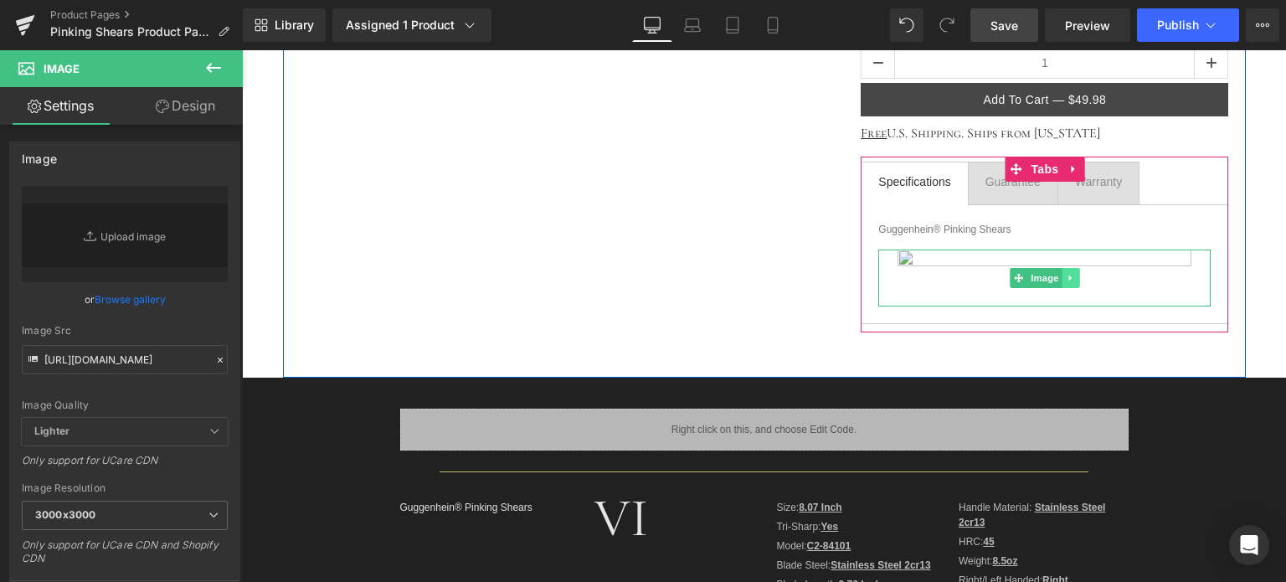
click at [1069, 277] on link at bounding box center [1071, 278] width 18 height 20
click at [1075, 280] on icon at bounding box center [1079, 277] width 9 height 9
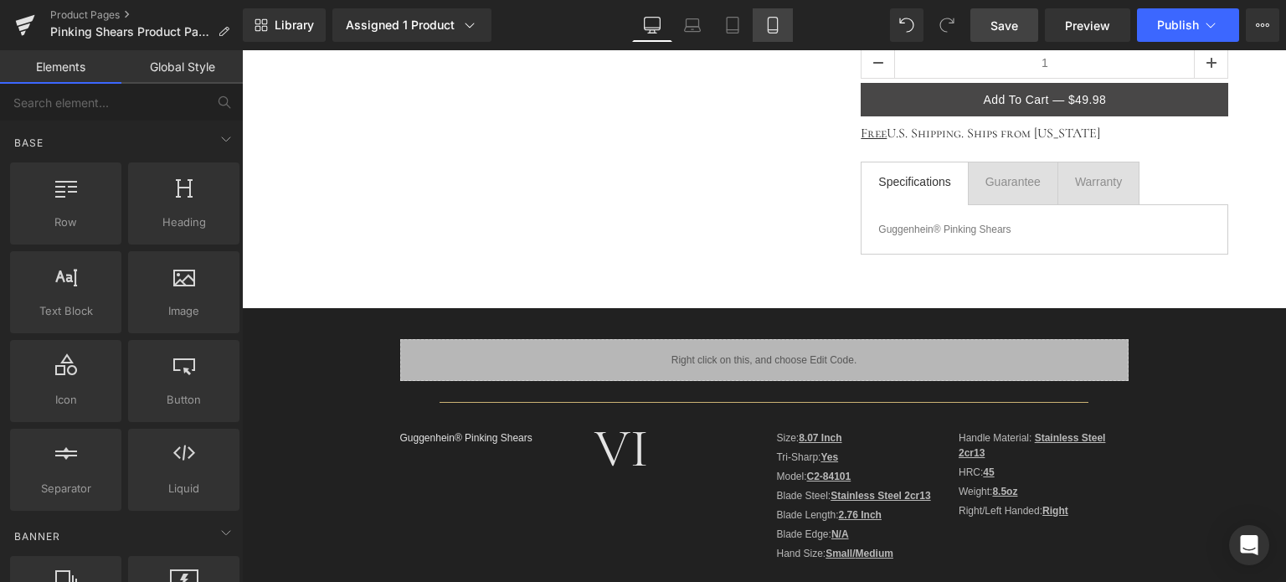
click at [772, 30] on icon at bounding box center [772, 25] width 17 height 17
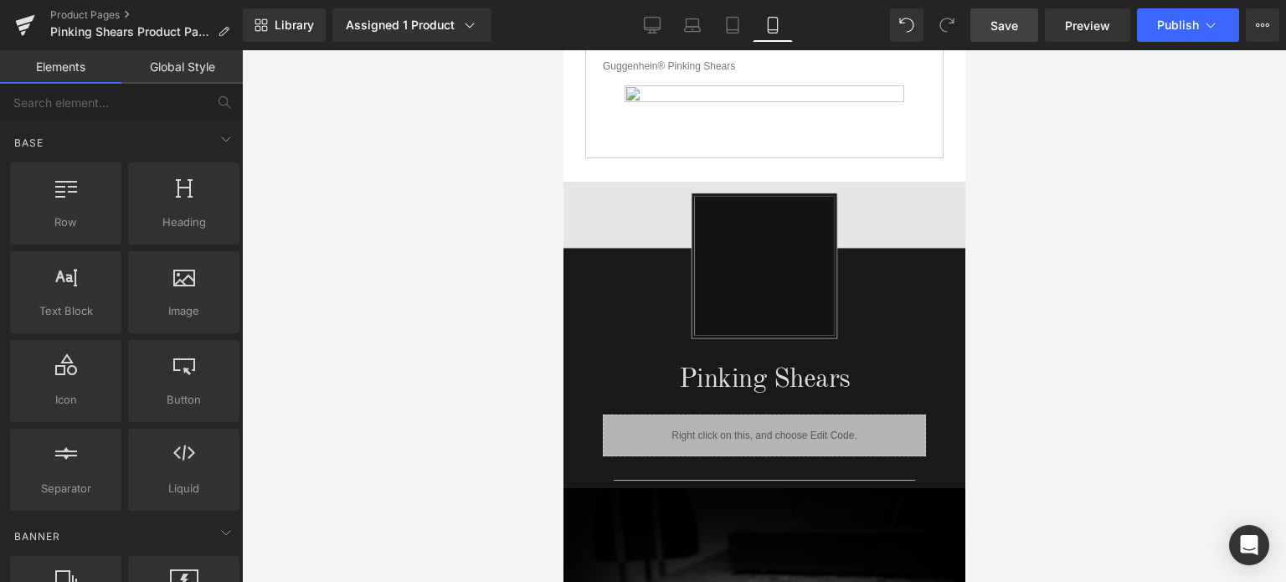
scroll to position [827, 0]
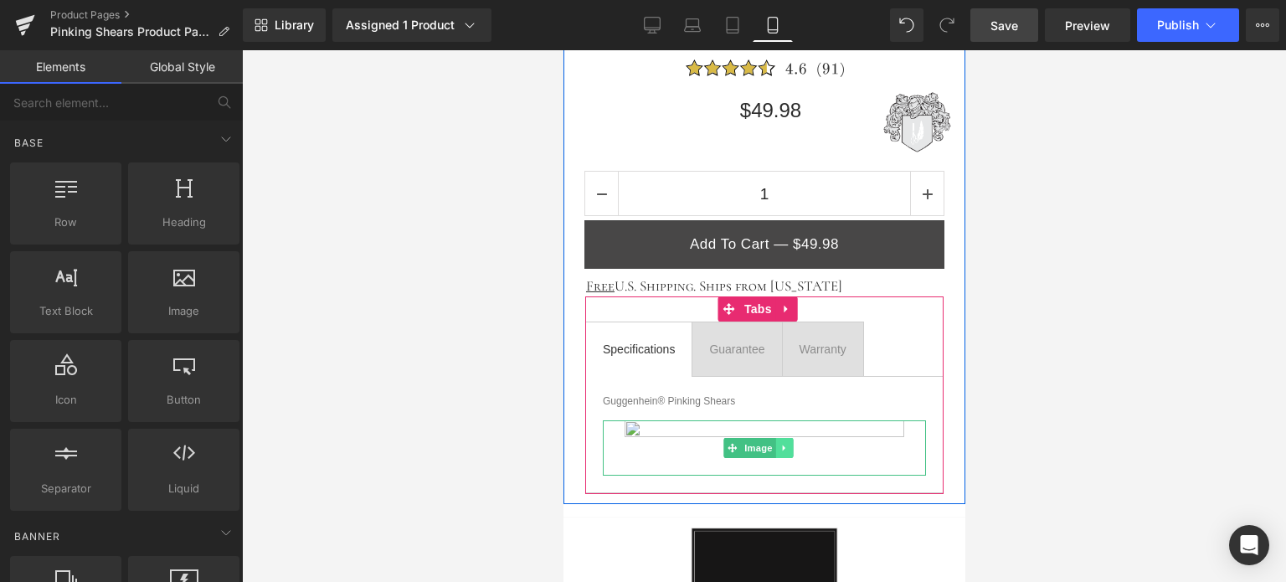
click at [777, 441] on link at bounding box center [783, 448] width 18 height 20
click at [794, 443] on icon at bounding box center [792, 447] width 9 height 9
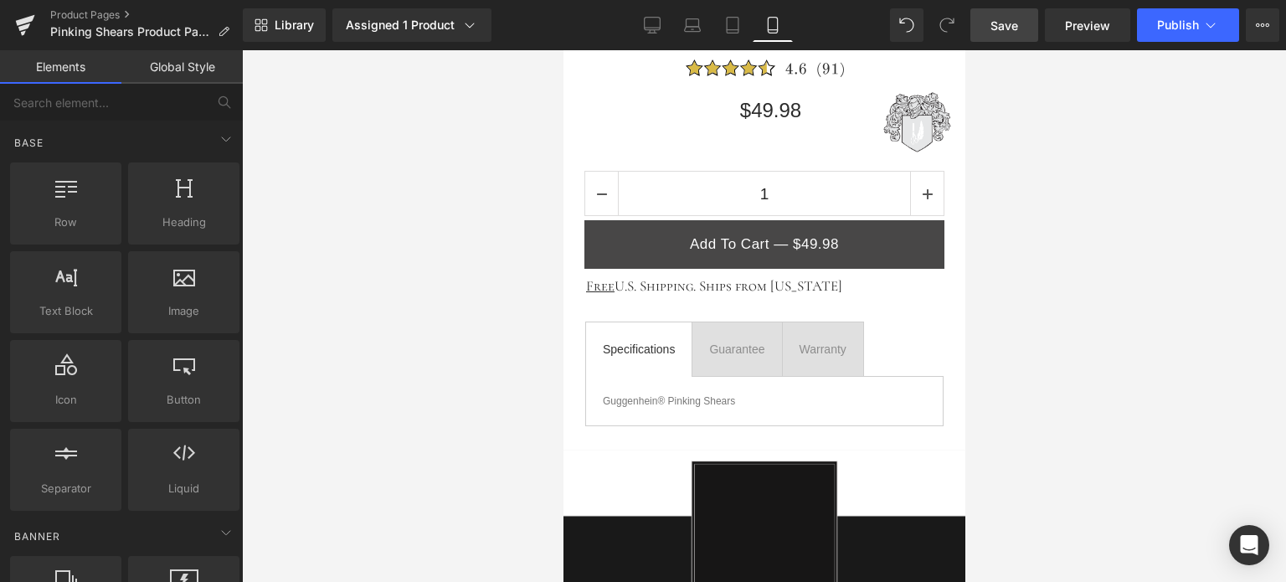
click at [1006, 23] on span "Save" at bounding box center [1004, 26] width 28 height 18
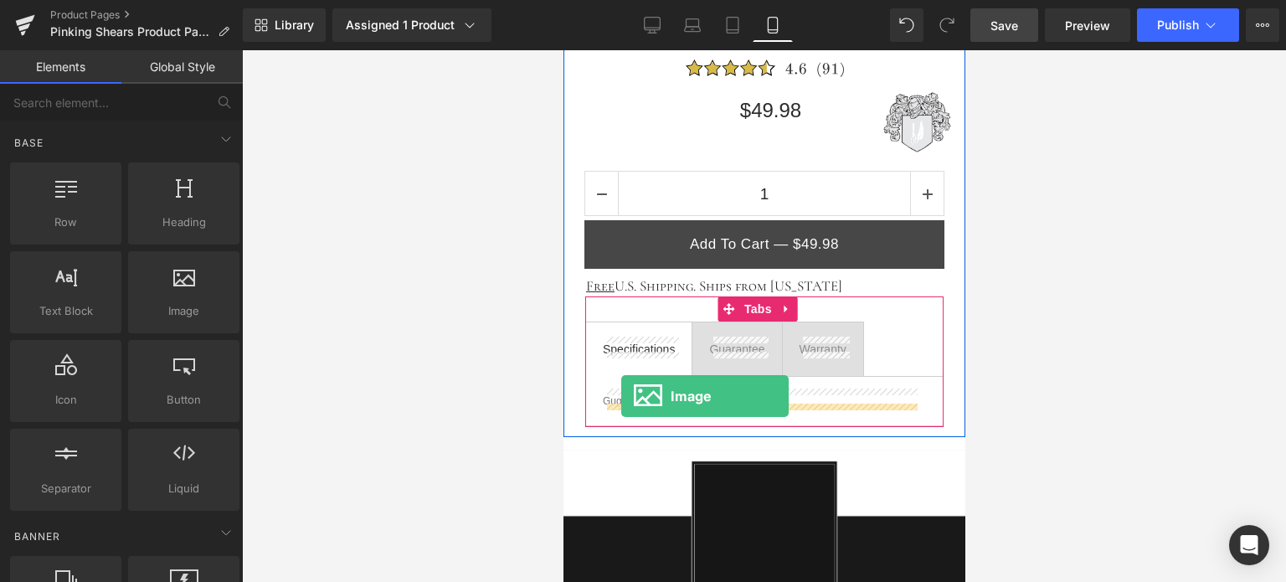
drag, startPoint x: 784, startPoint y: 332, endPoint x: 620, endPoint y: 396, distance: 175.5
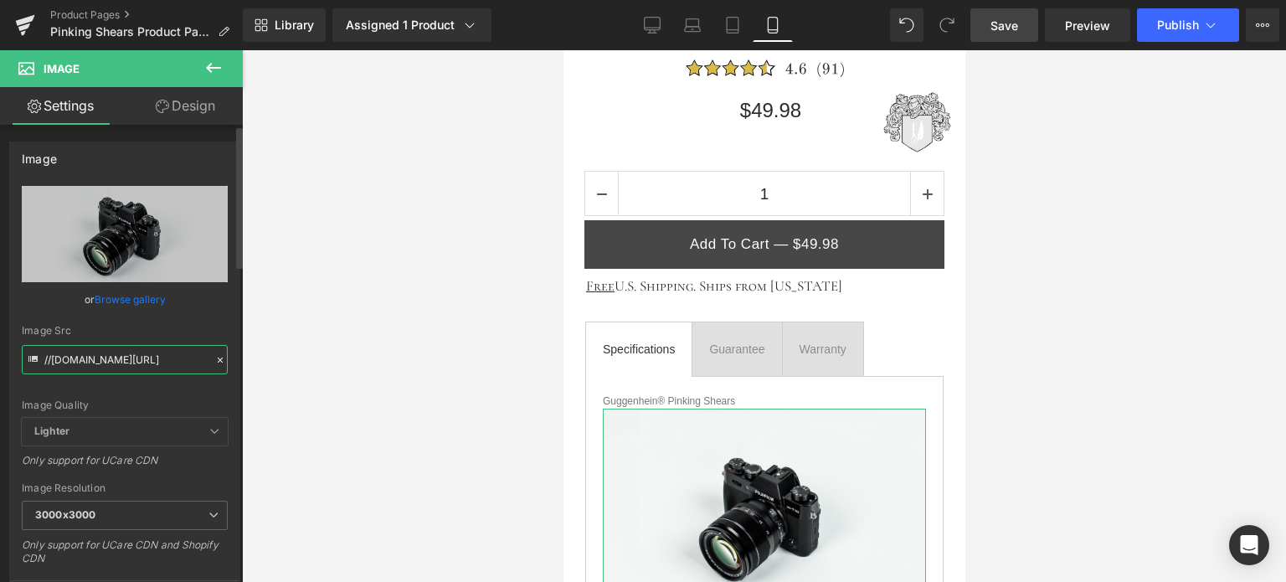
click at [129, 361] on input "//d1um8515vdn9kb.cloudfront.net/images/parallax.jpg" at bounding box center [125, 359] width 206 height 29
paste input "https://cdn.shopify.com/s/files/1/0566/0963/6442/files/1_1_100b9dee-34ce-453a-a…"
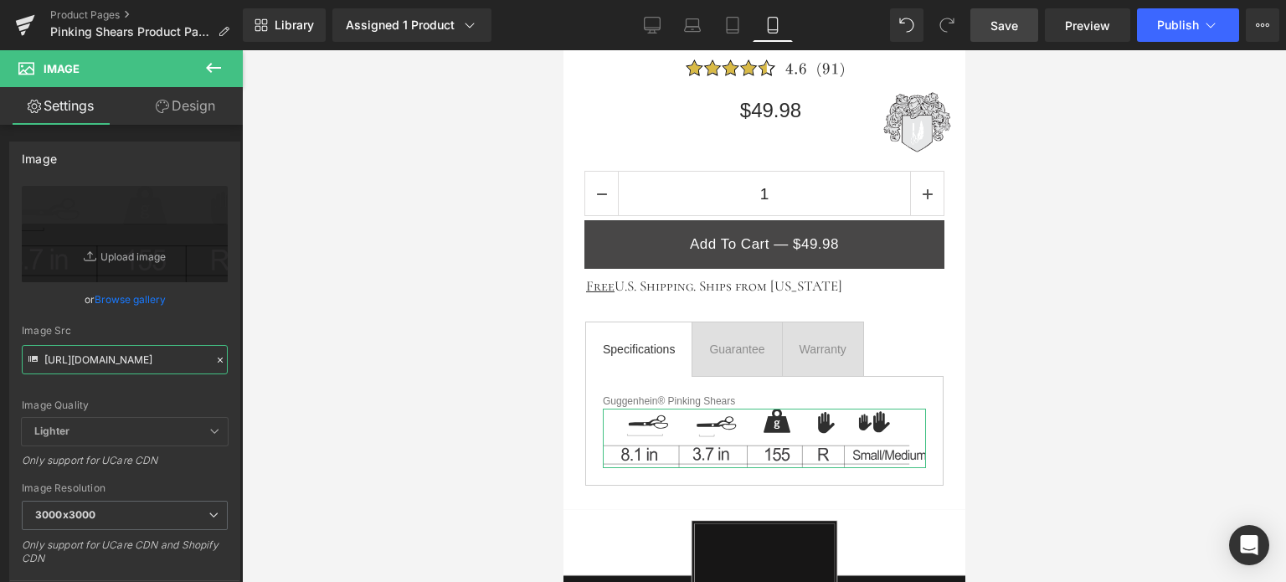
type input "https://cdn.shopify.com/s/files/1/0566/0963/6442/files/1_1_100b9dee-34ce-453a-a…"
click at [183, 110] on link "Design" at bounding box center [185, 106] width 121 height 38
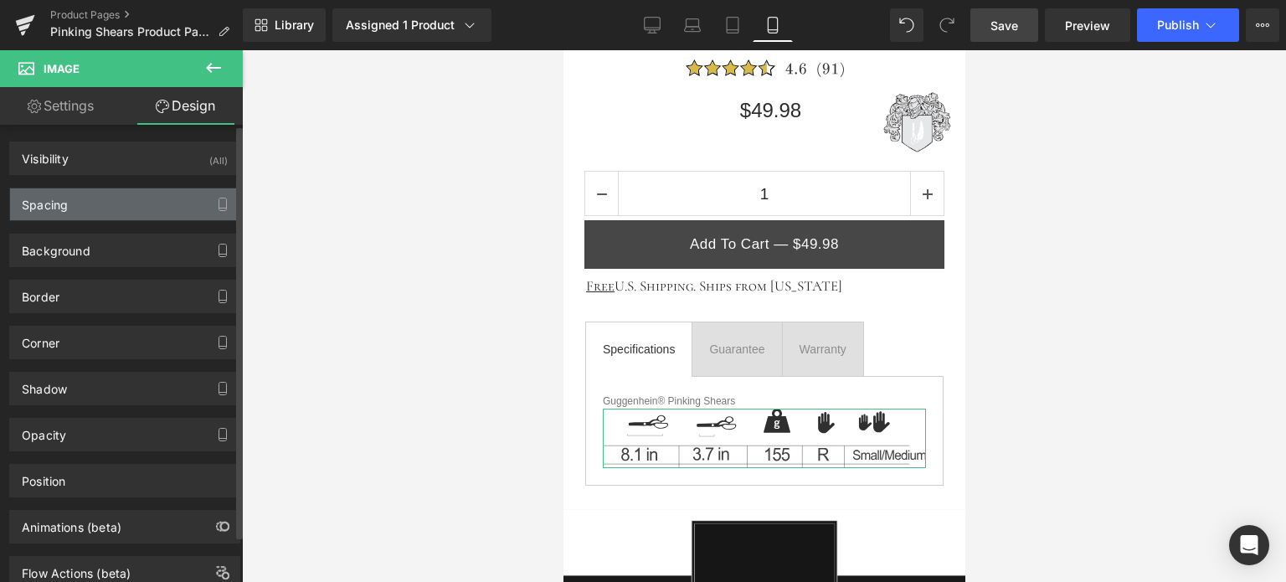
click at [107, 211] on div "Spacing" at bounding box center [124, 204] width 229 height 32
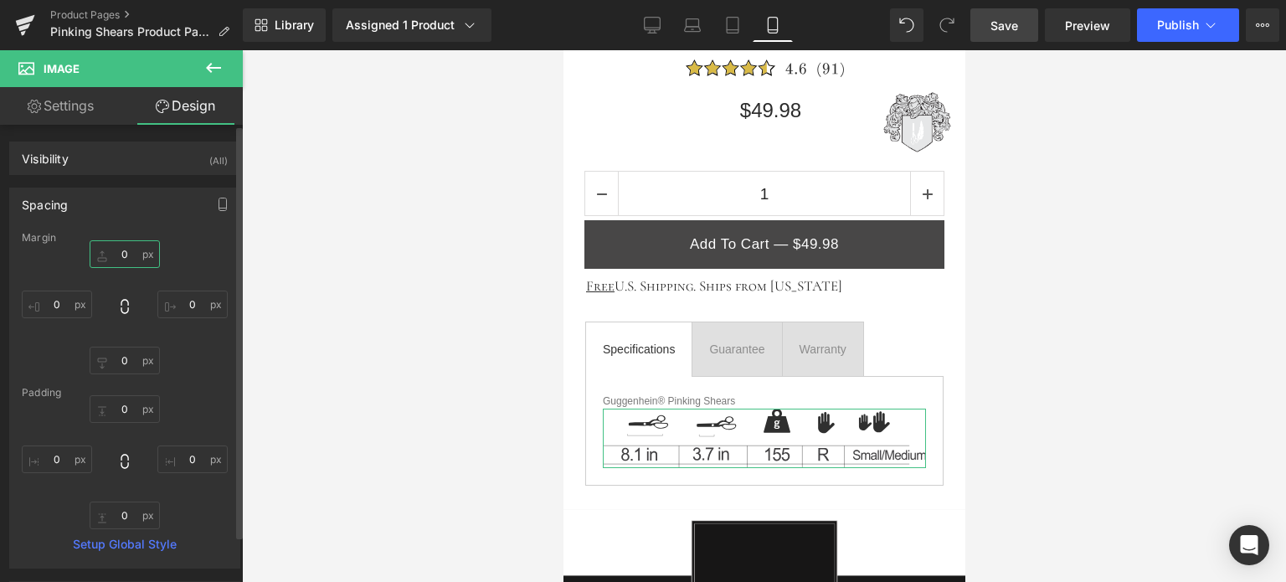
click at [131, 257] on input "0" at bounding box center [125, 254] width 70 height 28
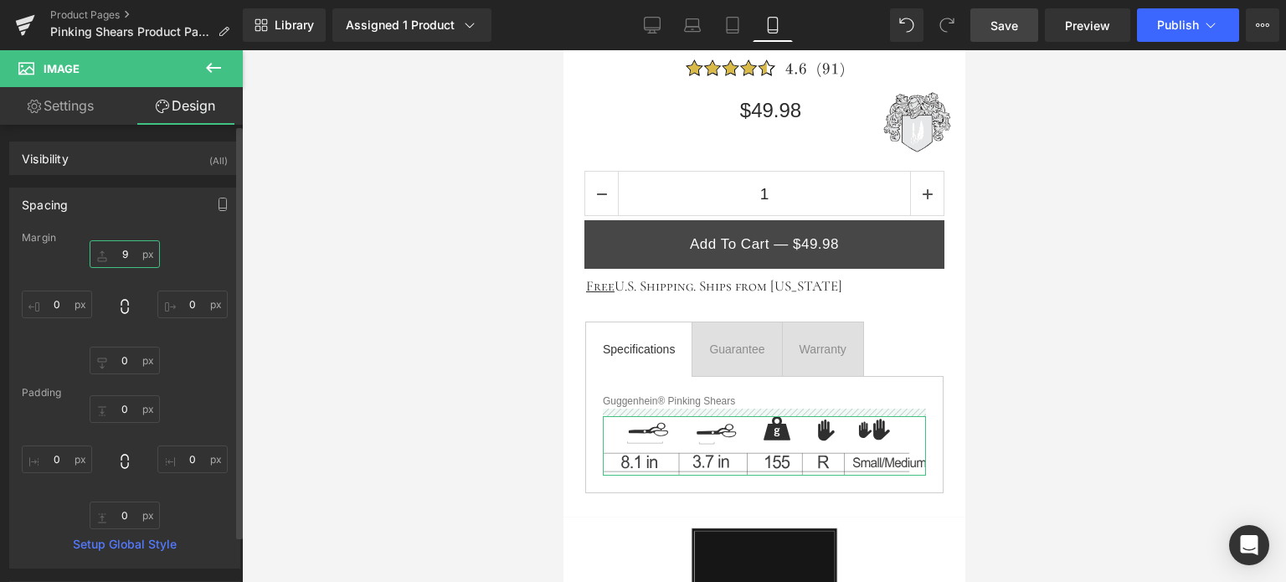
drag, startPoint x: 126, startPoint y: 257, endPoint x: 116, endPoint y: 255, distance: 10.2
click at [116, 255] on input "9" at bounding box center [125, 254] width 70 height 28
type input "12"
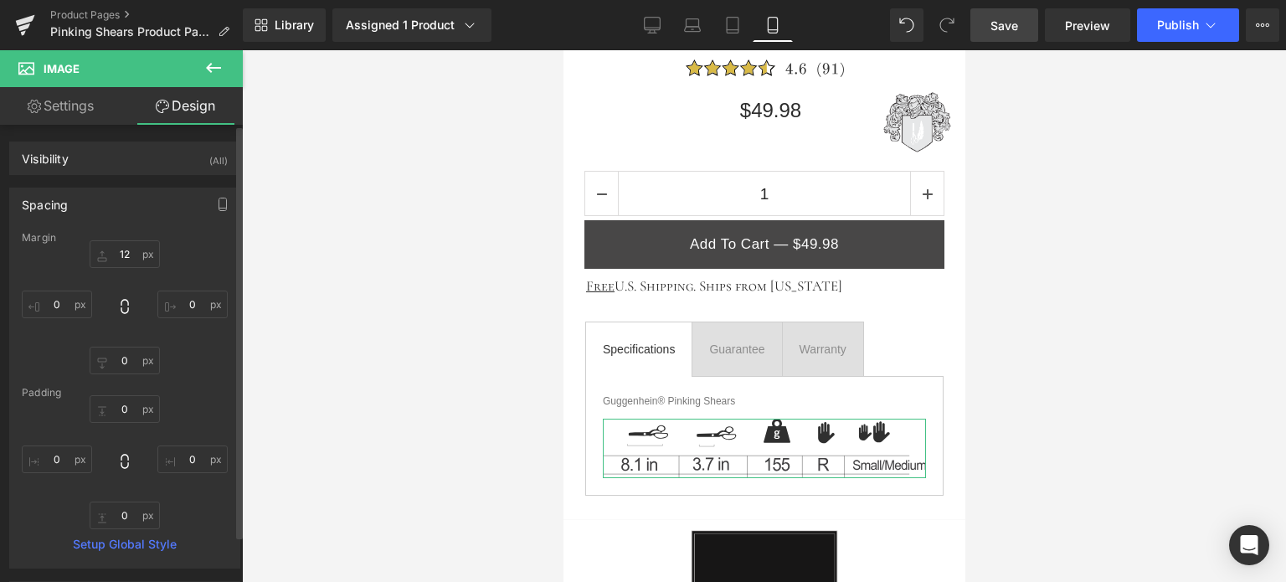
click at [74, 201] on div "Spacing" at bounding box center [124, 204] width 229 height 32
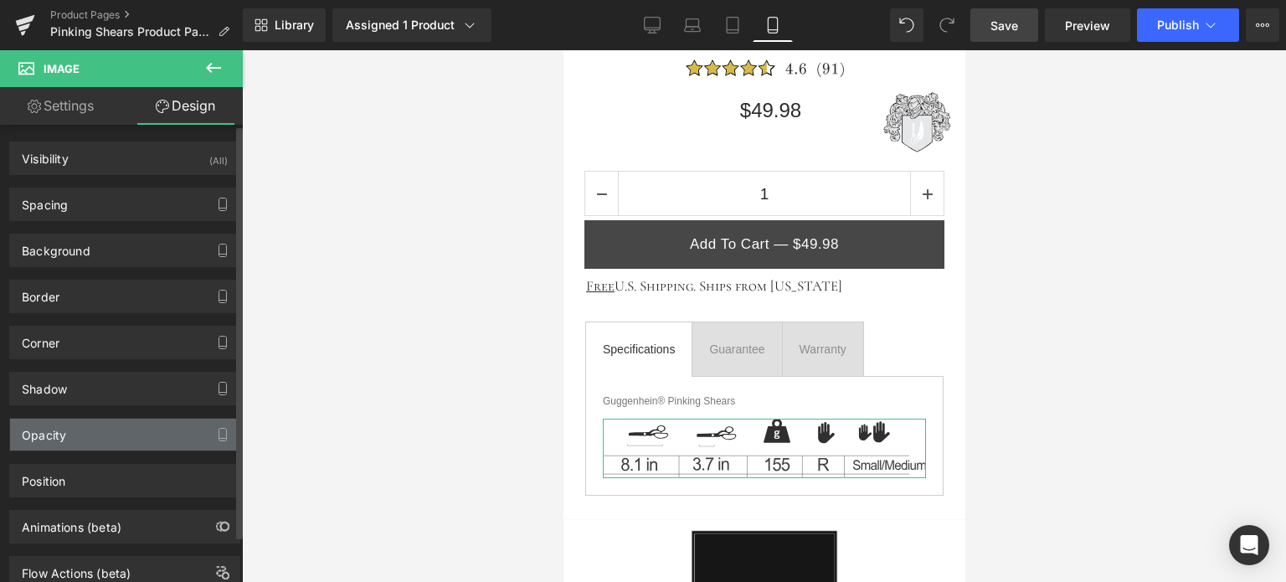
click at [111, 435] on div "Opacity" at bounding box center [124, 435] width 229 height 32
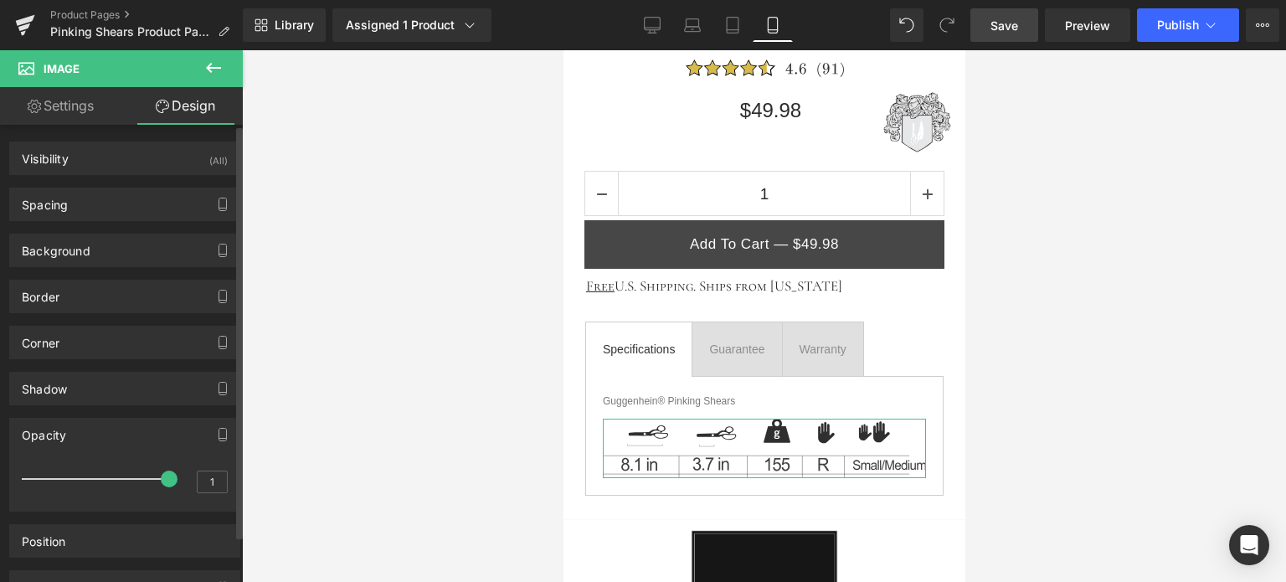
type input "0.9"
drag, startPoint x: 162, startPoint y: 481, endPoint x: 151, endPoint y: 481, distance: 11.8
click at [151, 481] on span at bounding box center [151, 478] width 17 height 17
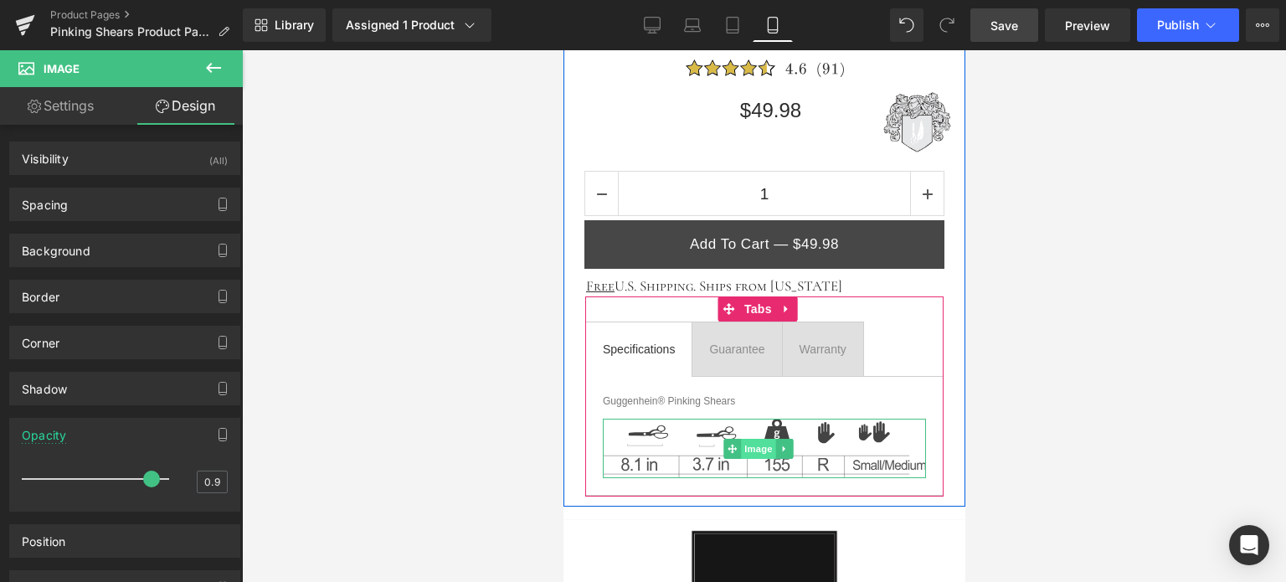
click at [753, 445] on span "Image" at bounding box center [757, 449] width 35 height 20
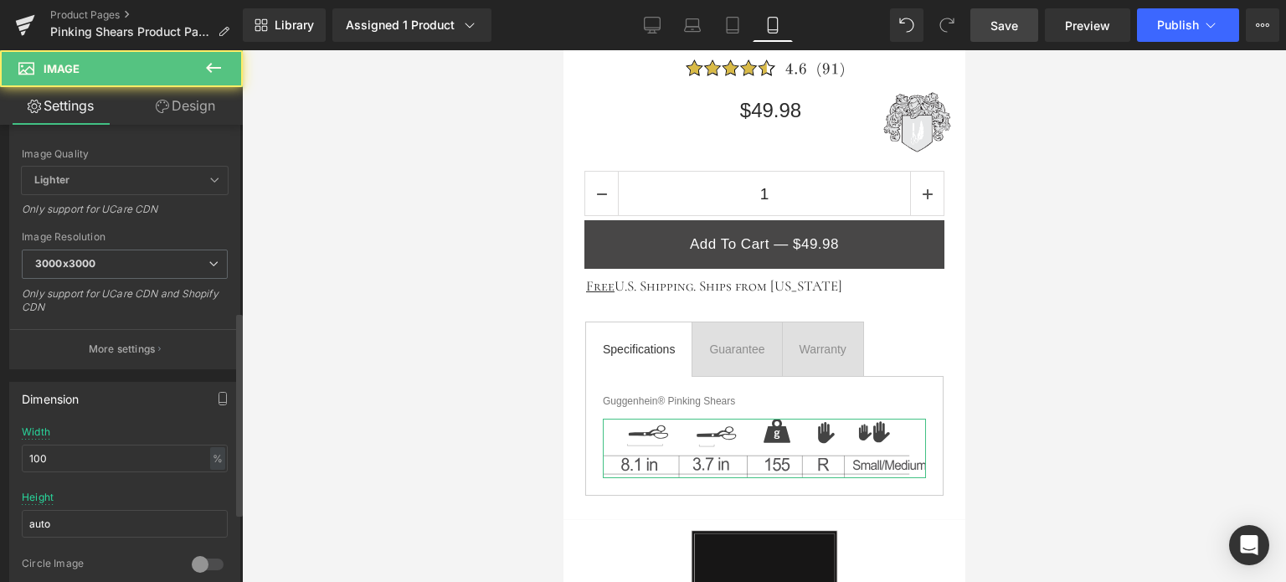
scroll to position [419, 0]
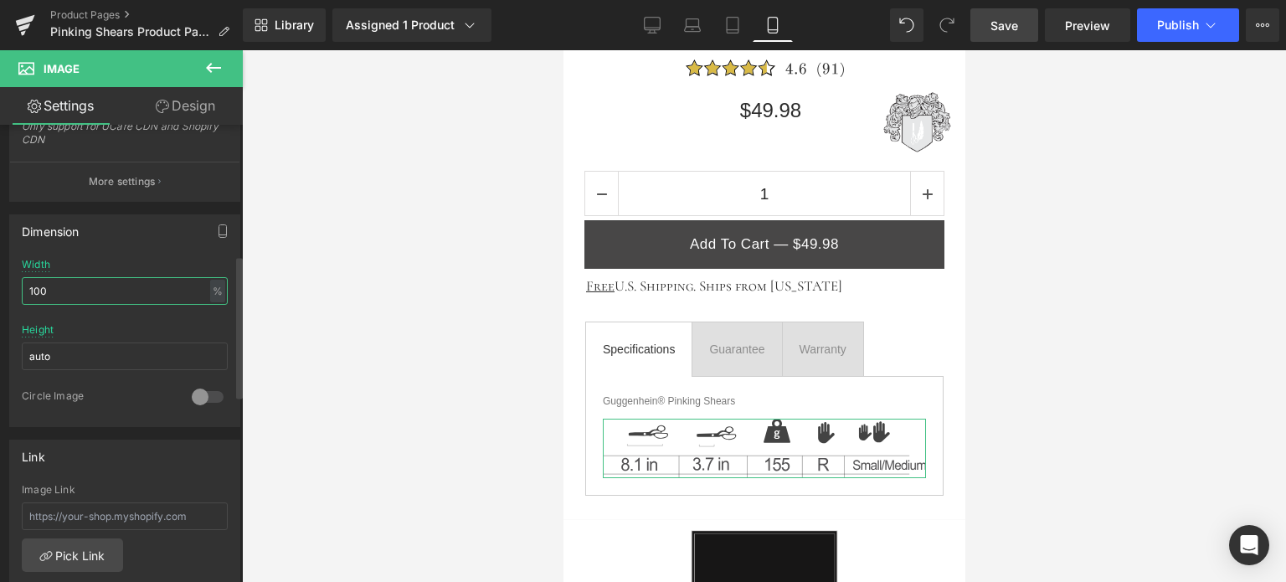
drag, startPoint x: 57, startPoint y: 292, endPoint x: 4, endPoint y: 294, distance: 52.8
click at [4, 294] on div "Dimension 100% Width 100 % % px auto Height auto 0 Circle Image" at bounding box center [125, 314] width 250 height 225
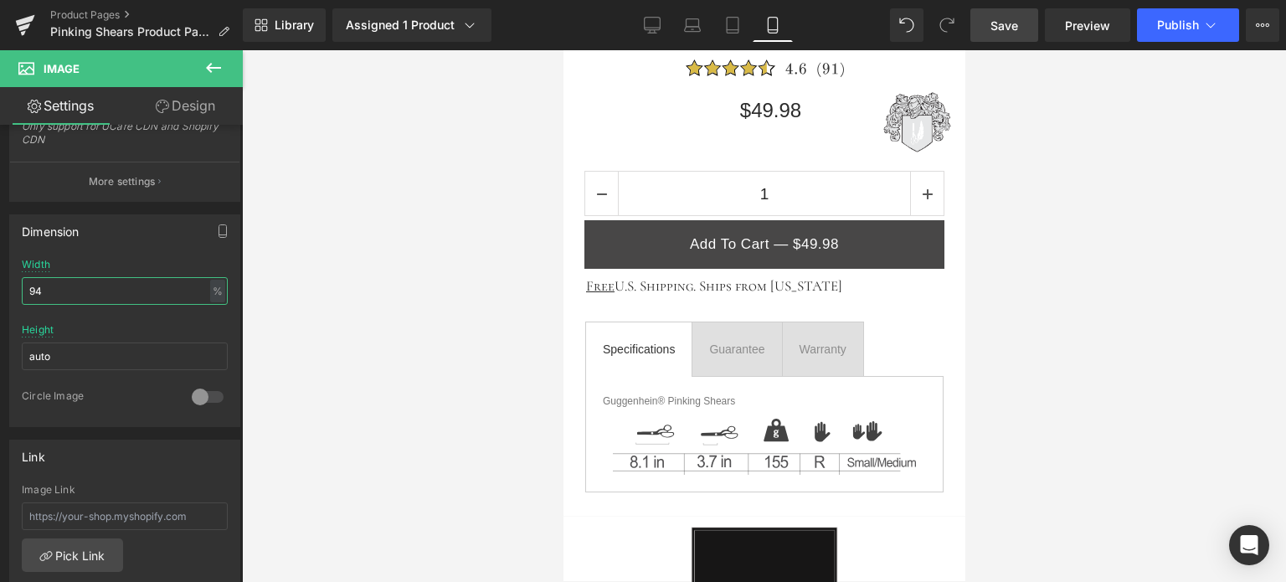
type input "94"
click at [1009, 22] on span "Save" at bounding box center [1004, 26] width 28 height 18
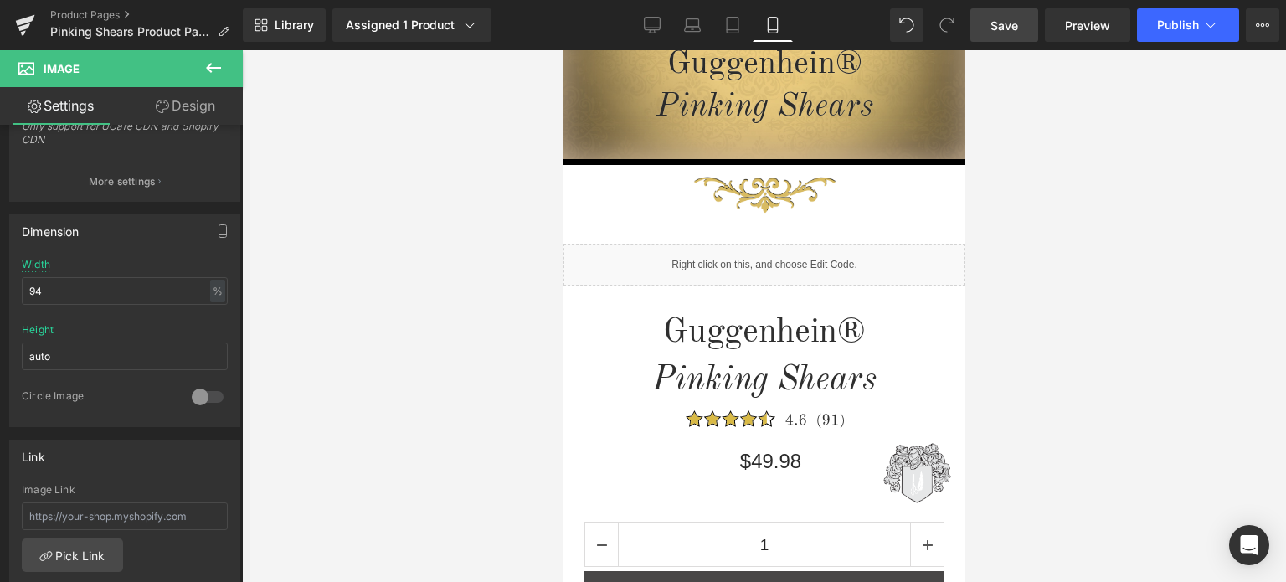
scroll to position [409, 0]
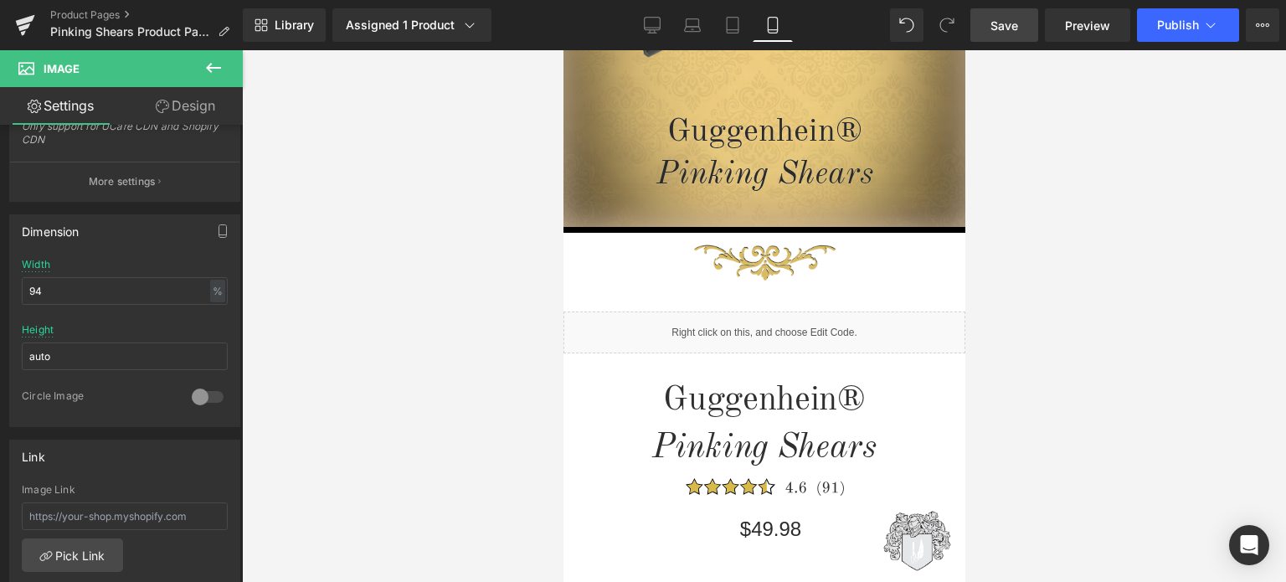
click at [217, 66] on icon at bounding box center [213, 68] width 20 height 20
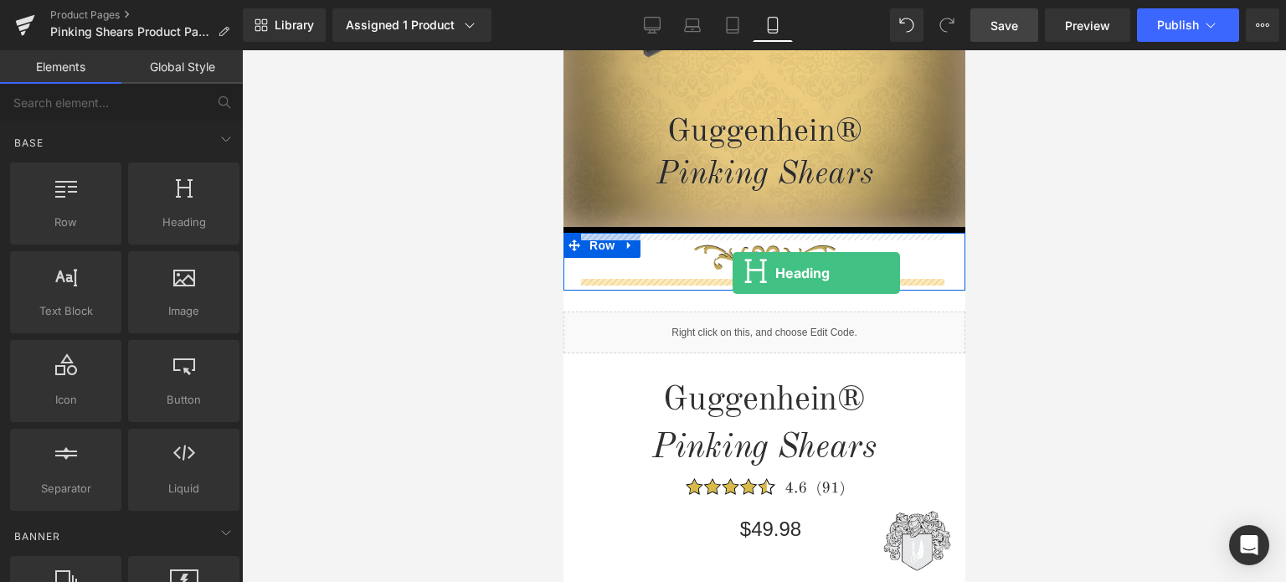
drag, startPoint x: 816, startPoint y: 257, endPoint x: 732, endPoint y: 273, distance: 86.0
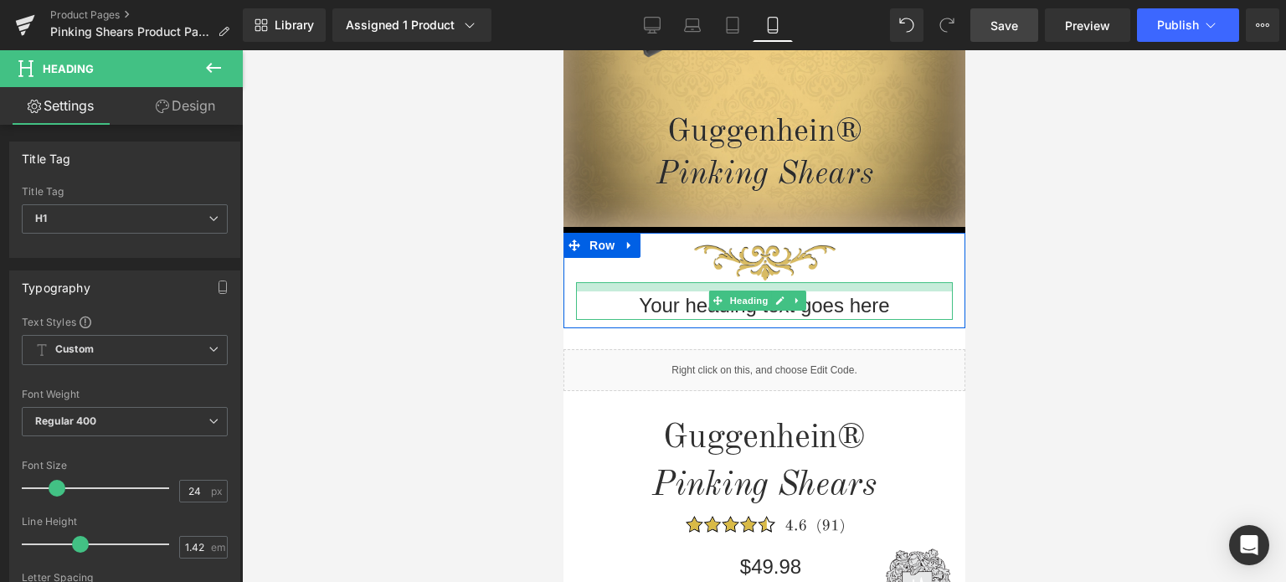
drag, startPoint x: 878, startPoint y: 281, endPoint x: 878, endPoint y: 290, distance: 9.2
click at [878, 290] on div "Your heading text goes here Heading" at bounding box center [763, 301] width 377 height 38
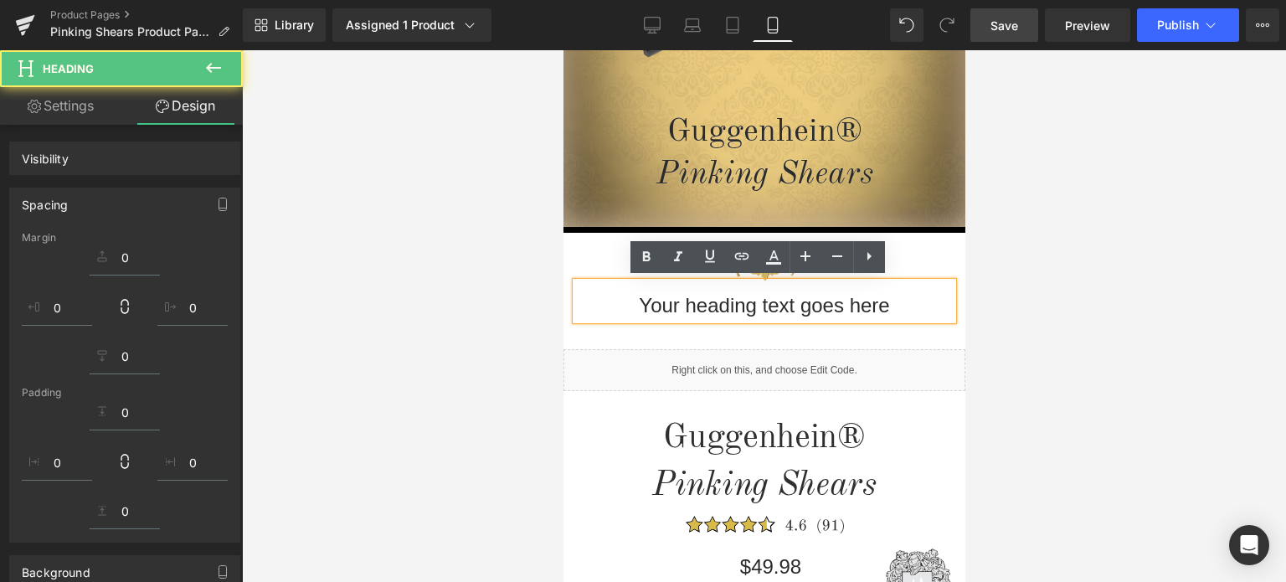
click at [886, 304] on h1 "Your heading text goes here" at bounding box center [763, 305] width 377 height 28
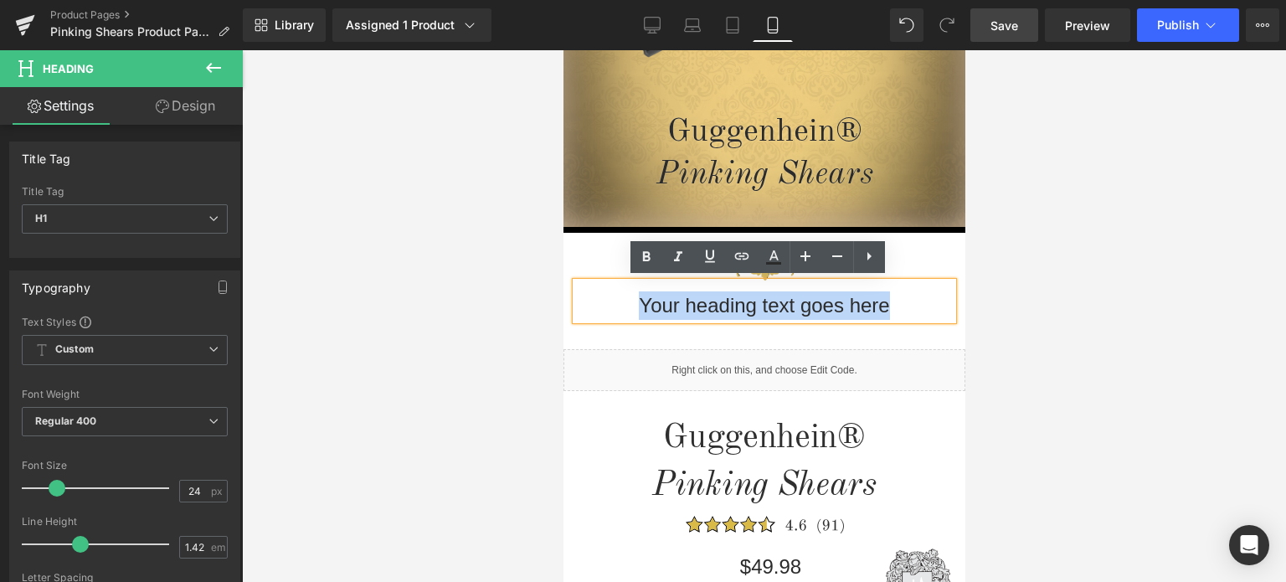
drag, startPoint x: 900, startPoint y: 303, endPoint x: 627, endPoint y: 307, distance: 272.9
click at [627, 307] on h1 "Your heading text goes here" at bounding box center [763, 305] width 377 height 28
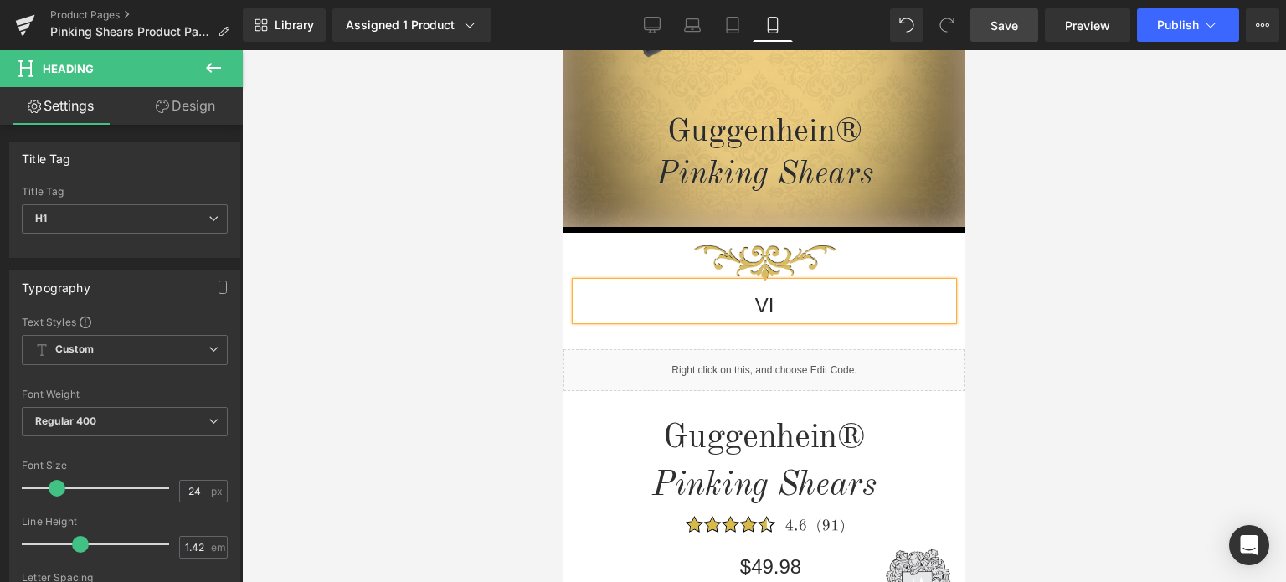
click at [1212, 293] on div at bounding box center [764, 316] width 1044 height 532
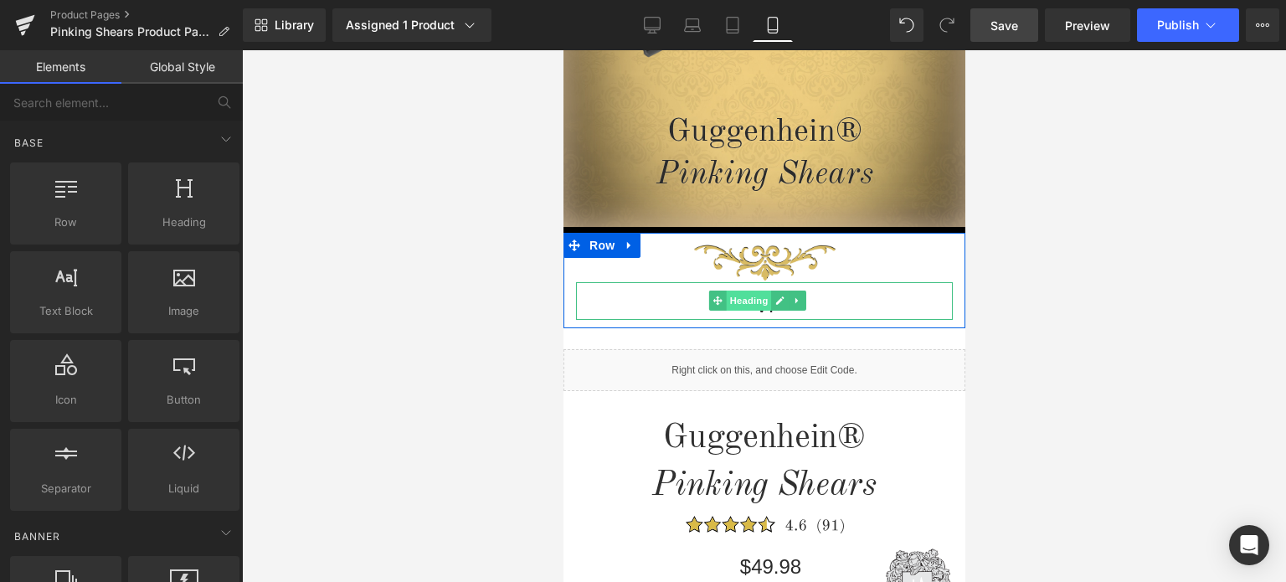
click at [756, 302] on span "Heading" at bounding box center [748, 300] width 45 height 20
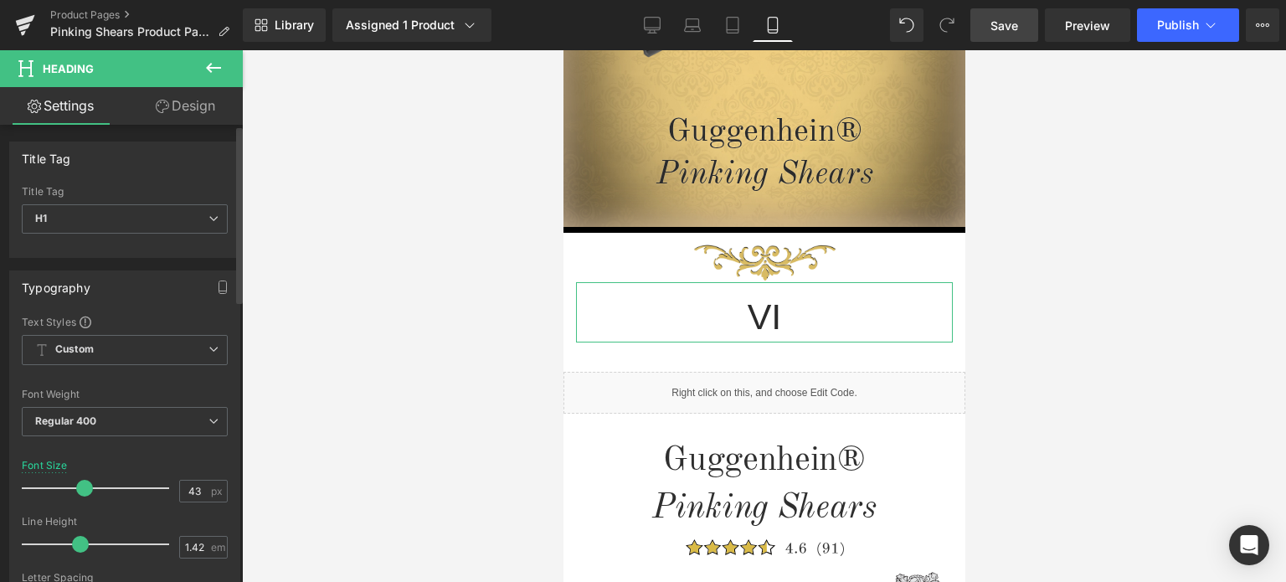
type input "42"
drag, startPoint x: 55, startPoint y: 486, endPoint x: 80, endPoint y: 483, distance: 25.2
click at [80, 483] on span at bounding box center [83, 488] width 17 height 17
click at [1015, 28] on span "Save" at bounding box center [1004, 26] width 28 height 18
click at [1020, 27] on link "Save" at bounding box center [1004, 24] width 68 height 33
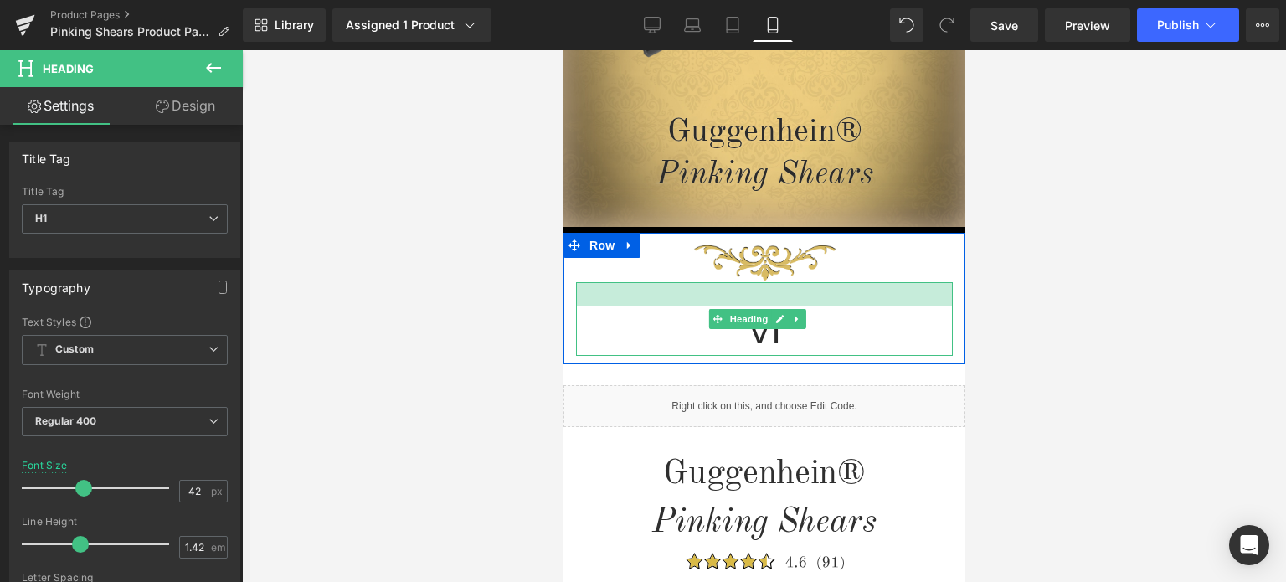
drag, startPoint x: 851, startPoint y: 284, endPoint x: 846, endPoint y: 301, distance: 17.3
click at [846, 301] on div at bounding box center [763, 294] width 377 height 24
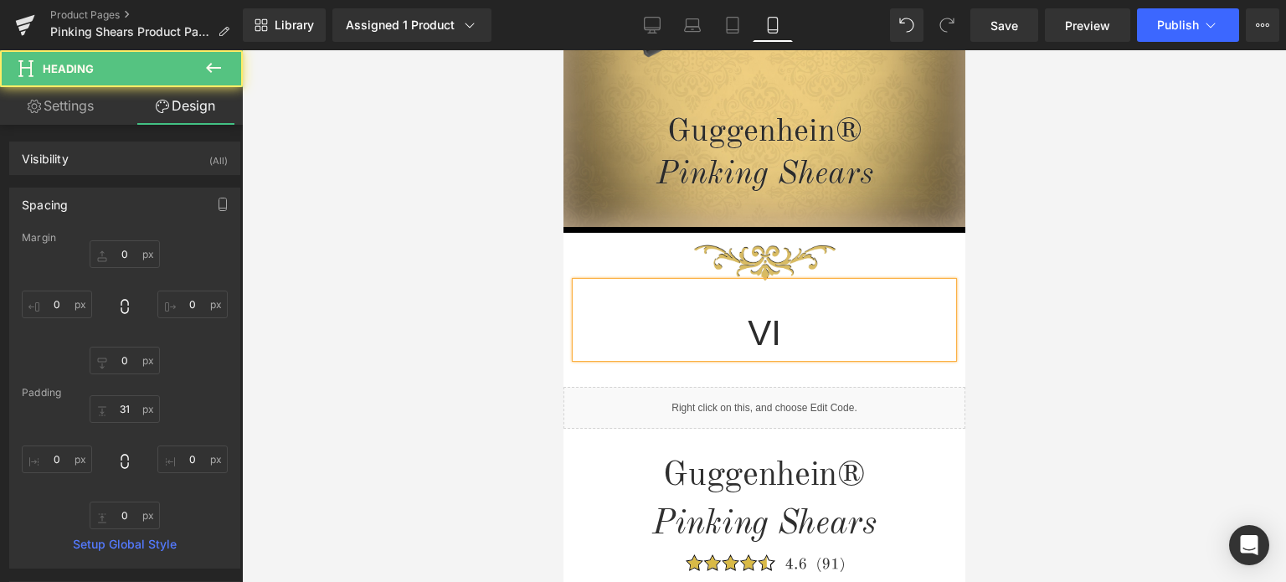
drag, startPoint x: 1154, startPoint y: 333, endPoint x: 966, endPoint y: 311, distance: 188.8
click at [1138, 331] on div at bounding box center [764, 316] width 1044 height 532
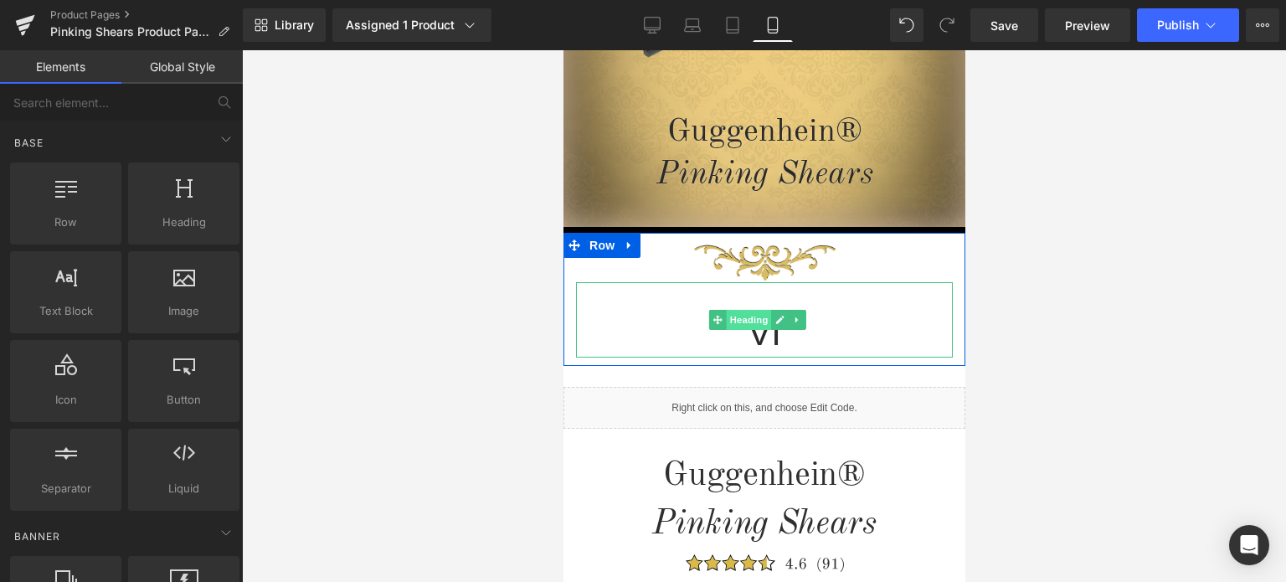
click at [752, 321] on span "Heading" at bounding box center [748, 320] width 45 height 20
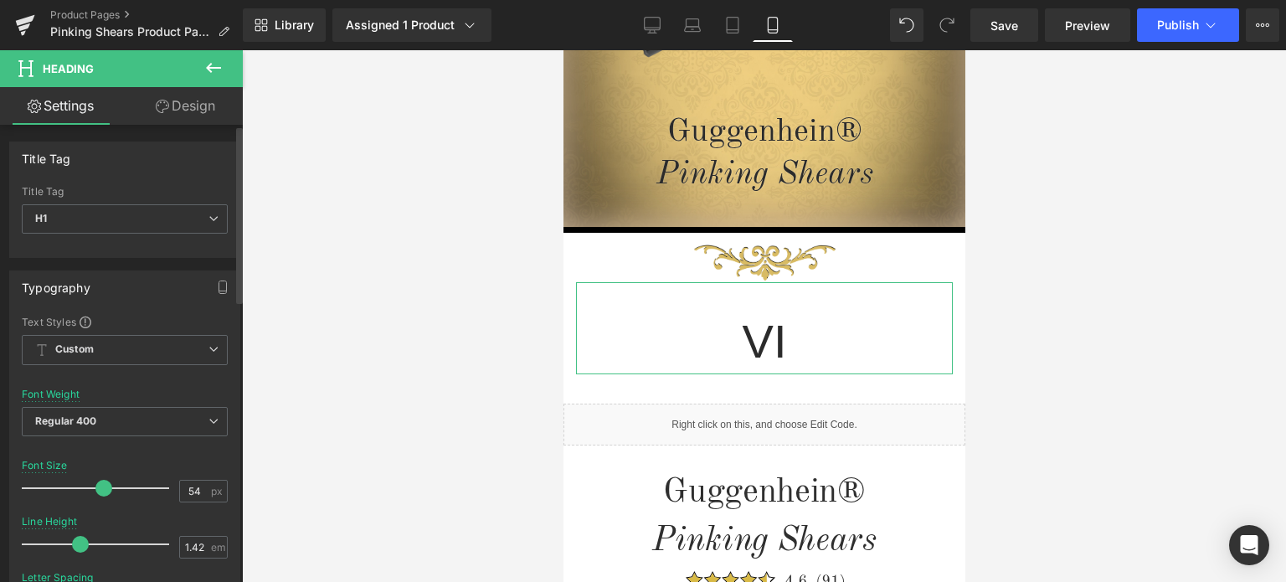
type input "53"
drag, startPoint x: 77, startPoint y: 481, endPoint x: 92, endPoint y: 479, distance: 15.3
click at [92, 480] on span at bounding box center [99, 488] width 17 height 17
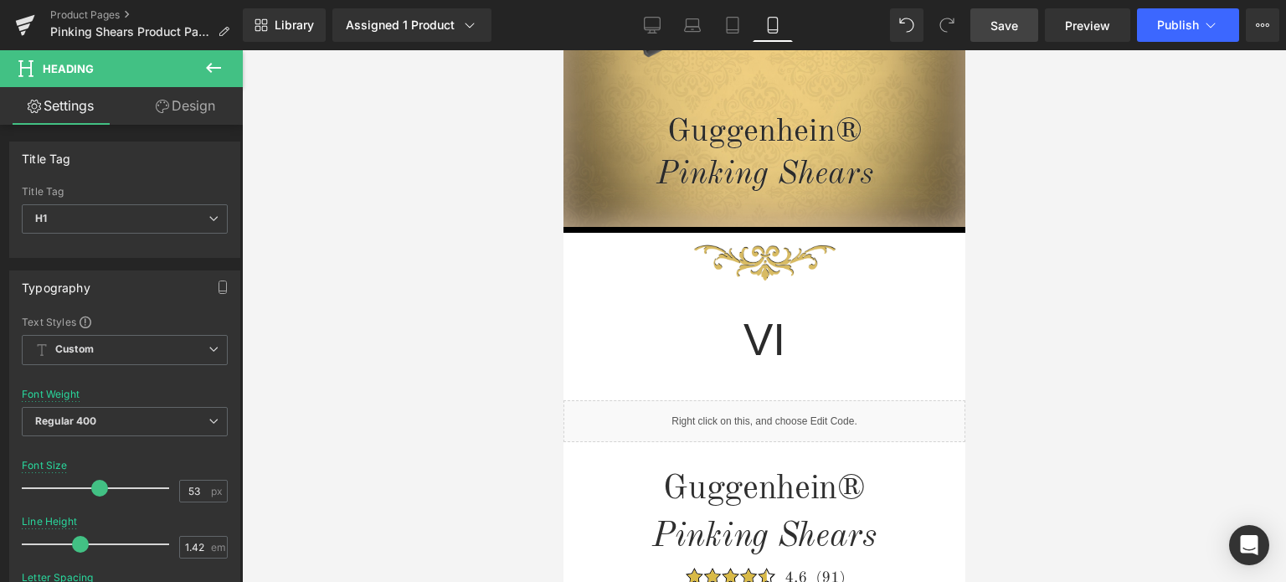
click at [1016, 20] on span "Save" at bounding box center [1004, 26] width 28 height 18
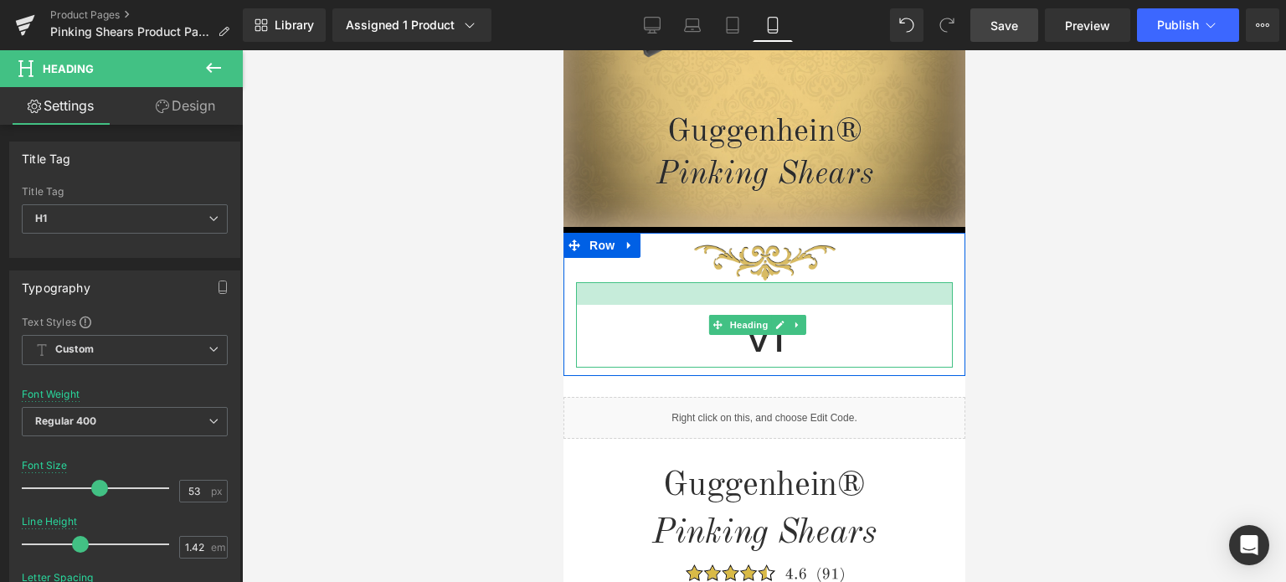
drag, startPoint x: 855, startPoint y: 284, endPoint x: 1740, endPoint y: 317, distance: 885.5
click at [857, 282] on div at bounding box center [763, 293] width 377 height 23
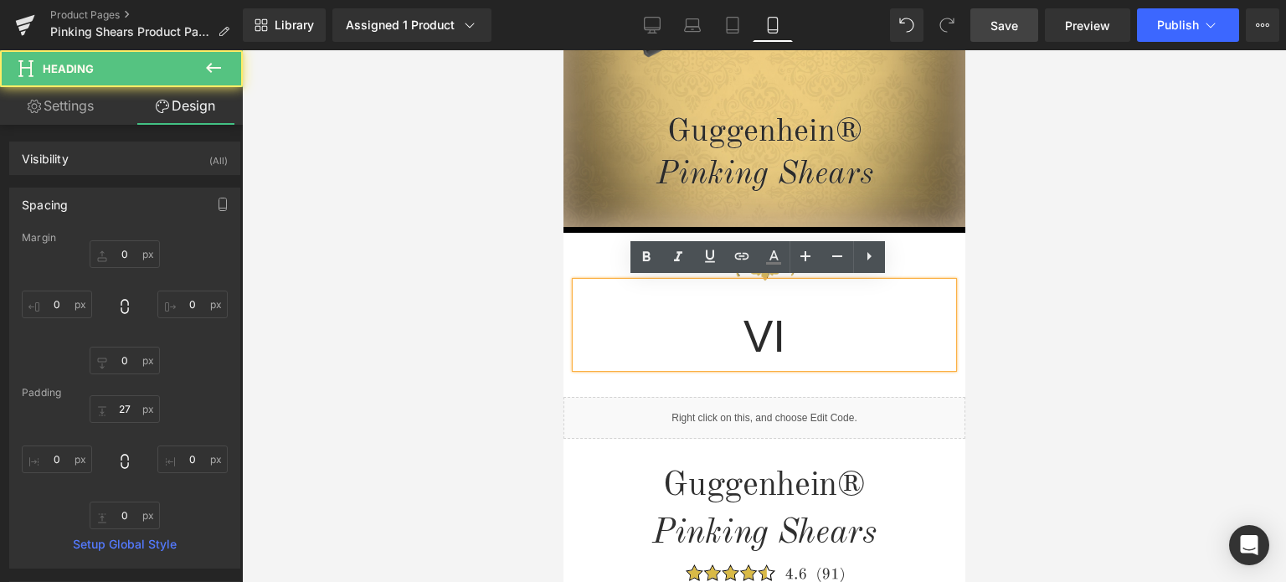
type input "0"
type input "27"
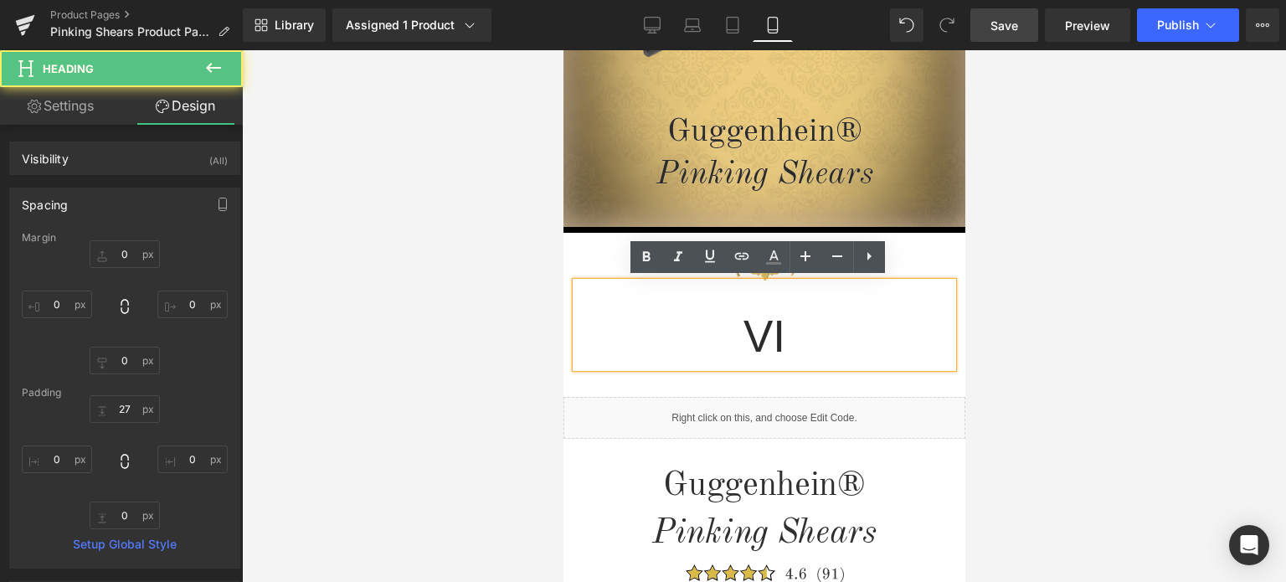
type input "0"
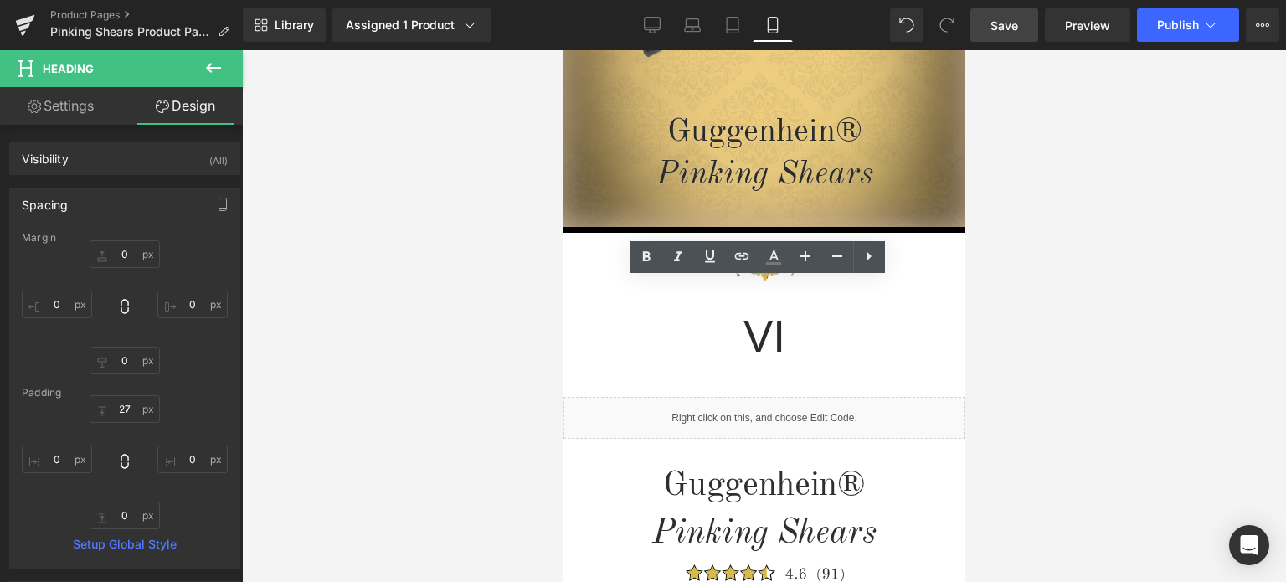
click at [1011, 23] on span "Save" at bounding box center [1004, 26] width 28 height 18
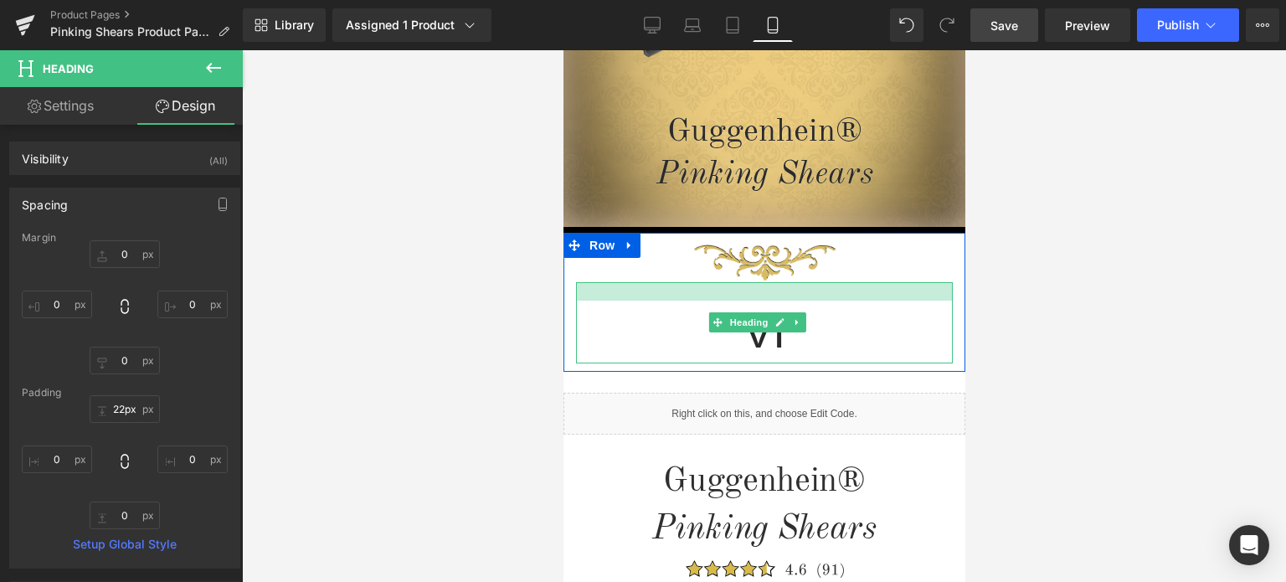
type input "21px"
click at [883, 275] on div "Image VI Heading" at bounding box center [764, 298] width 402 height 128
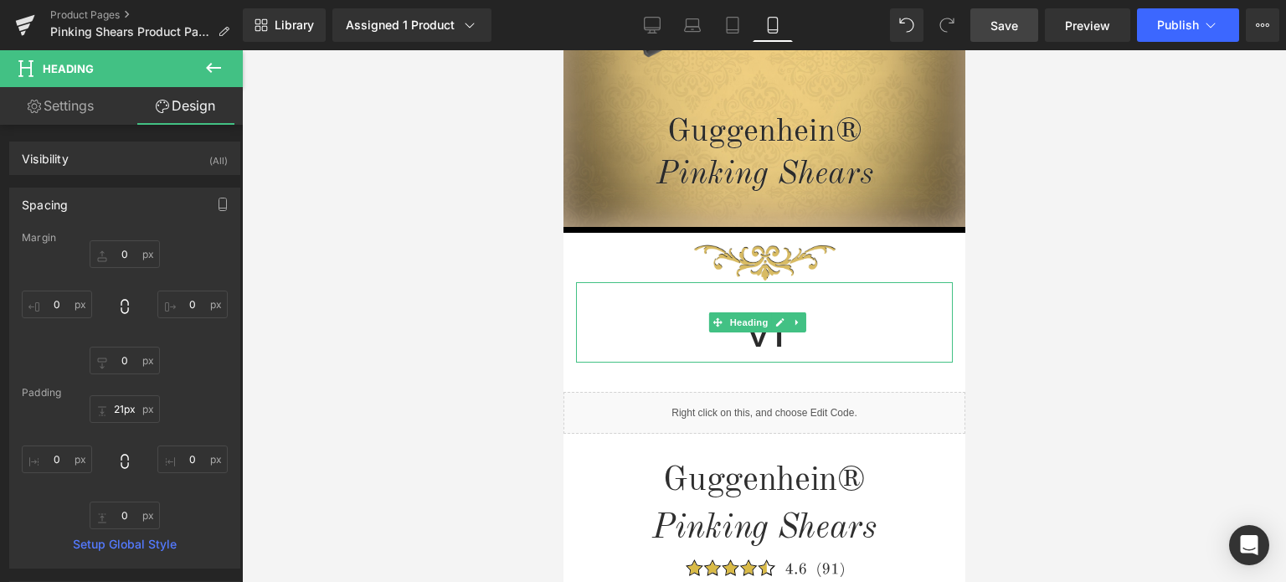
click at [1092, 315] on div at bounding box center [764, 316] width 1044 height 532
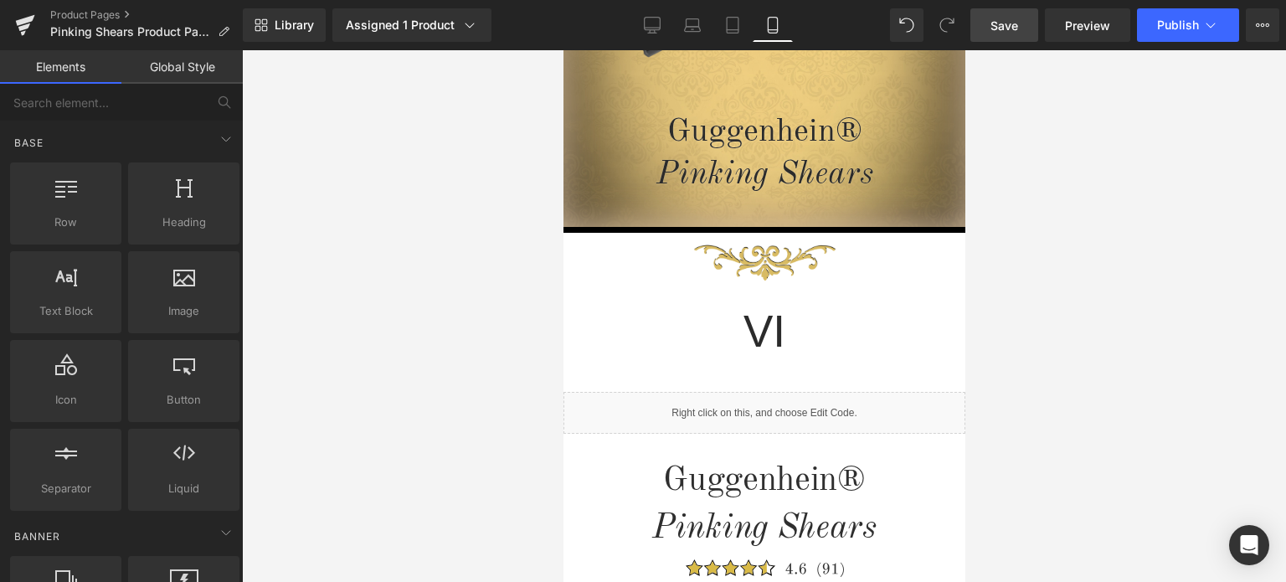
click at [1020, 22] on link "Save" at bounding box center [1004, 24] width 68 height 33
click at [1020, 31] on link "Save" at bounding box center [1004, 24] width 68 height 33
click at [1002, 22] on span "Save" at bounding box center [1004, 26] width 28 height 18
click at [1014, 19] on span "Save" at bounding box center [1004, 26] width 28 height 18
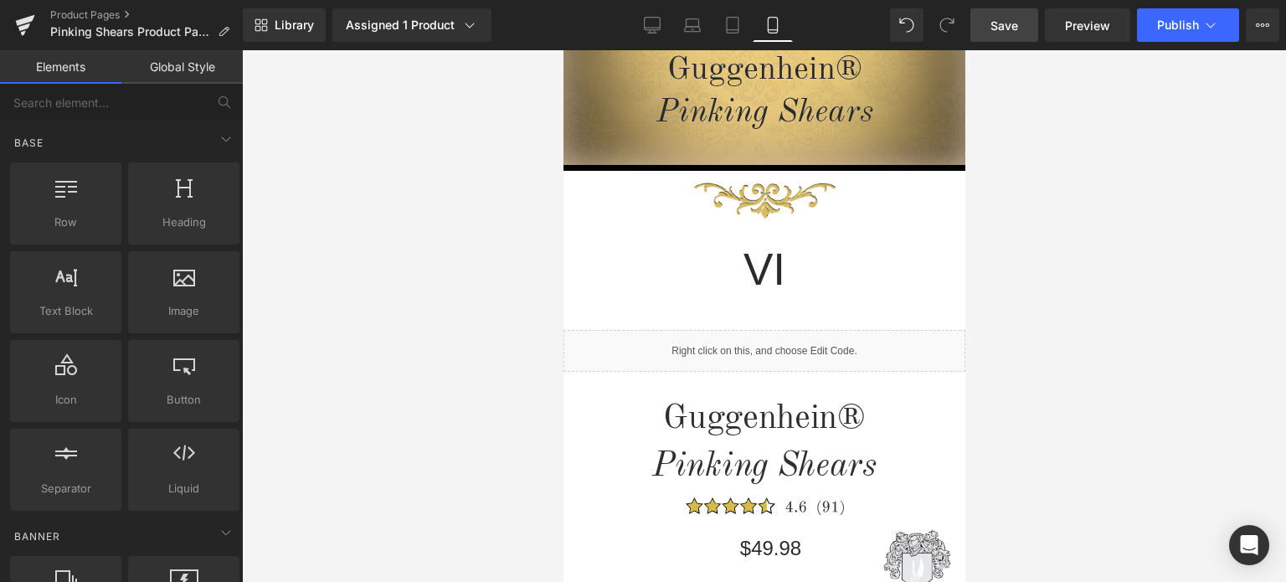
scroll to position [465, 0]
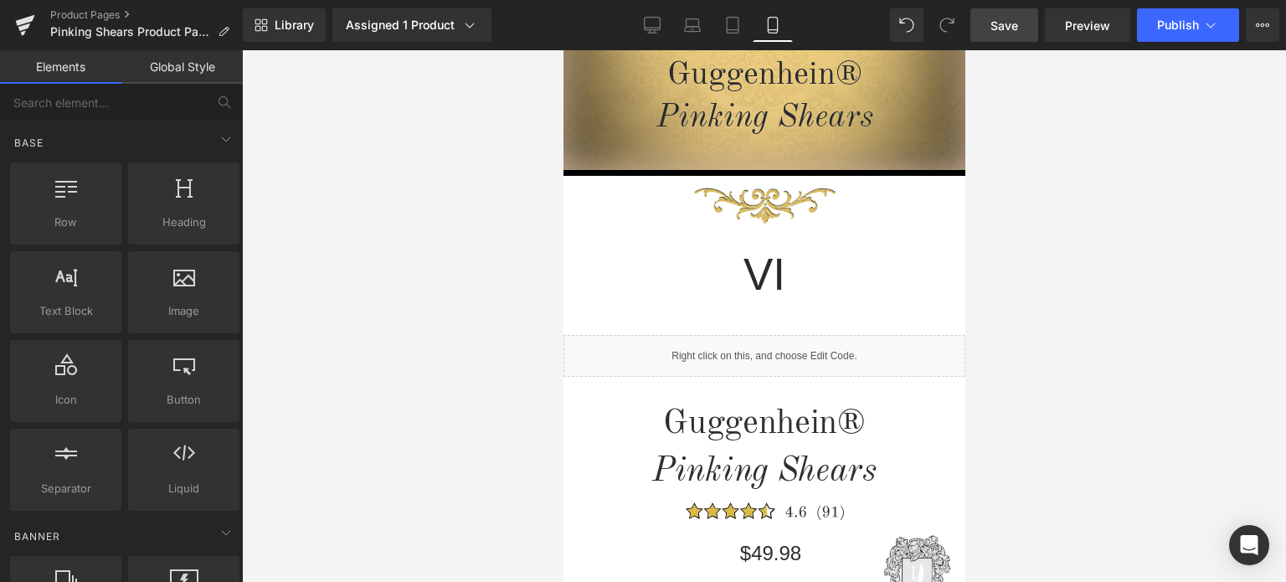
click at [1018, 32] on span "Save" at bounding box center [1004, 26] width 28 height 18
click at [1015, 23] on span "Save" at bounding box center [1004, 26] width 28 height 18
click at [1011, 33] on span "Save" at bounding box center [1004, 26] width 28 height 18
click at [1004, 17] on span "Save" at bounding box center [1004, 26] width 28 height 18
click at [1009, 28] on span "Save" at bounding box center [1004, 26] width 28 height 18
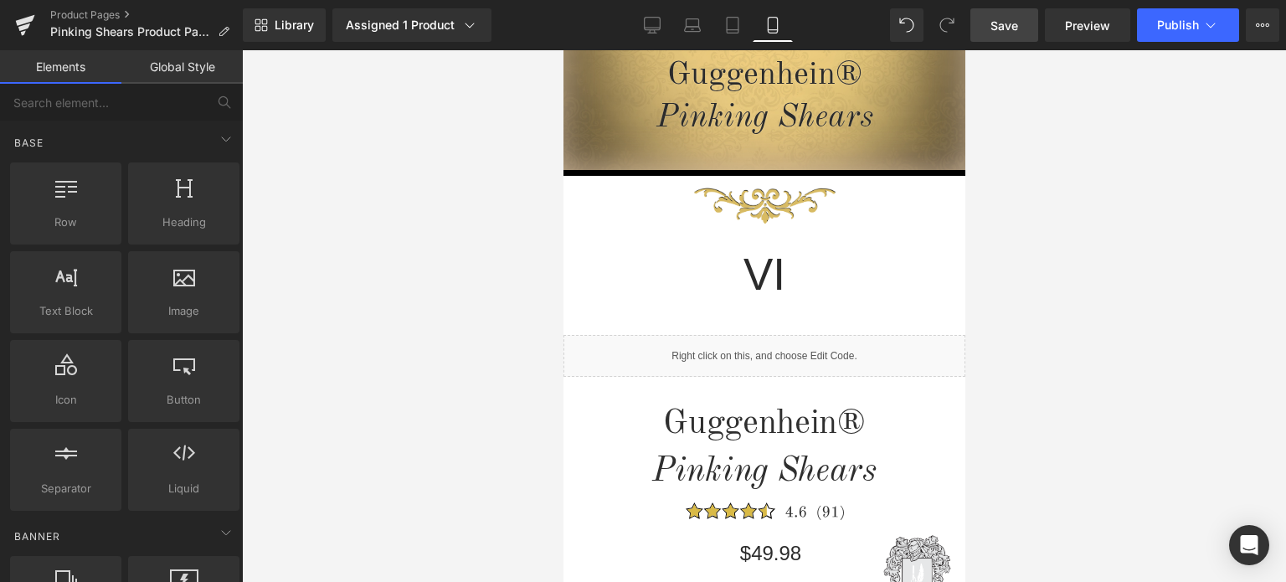
click at [1006, 24] on span "Save" at bounding box center [1004, 26] width 28 height 18
click at [1006, 23] on span "Save" at bounding box center [1004, 26] width 28 height 18
click at [1015, 22] on span "Save" at bounding box center [1004, 26] width 28 height 18
click at [1008, 30] on span "Save" at bounding box center [1004, 26] width 28 height 18
